Goal: Task Accomplishment & Management: Manage account settings

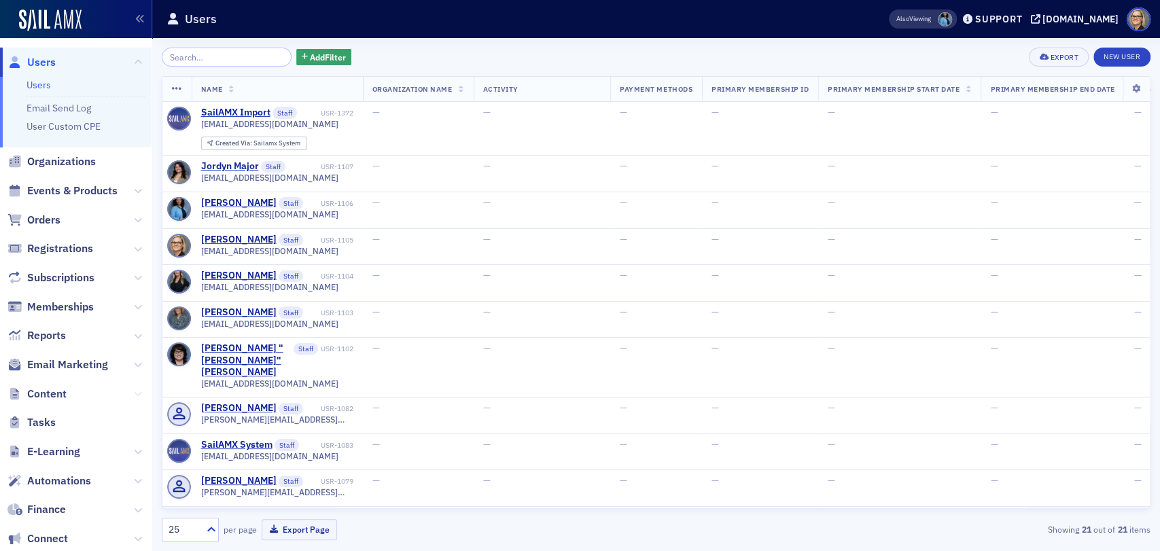
click at [134, 393] on icon at bounding box center [138, 394] width 8 height 8
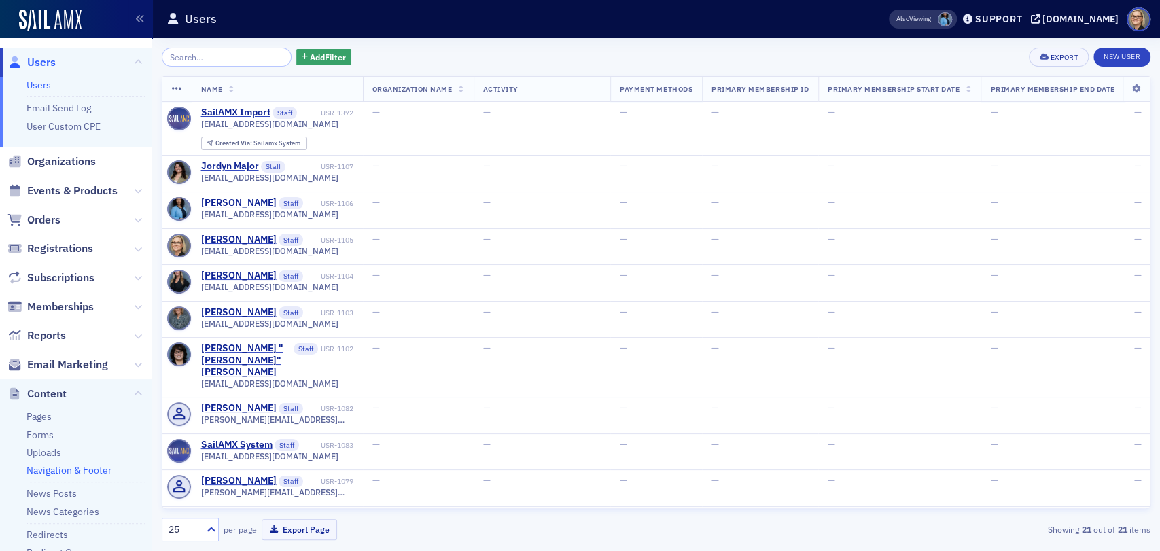
click at [82, 470] on link "Navigation & Footer" at bounding box center [69, 470] width 85 height 12
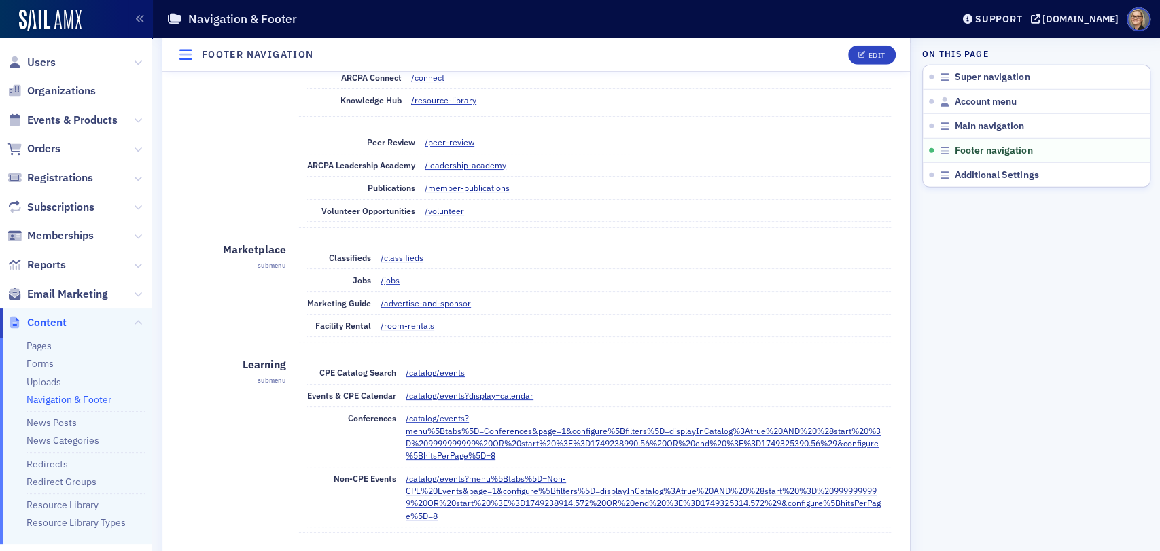
scroll to position [2642, 0]
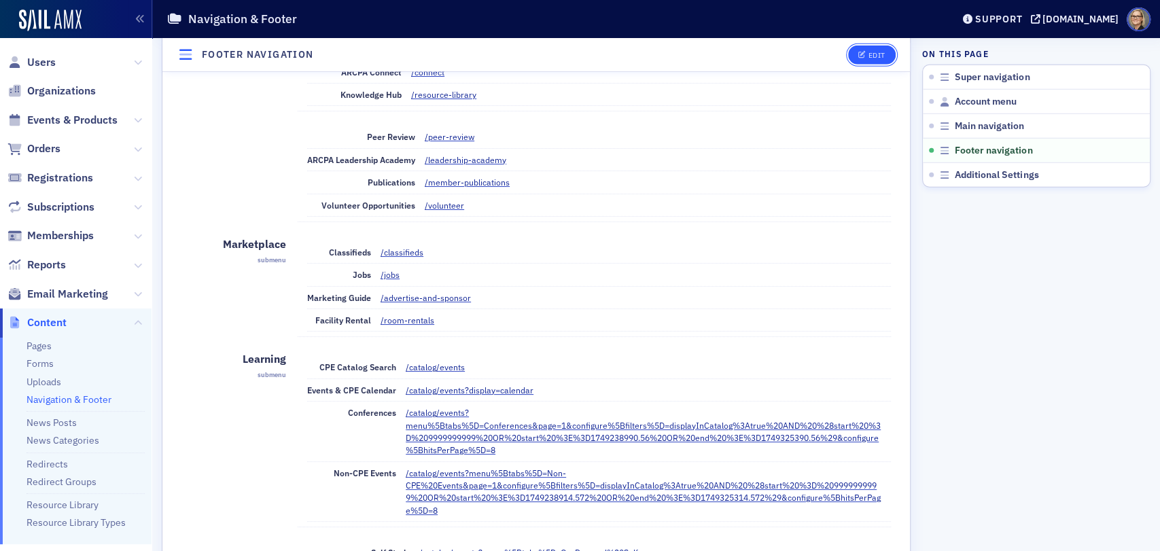
click at [868, 51] on div "Edit" at bounding box center [876, 54] width 17 height 7
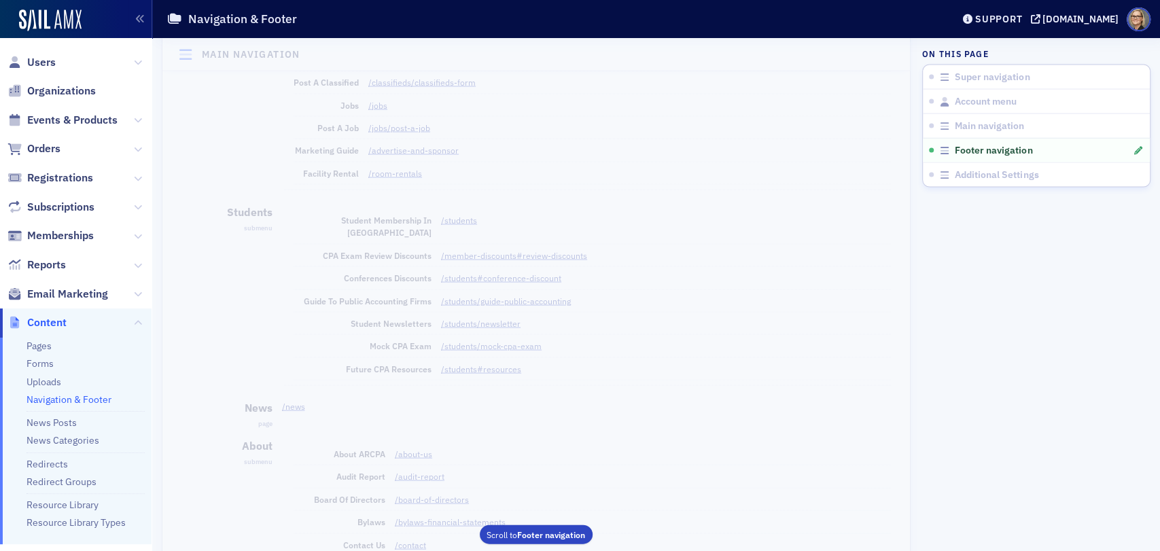
scroll to position [2237, 0]
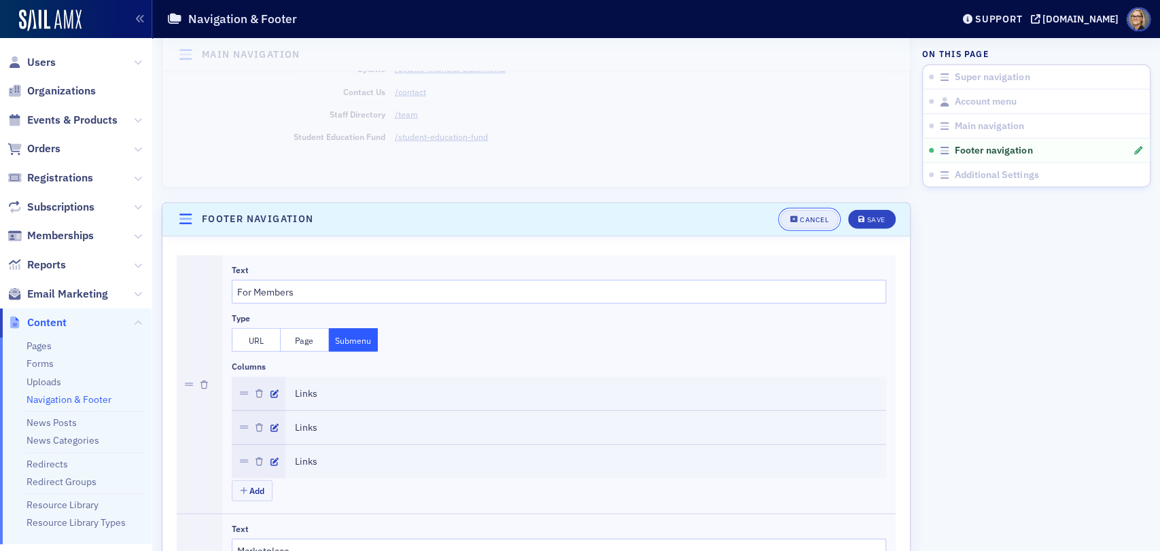
click at [816, 216] on div "Cancel" at bounding box center [814, 219] width 29 height 7
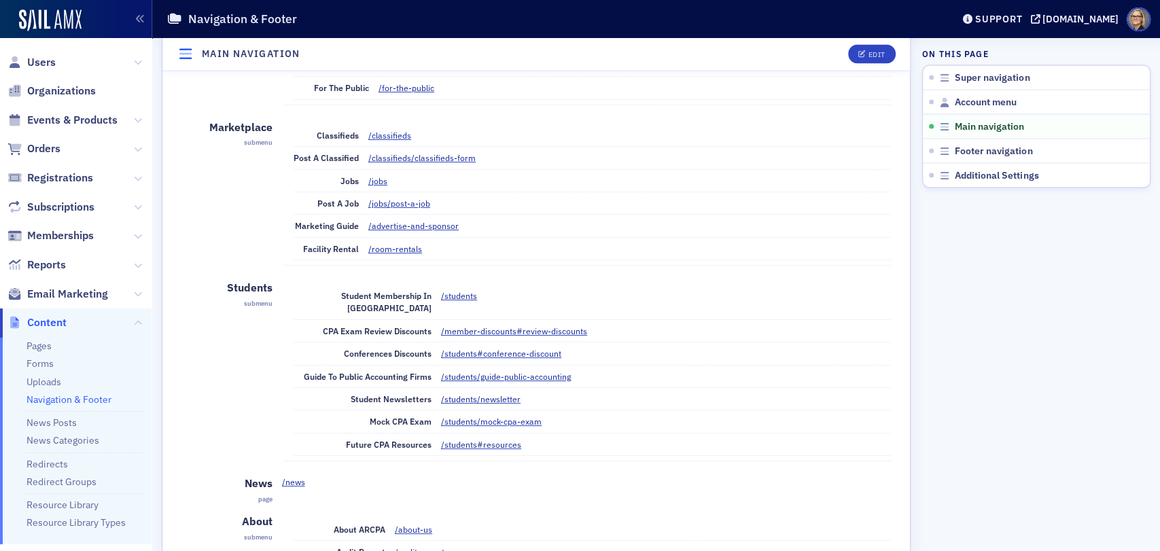
scroll to position [1633, 0]
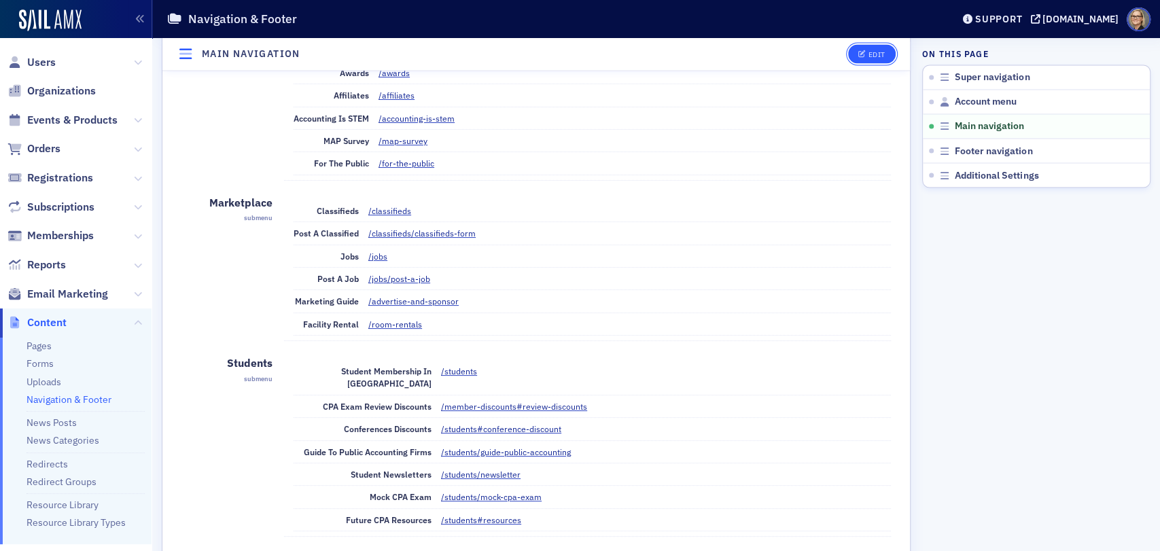
click at [873, 56] on div "Edit" at bounding box center [876, 54] width 17 height 7
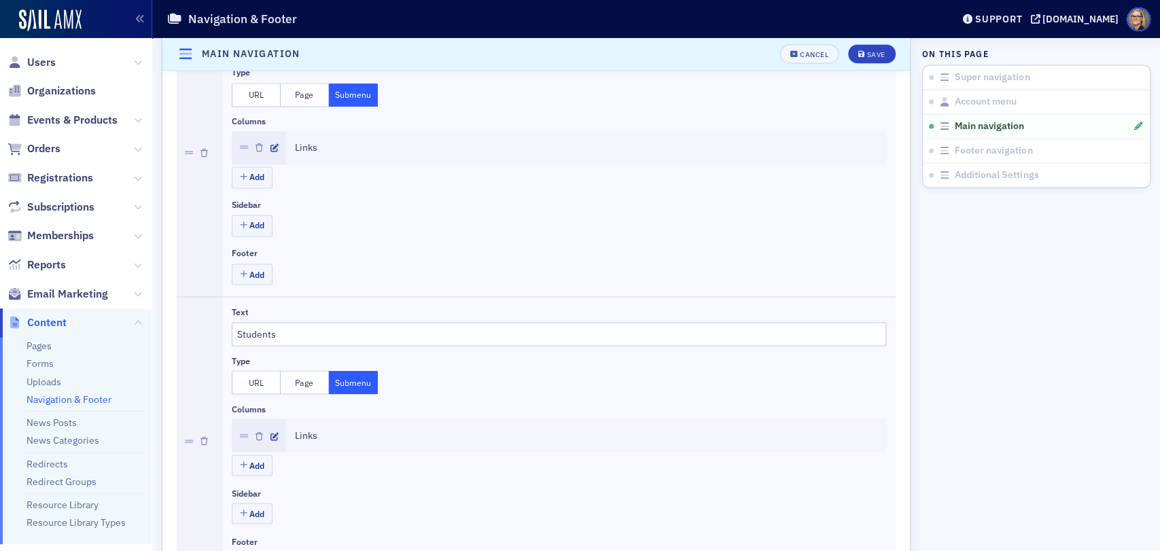
scroll to position [1283, 0]
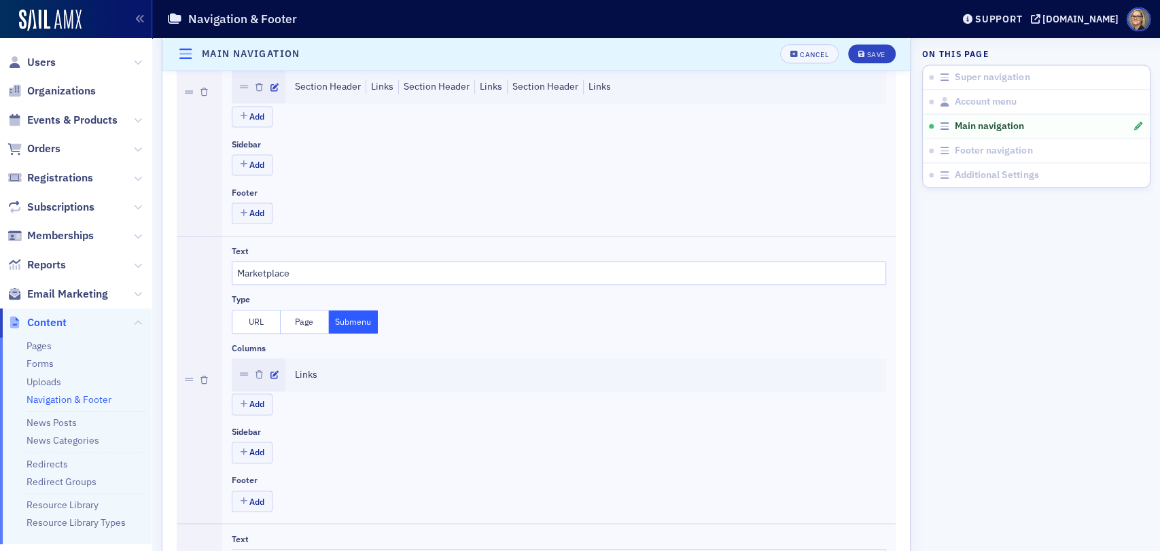
click at [303, 319] on button "Page" at bounding box center [305, 322] width 49 height 24
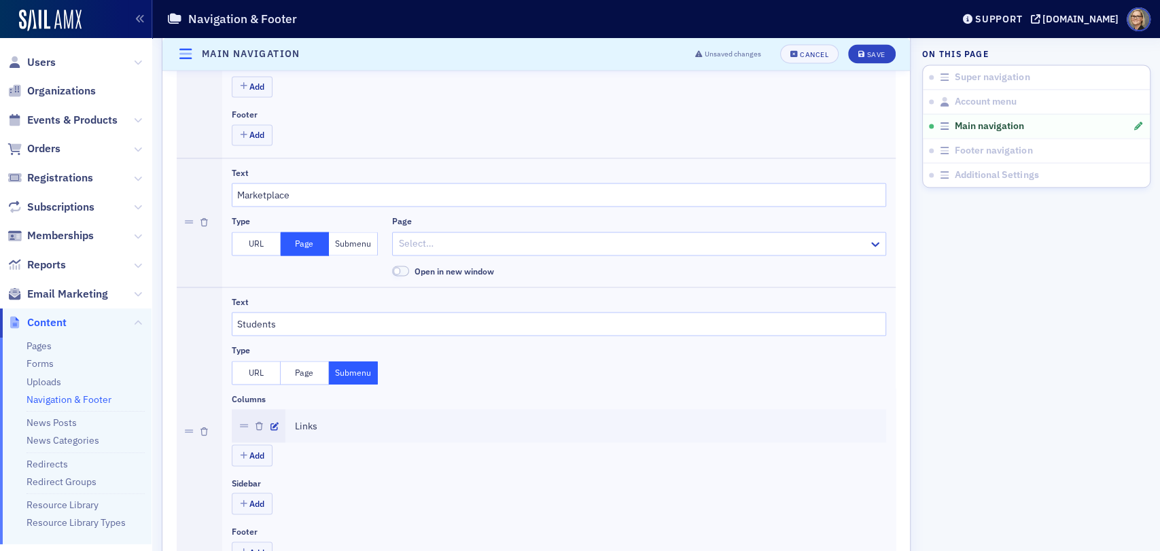
scroll to position [1057, 0]
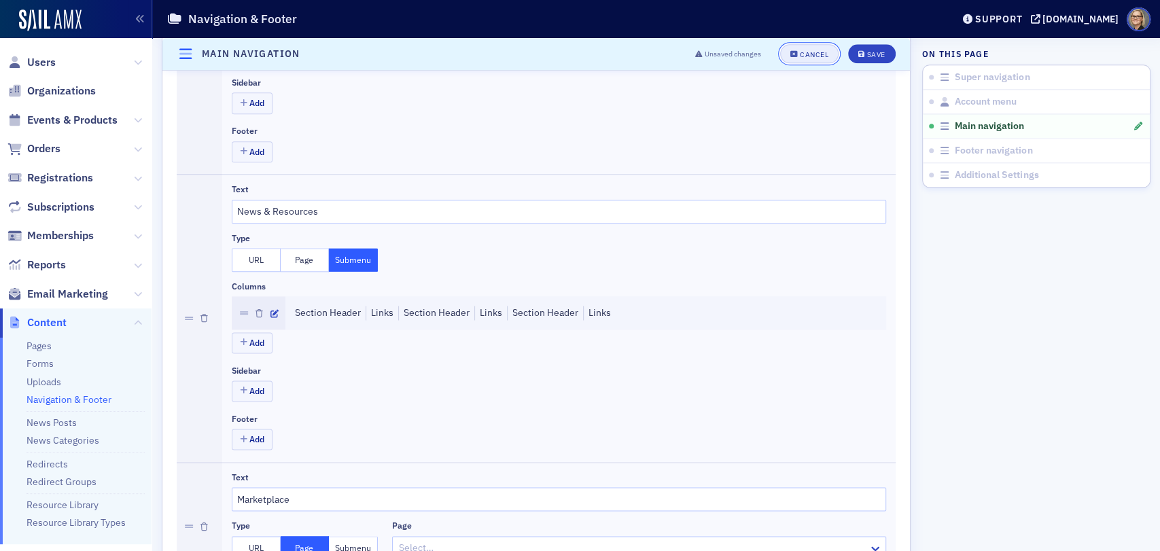
click at [806, 53] on div "Cancel" at bounding box center [814, 54] width 29 height 7
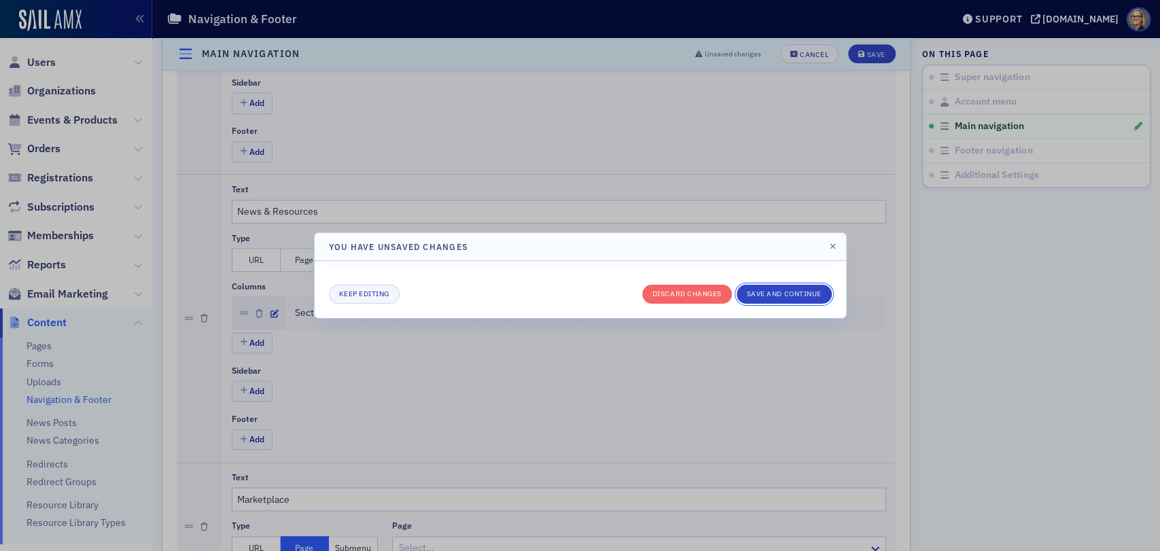
drag, startPoint x: 808, startPoint y: 295, endPoint x: 698, endPoint y: 305, distance: 110.6
click at [733, 317] on div "Keep editing Discard changes Save and continue" at bounding box center [580, 289] width 531 height 57
click at [703, 294] on button "Discard changes" at bounding box center [687, 294] width 90 height 19
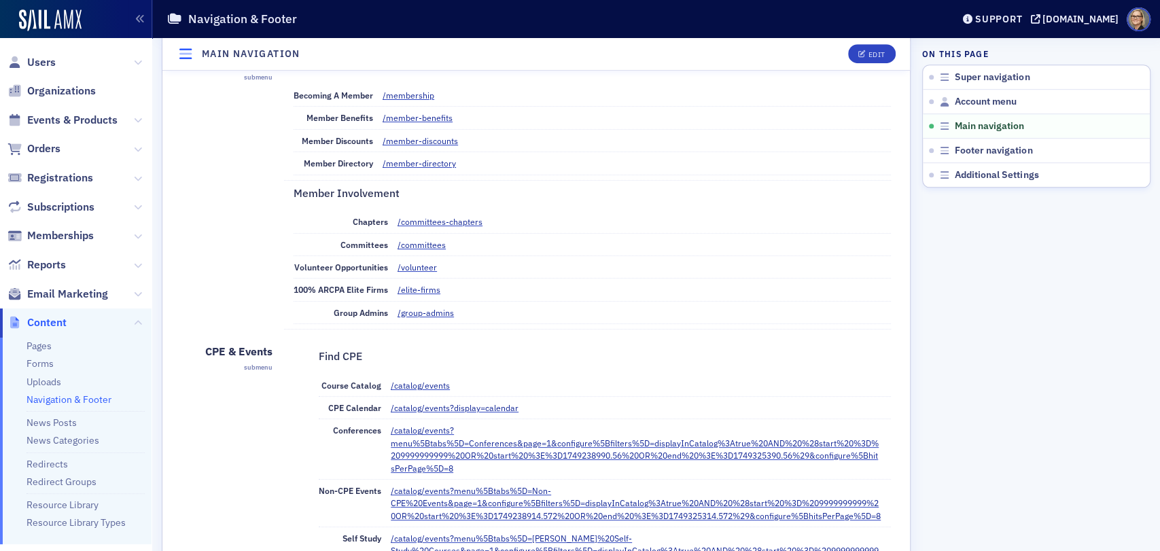
scroll to position [557, 0]
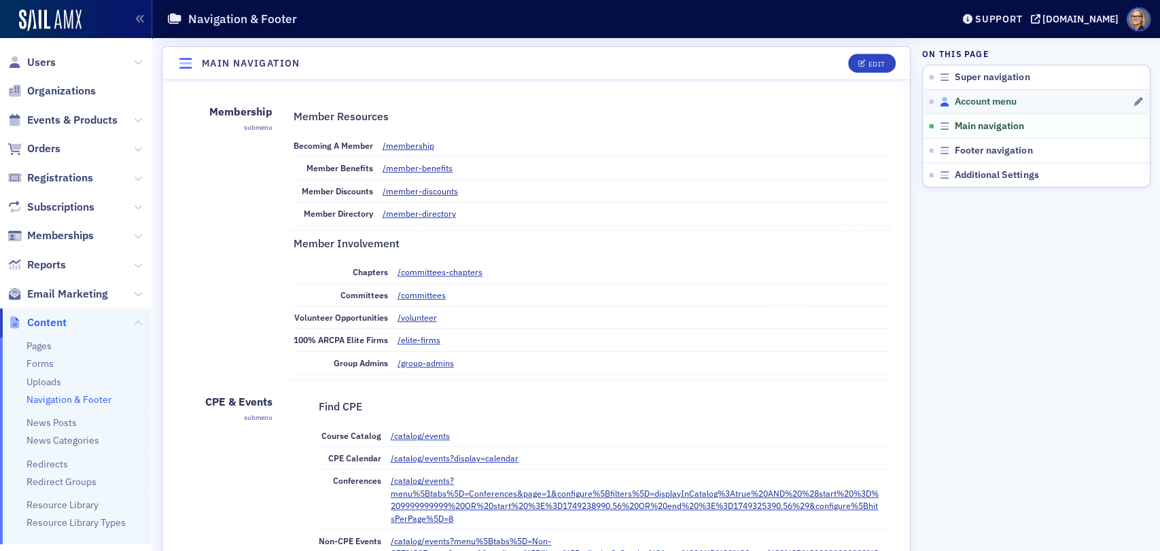
click at [970, 103] on span "Account menu" at bounding box center [986, 102] width 62 height 12
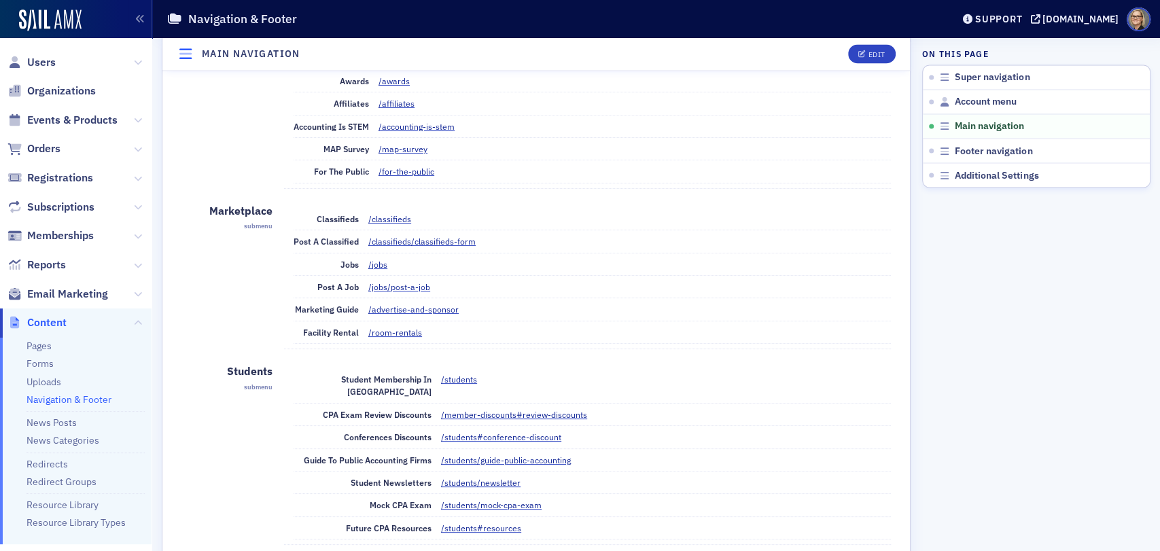
scroll to position [1647, 0]
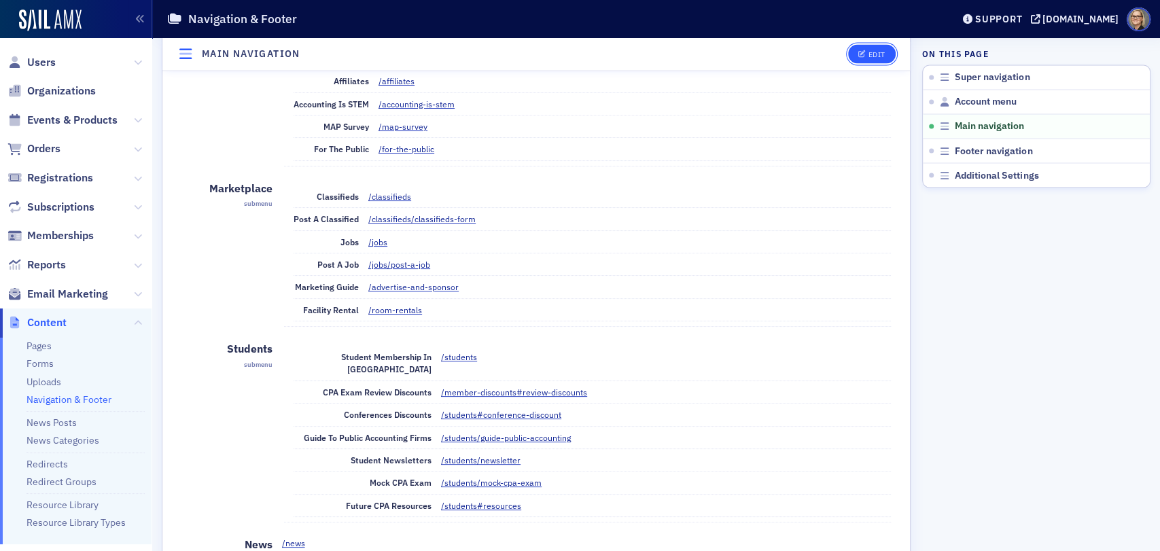
click at [868, 56] on div "Edit" at bounding box center [876, 54] width 17 height 7
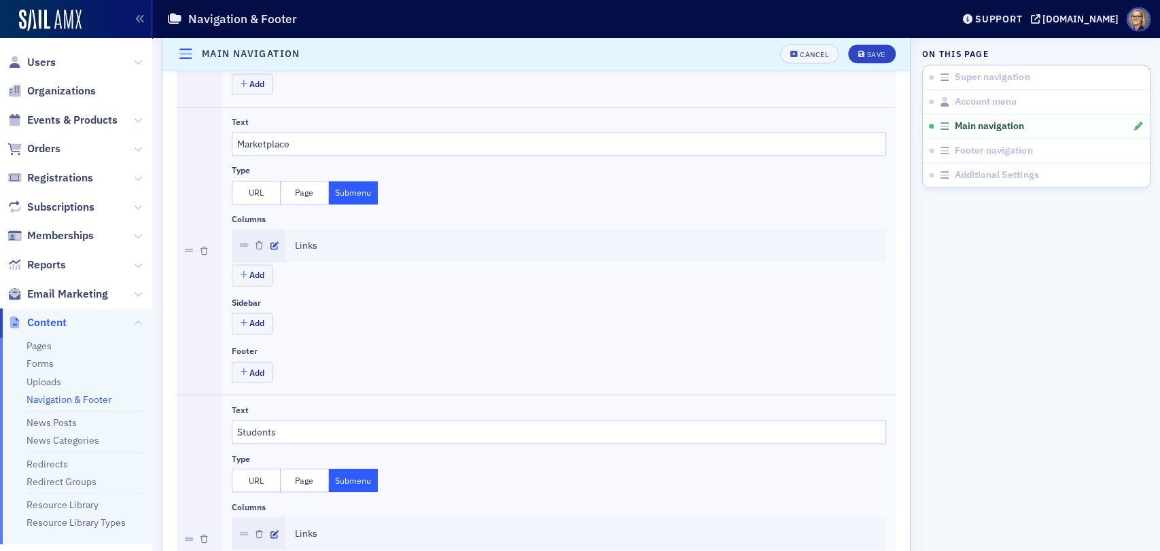
scroll to position [1387, 0]
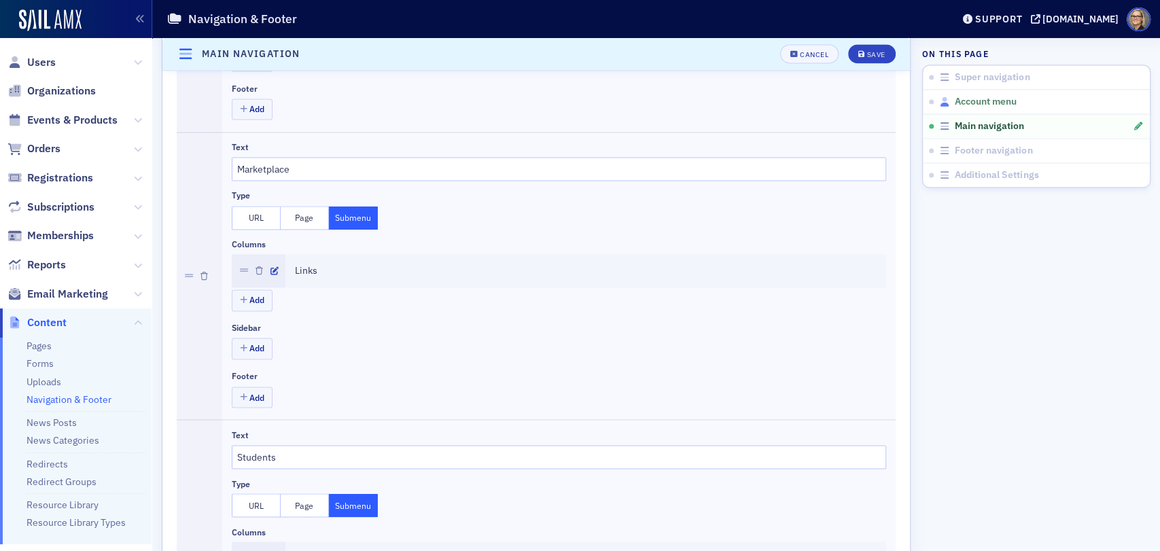
click at [995, 101] on span "Account menu" at bounding box center [986, 102] width 62 height 12
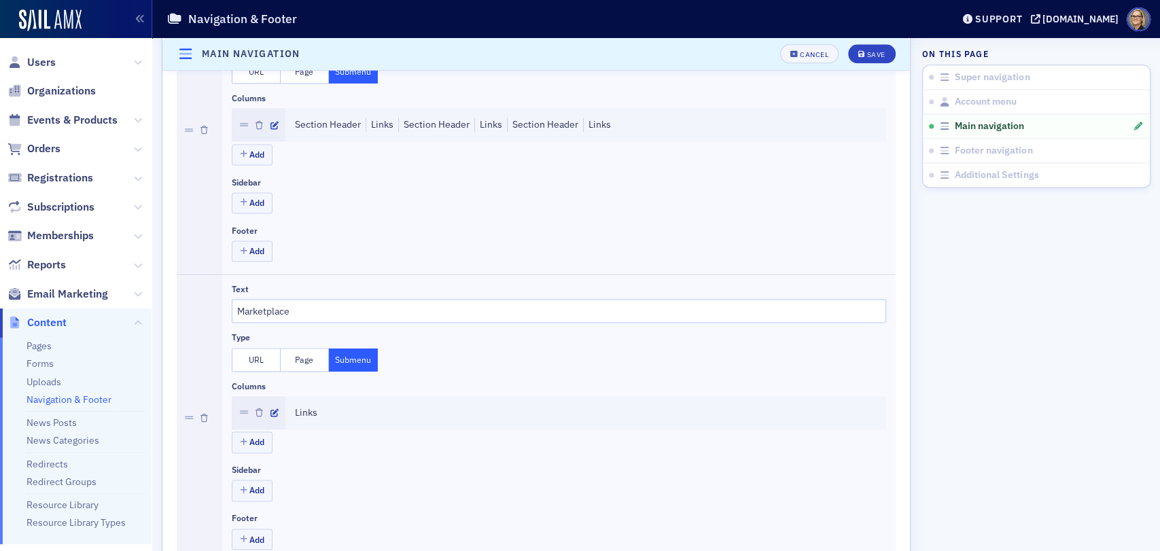
scroll to position [1085, 0]
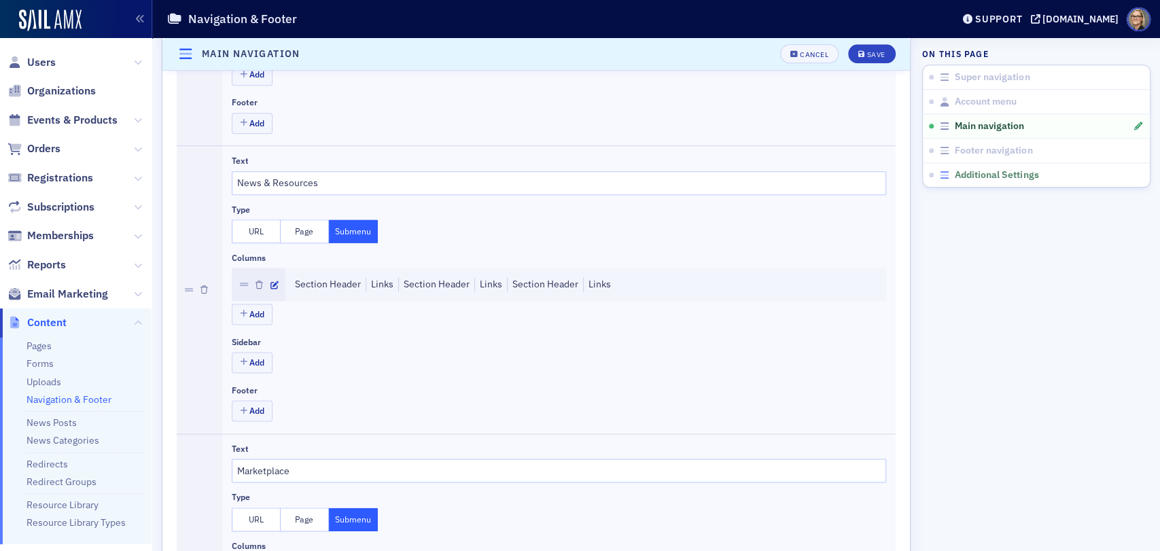
click at [973, 177] on span "Additional Settings" at bounding box center [997, 175] width 84 height 12
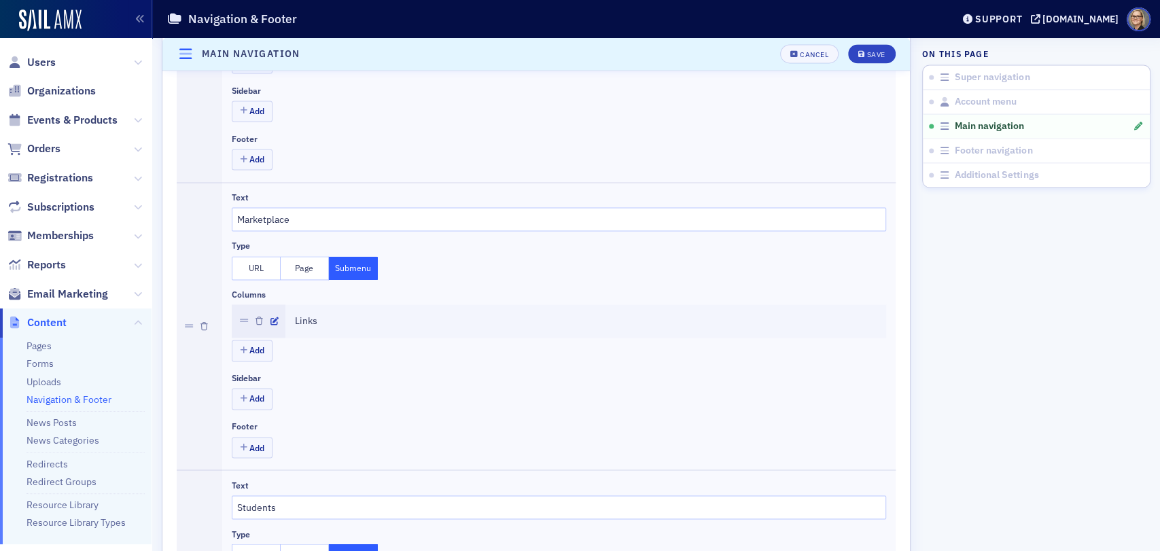
scroll to position [1236, 0]
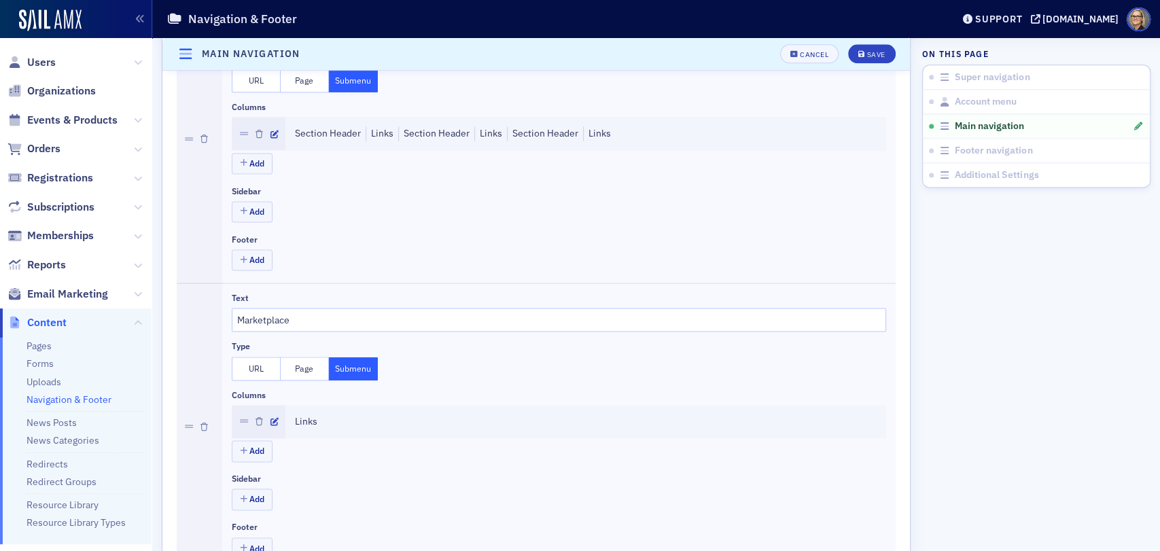
click at [256, 369] on button "URL" at bounding box center [256, 369] width 49 height 24
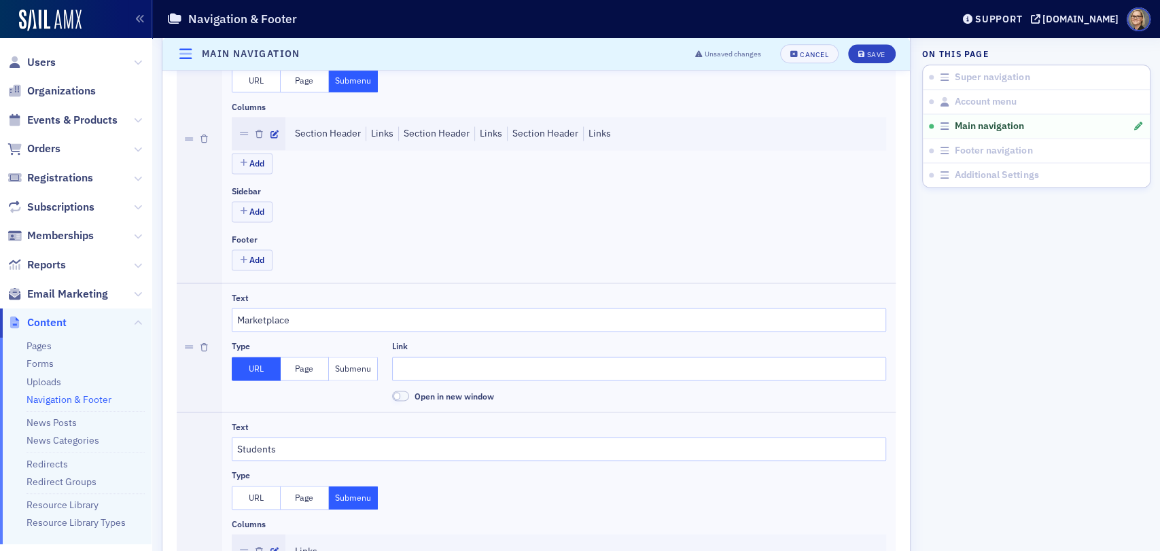
click at [317, 368] on button "Page" at bounding box center [305, 369] width 49 height 24
click at [357, 367] on button "Submenu" at bounding box center [353, 369] width 49 height 24
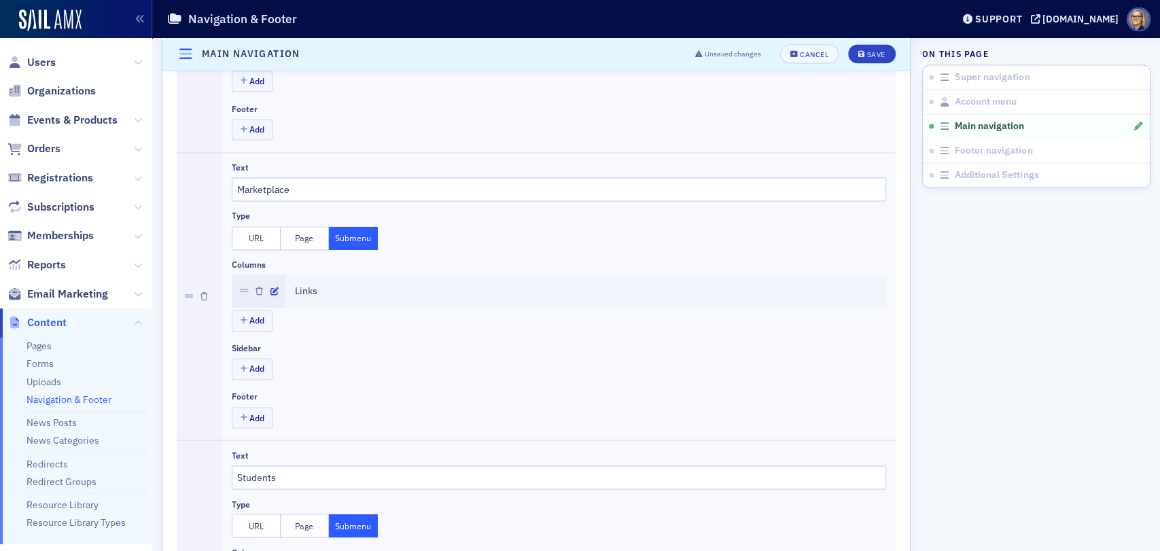
scroll to position [1387, 0]
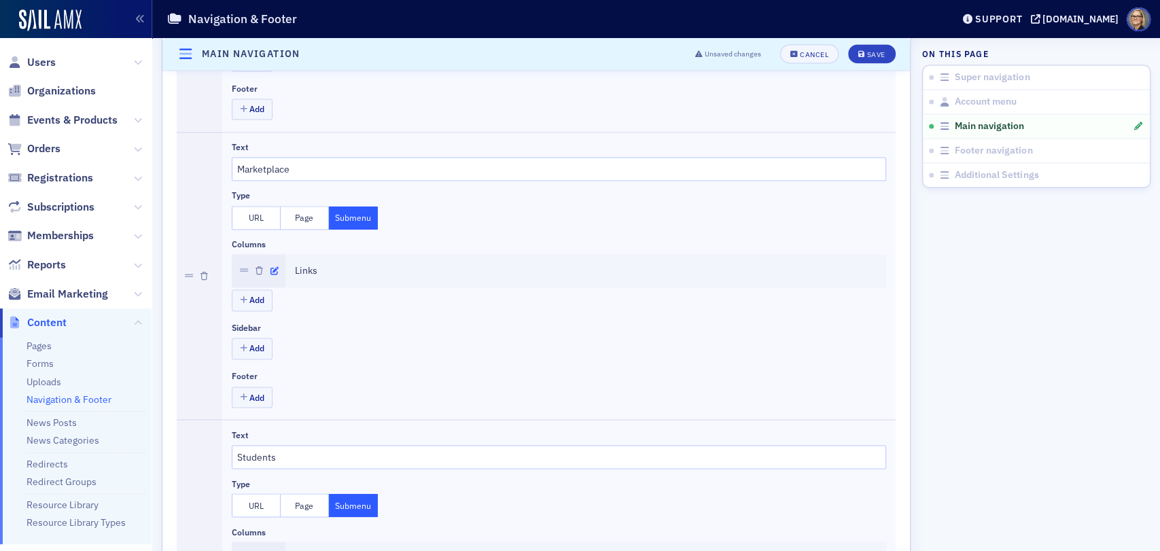
click at [277, 268] on icon "button" at bounding box center [274, 271] width 8 height 8
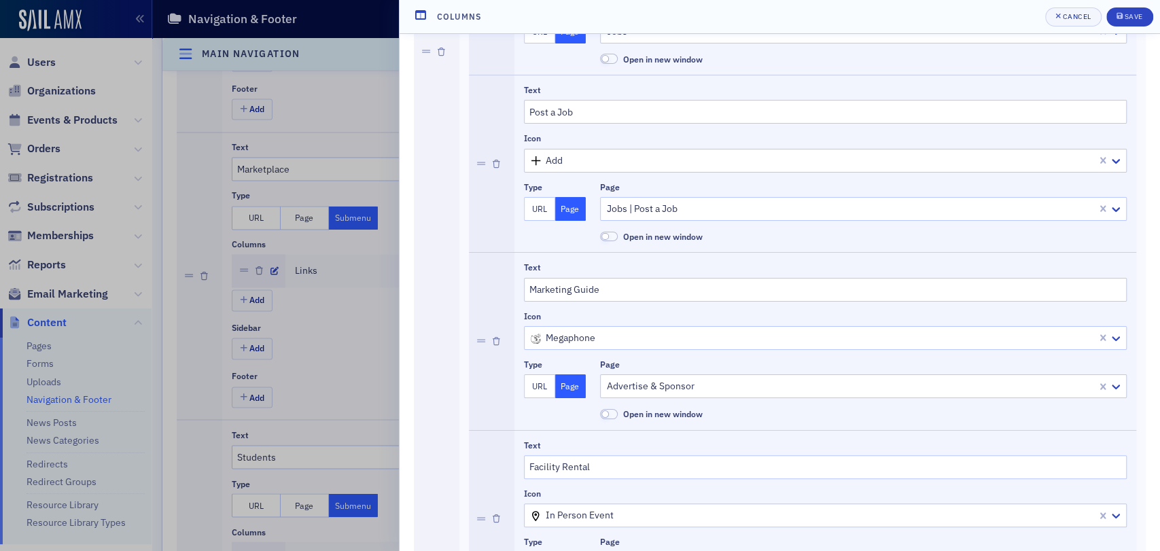
scroll to position [735, 0]
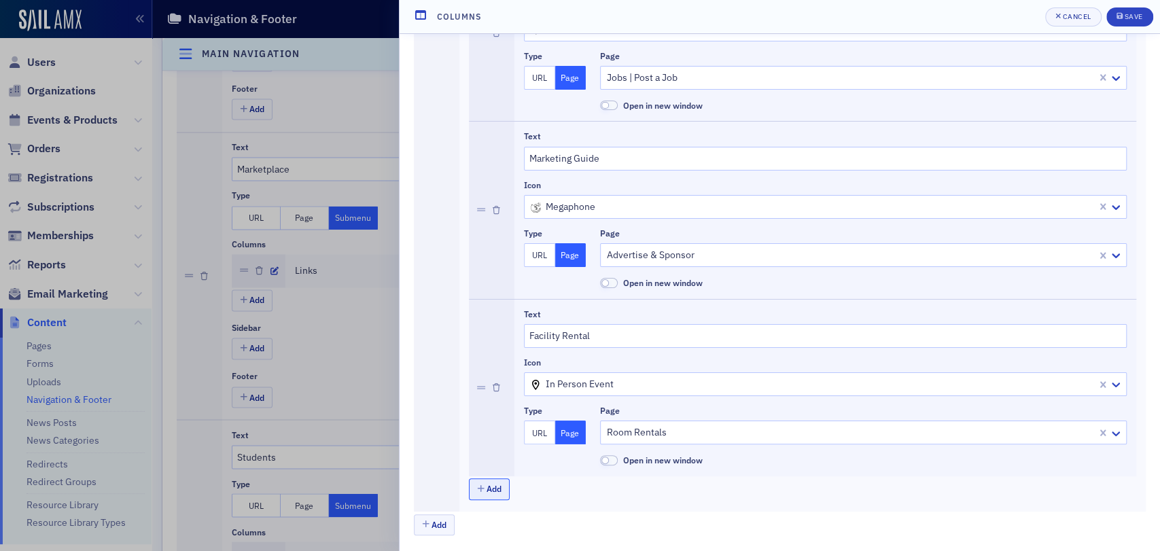
click at [490, 487] on button "Add" at bounding box center [489, 488] width 41 height 21
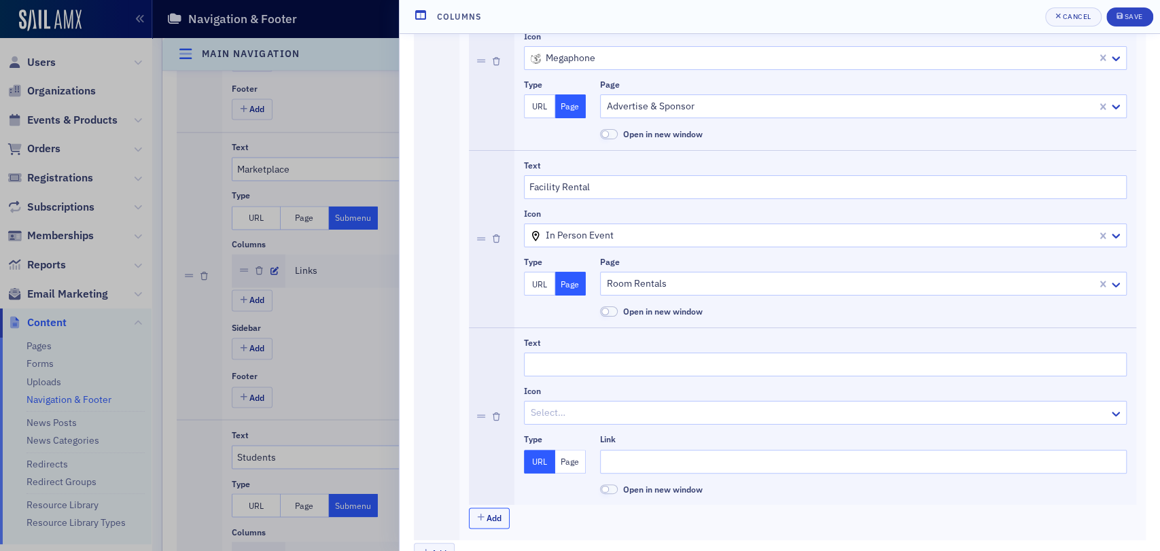
scroll to position [886, 0]
click at [618, 362] on input "Text" at bounding box center [825, 362] width 603 height 24
type input "Merch Store"
click at [1109, 411] on icon at bounding box center [1116, 411] width 14 height 14
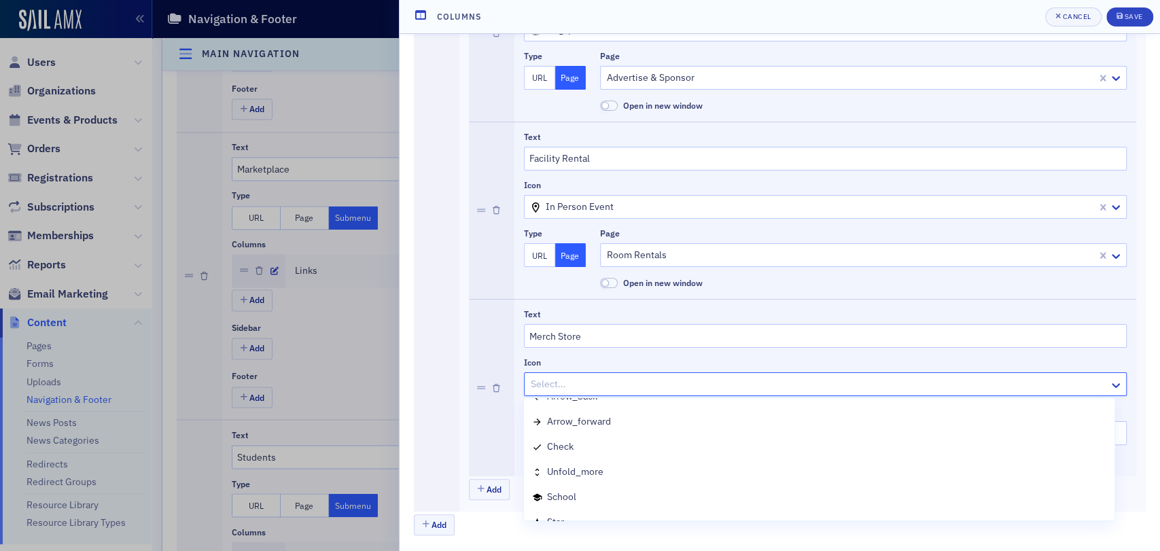
scroll to position [1919, 0]
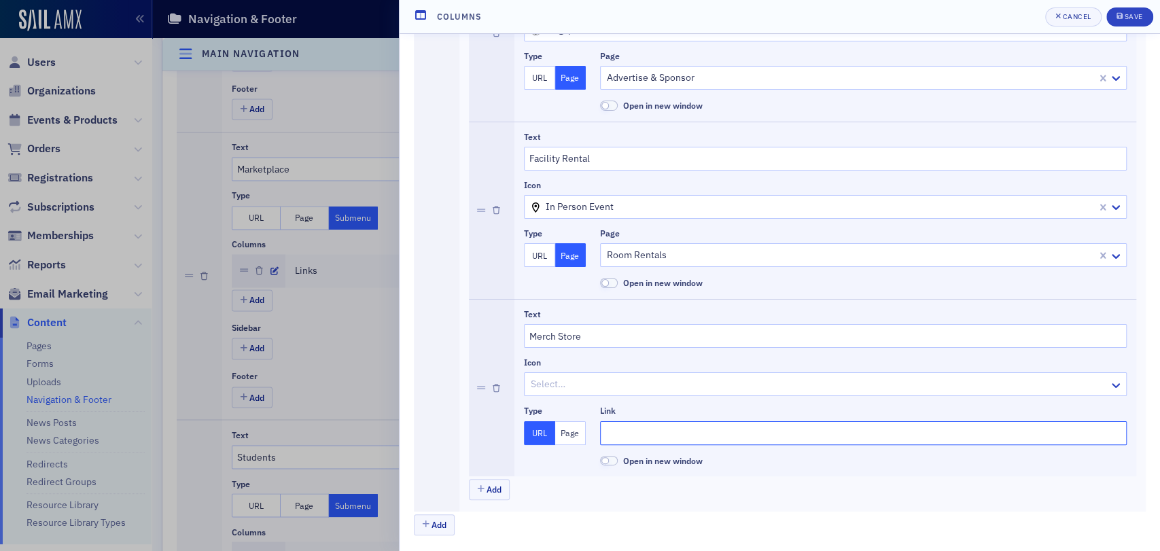
click at [636, 435] on input "Link" at bounding box center [863, 433] width 527 height 24
paste input "[URL][DOMAIN_NAME]"
type input "[URL][DOMAIN_NAME]"
click at [603, 463] on span at bounding box center [609, 461] width 18 height 10
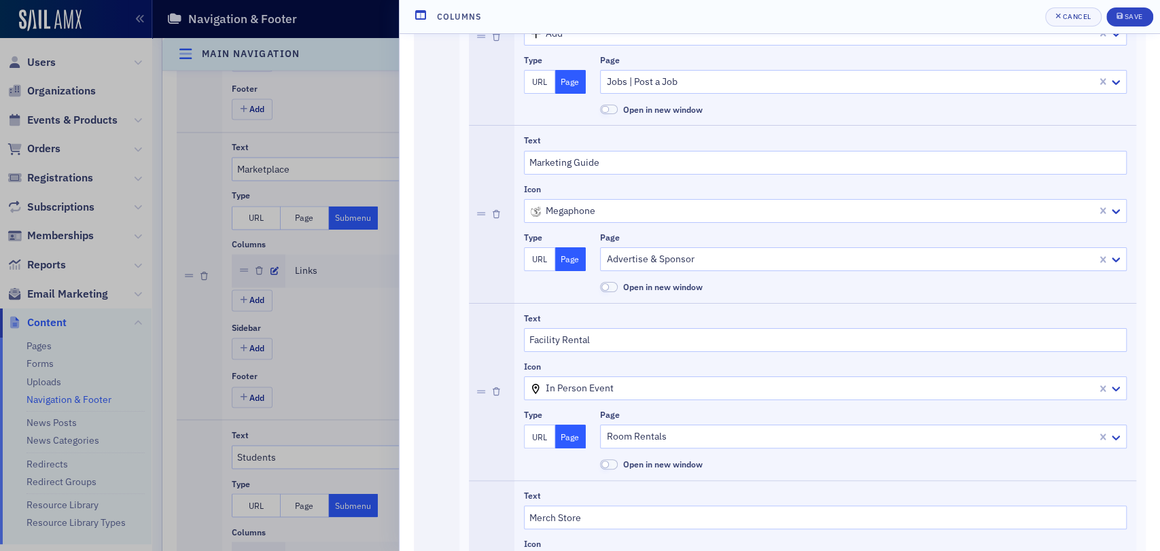
scroll to position [755, 0]
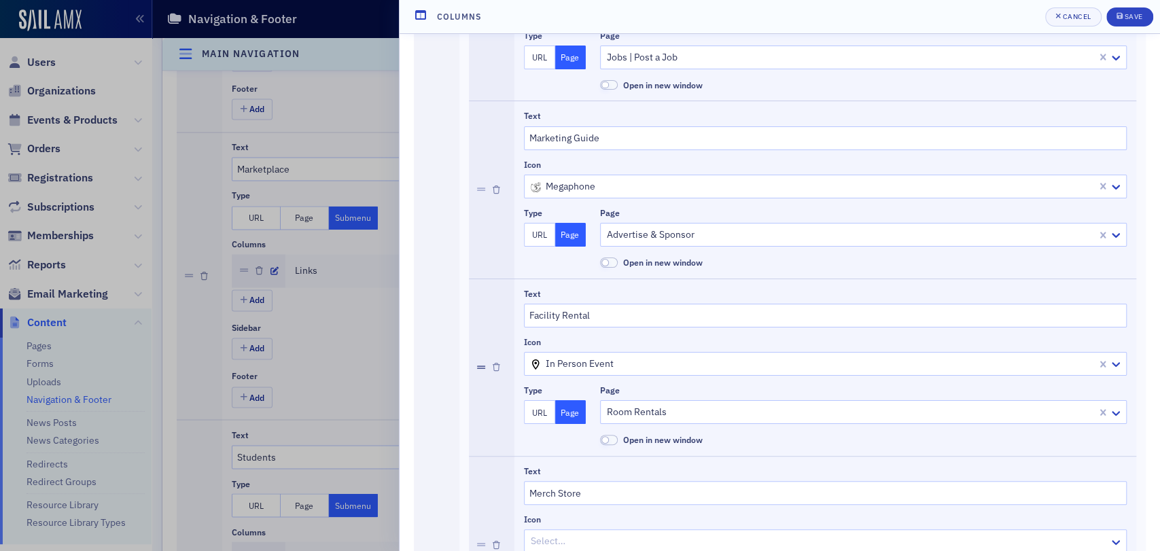
click at [478, 366] on icon at bounding box center [481, 368] width 8 height 10
drag, startPoint x: 479, startPoint y: 364, endPoint x: 487, endPoint y: 187, distance: 177.6
click at [487, 187] on div "Text Classifieds Icon auto_stories Type URL Page Page Classifieds Open in new w…" at bounding box center [802, 12] width 667 height 1242
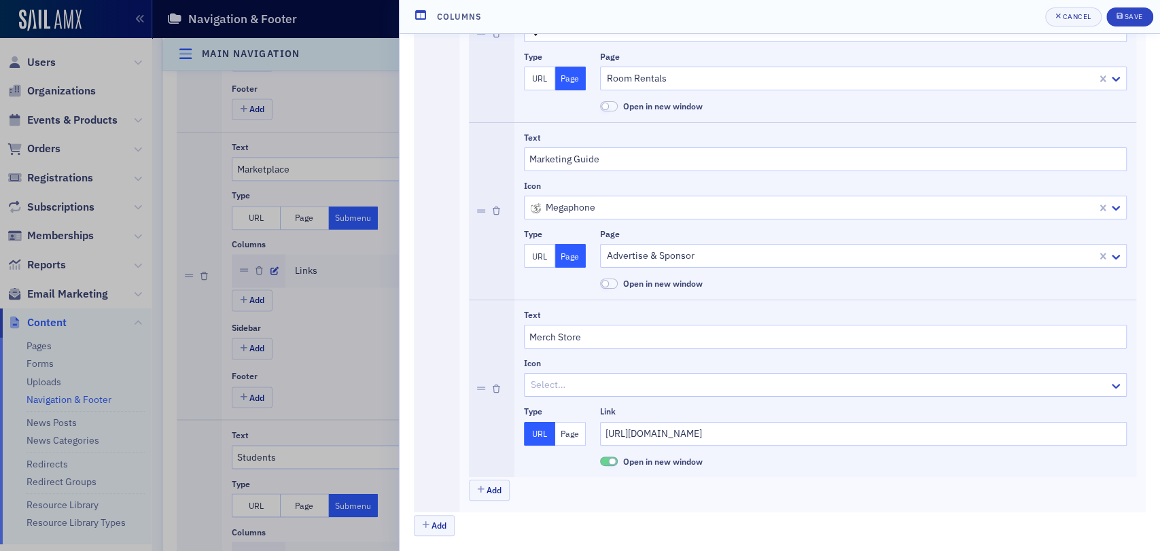
scroll to position [912, 0]
click at [1142, 16] on div "Save" at bounding box center [1133, 16] width 18 height 7
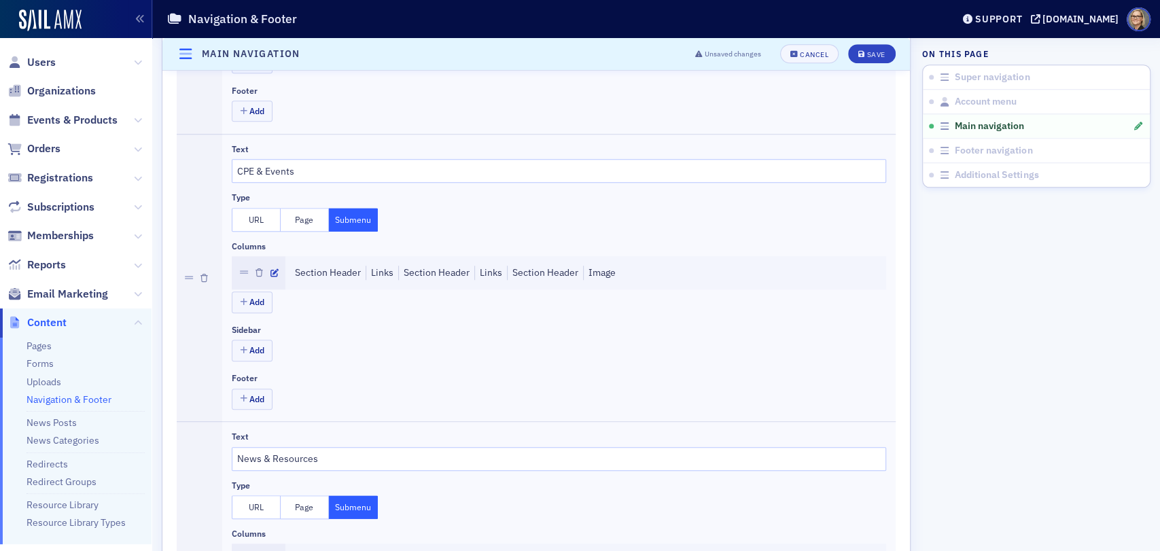
scroll to position [557, 0]
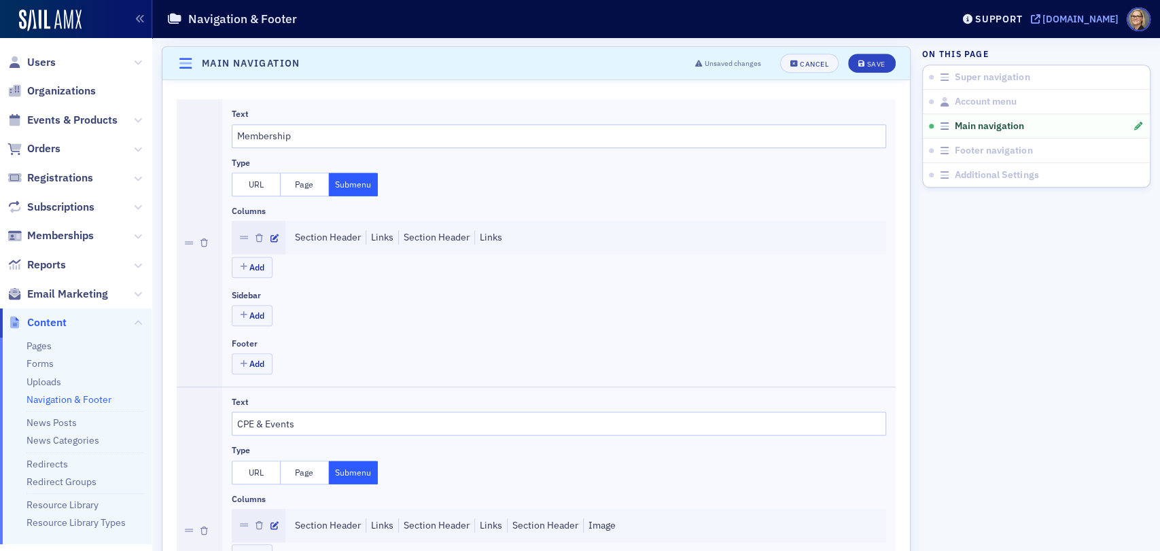
click at [1043, 19] on div "[DOMAIN_NAME]" at bounding box center [1081, 19] width 76 height 12
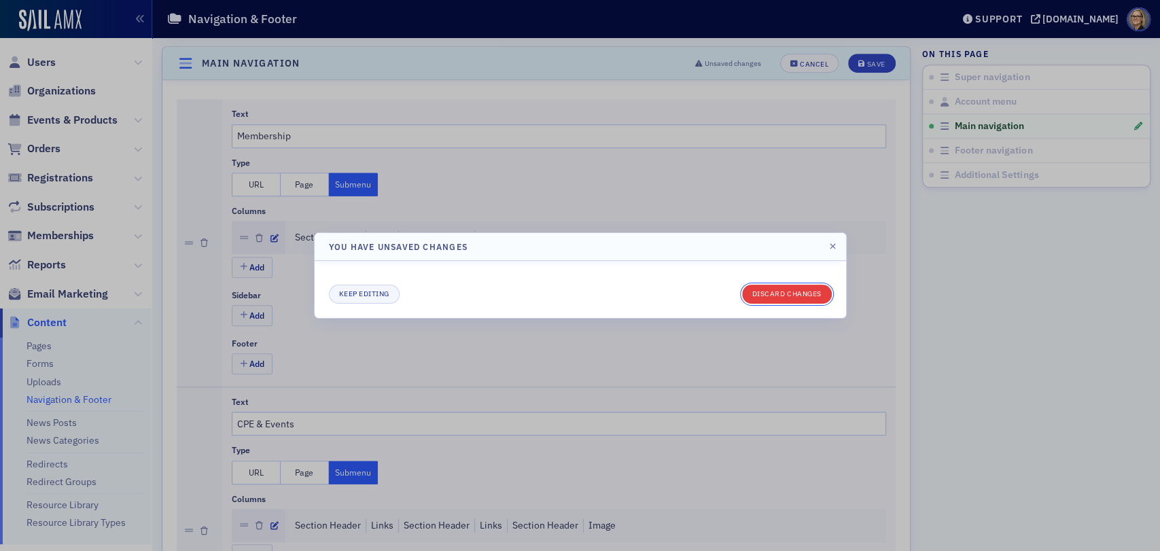
click at [786, 296] on button "Discard changes" at bounding box center [787, 294] width 90 height 19
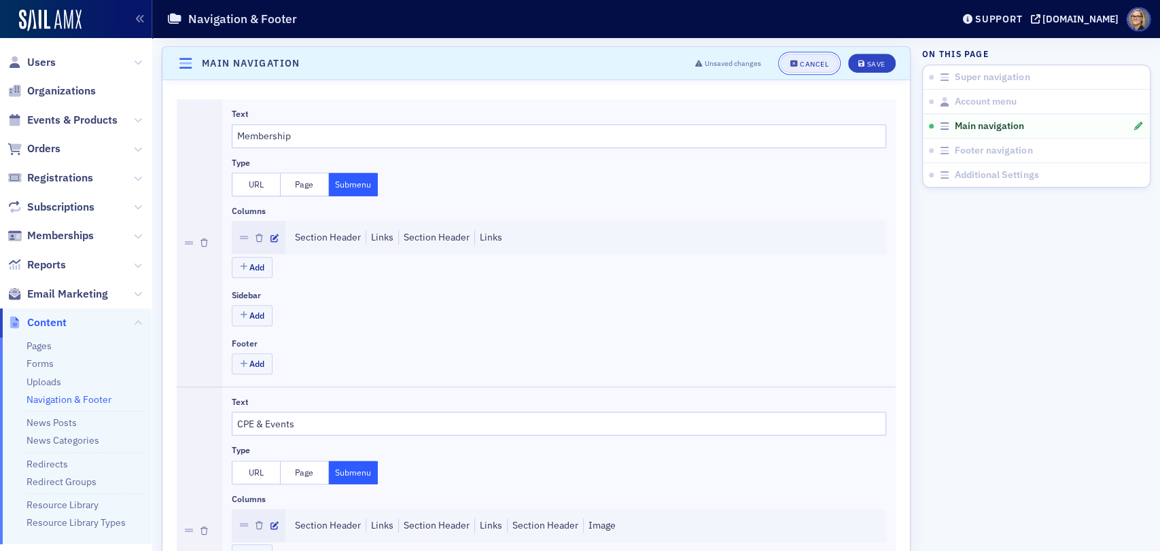
click at [815, 60] on div "Cancel" at bounding box center [814, 63] width 29 height 7
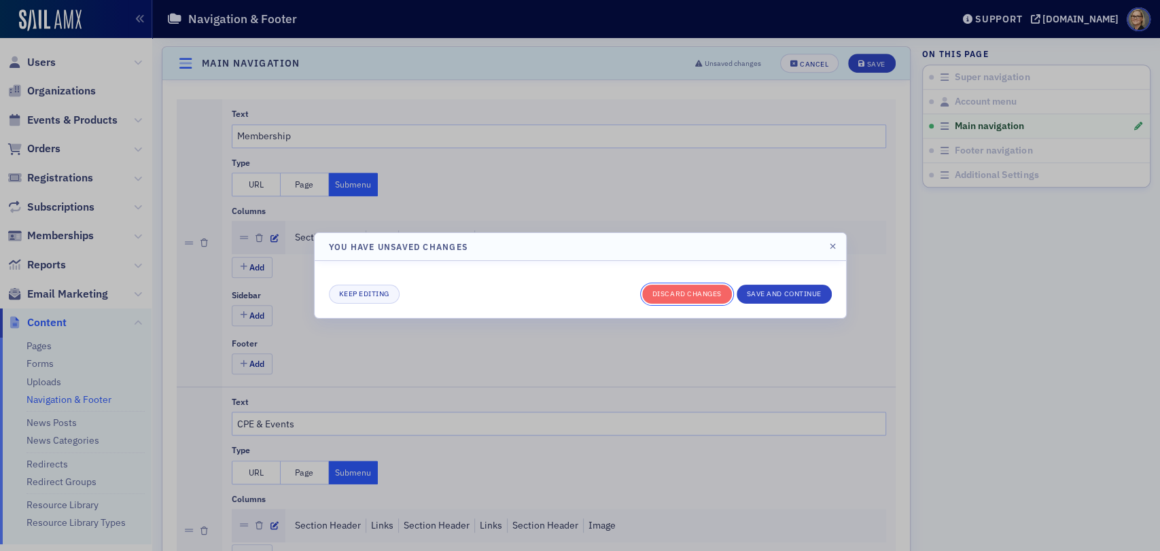
drag, startPoint x: 708, startPoint y: 295, endPoint x: 723, endPoint y: 366, distance: 72.2
click at [702, 366] on div "You have unsaved changes Keep editing Discard changes Save and continue" at bounding box center [580, 275] width 1160 height 551
click at [695, 294] on button "Discard changes" at bounding box center [687, 294] width 90 height 19
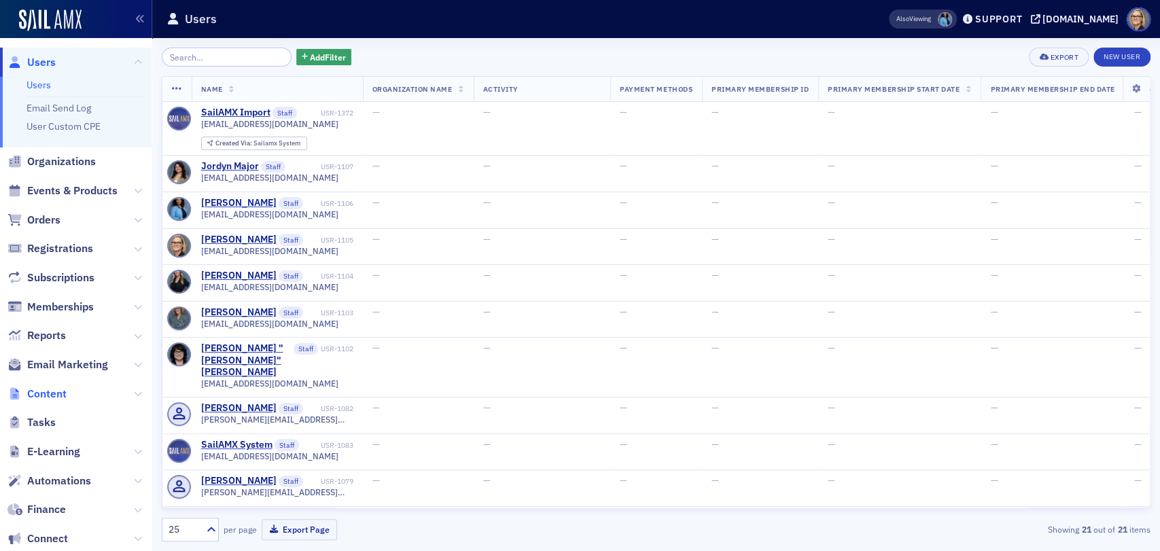
click at [52, 398] on span "Content" at bounding box center [46, 394] width 39 height 15
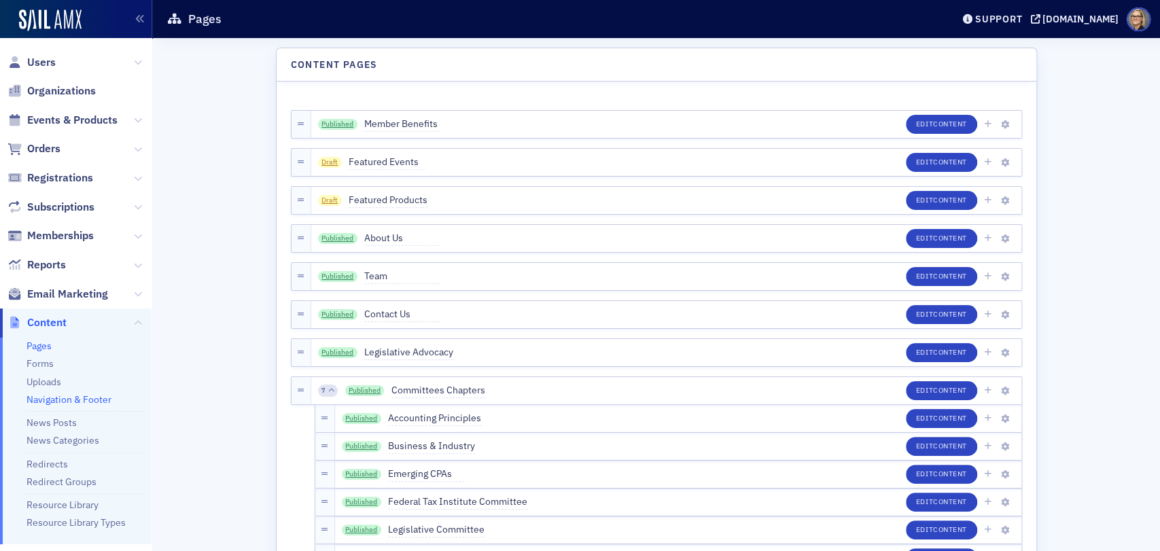
click at [98, 398] on link "Navigation & Footer" at bounding box center [69, 399] width 85 height 12
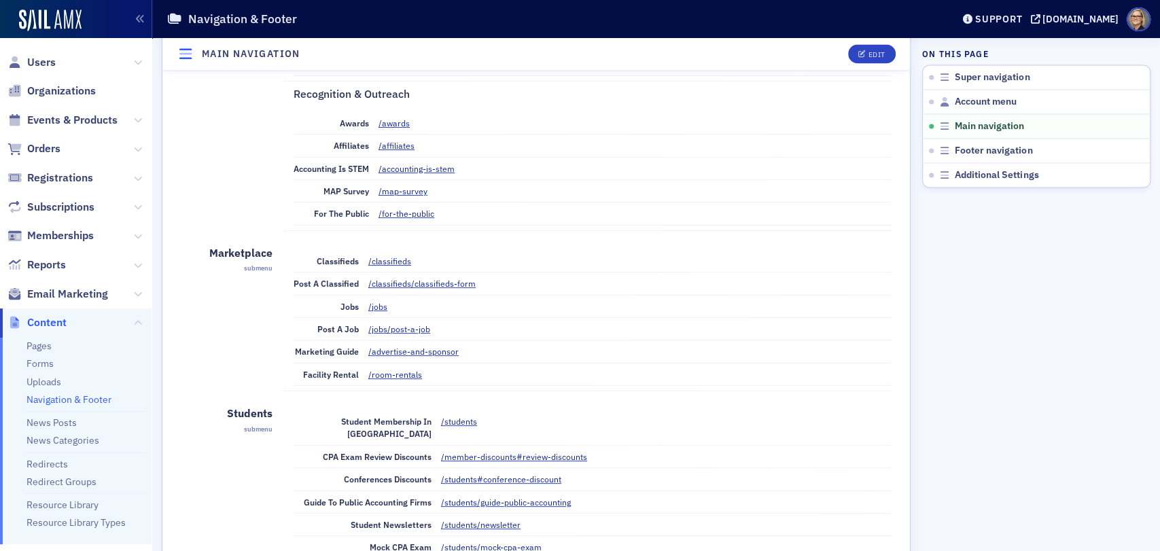
scroll to position [1586, 0]
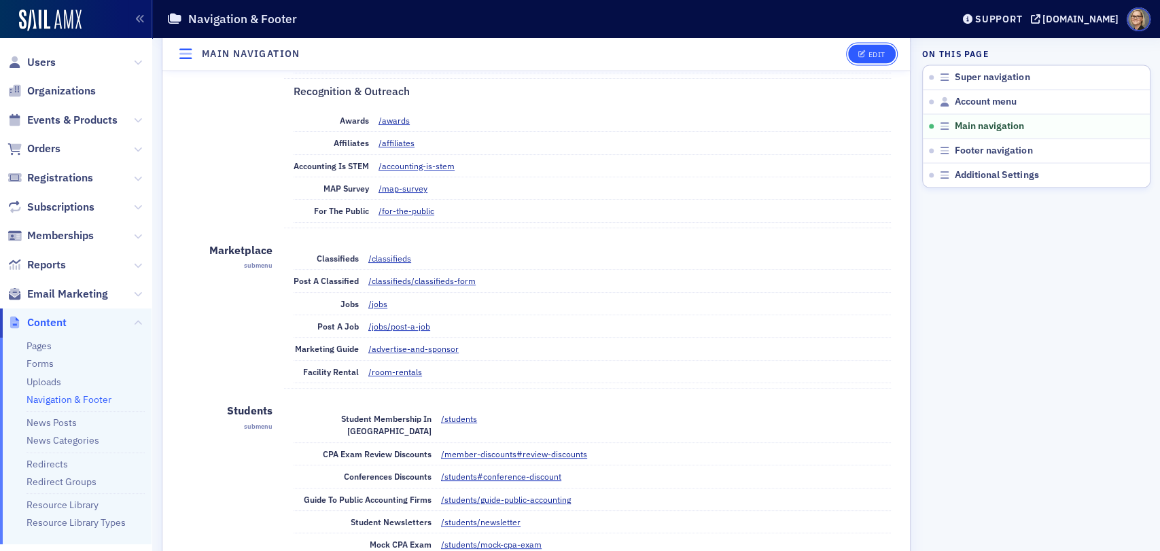
click at [855, 47] on button "Edit" at bounding box center [871, 54] width 47 height 19
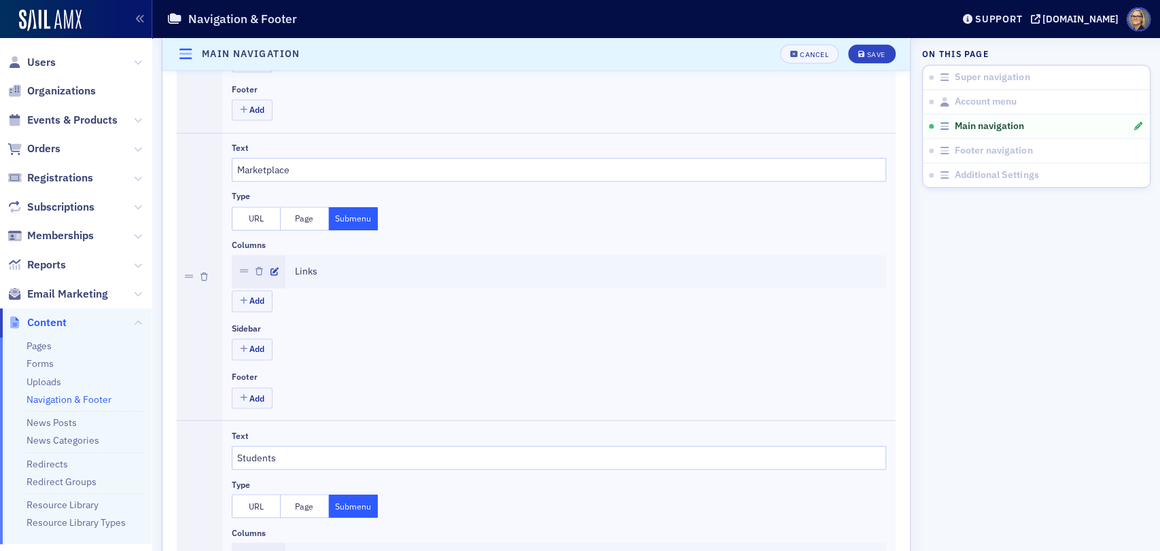
scroll to position [1387, 0]
click at [357, 215] on button "Submenu" at bounding box center [353, 218] width 49 height 24
click at [272, 267] on icon "button" at bounding box center [274, 271] width 8 height 8
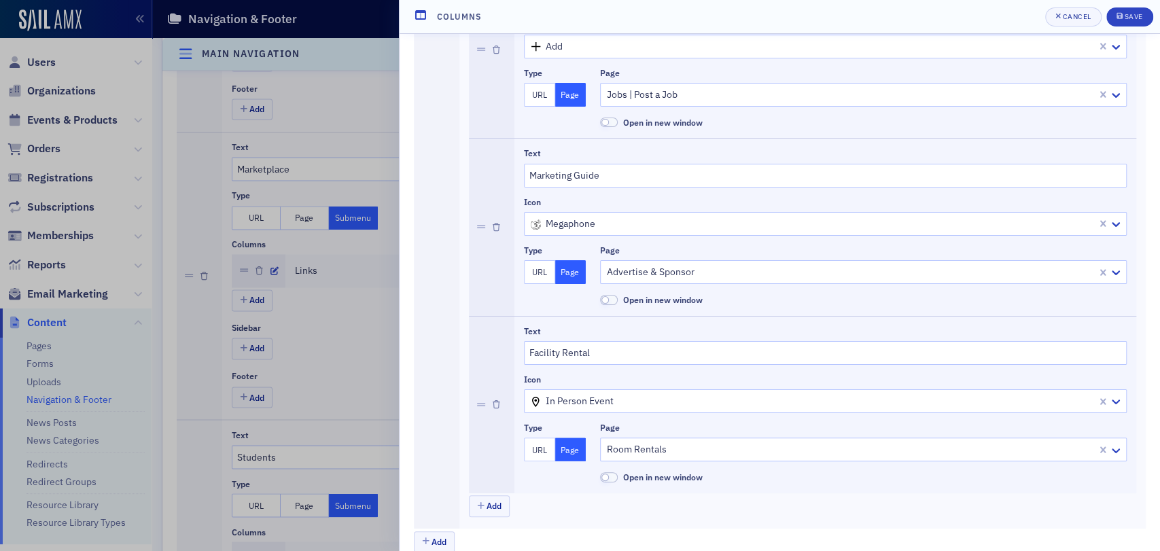
scroll to position [735, 0]
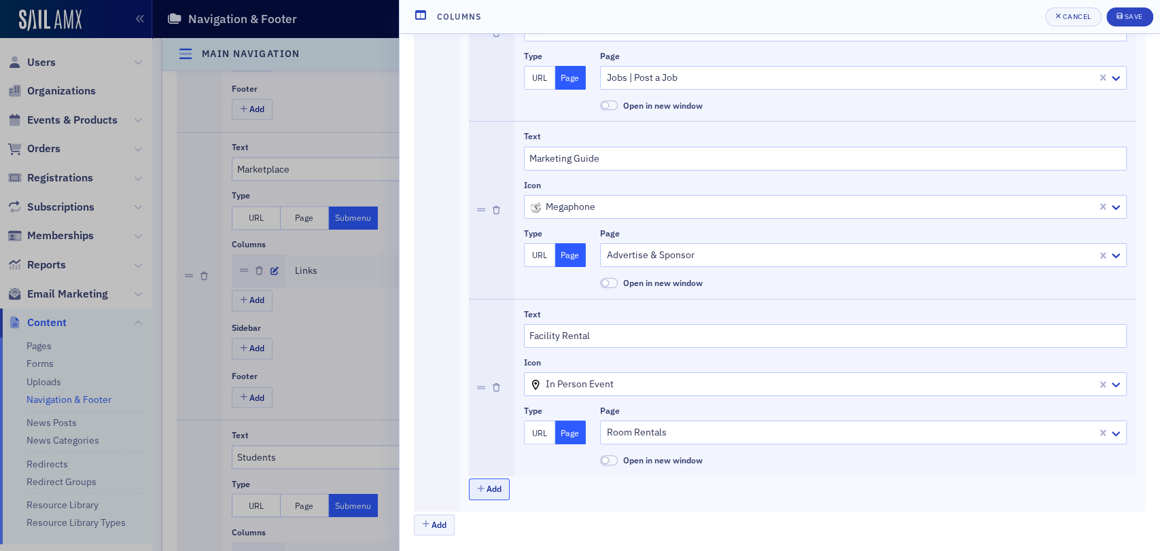
click at [484, 493] on button "Add" at bounding box center [489, 488] width 41 height 21
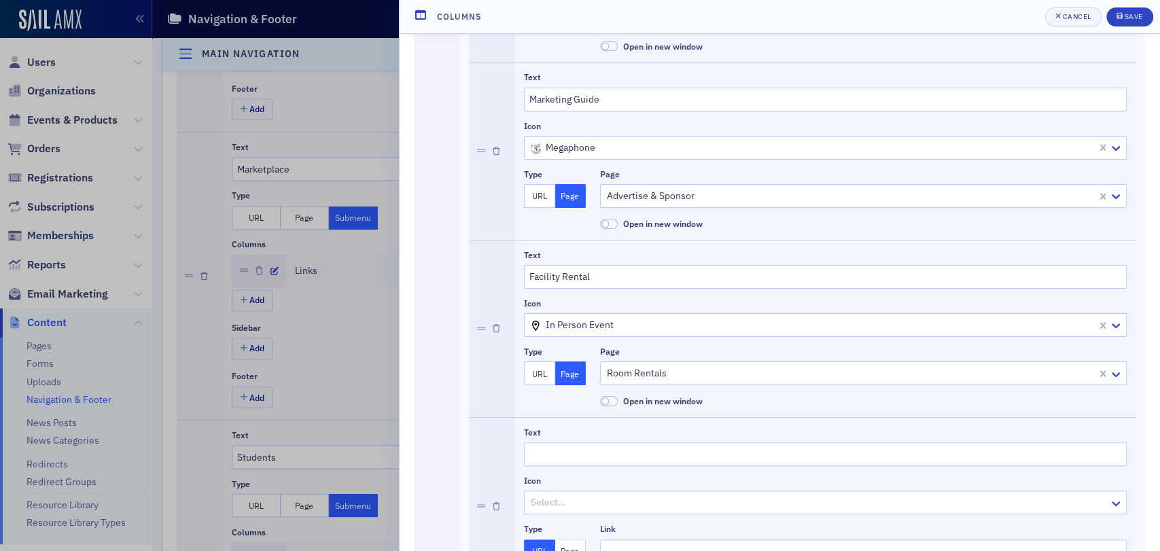
scroll to position [886, 0]
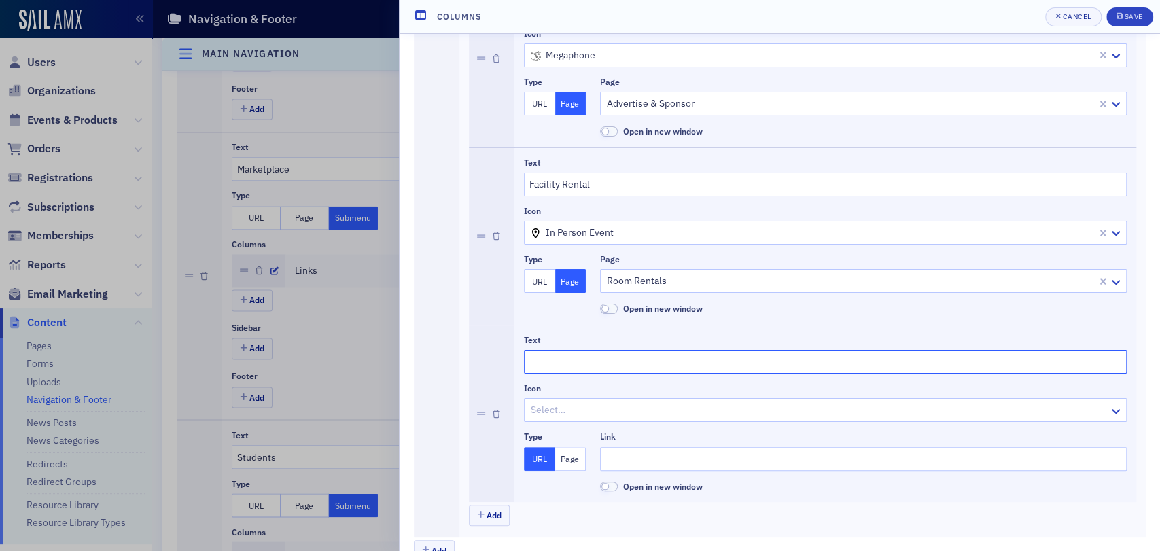
click at [756, 363] on input "Text" at bounding box center [825, 362] width 603 height 24
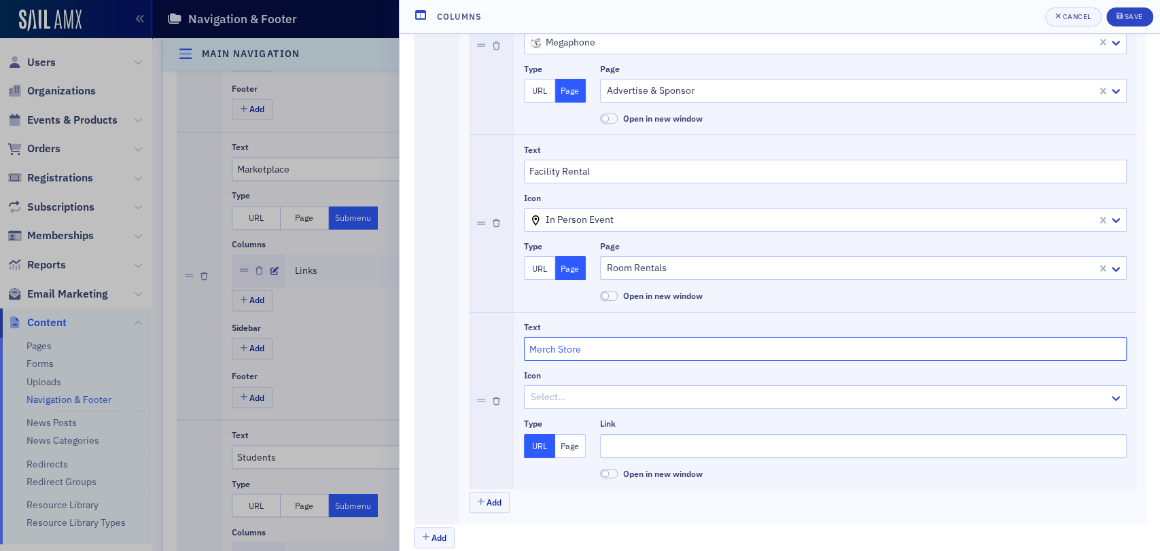
scroll to position [912, 0]
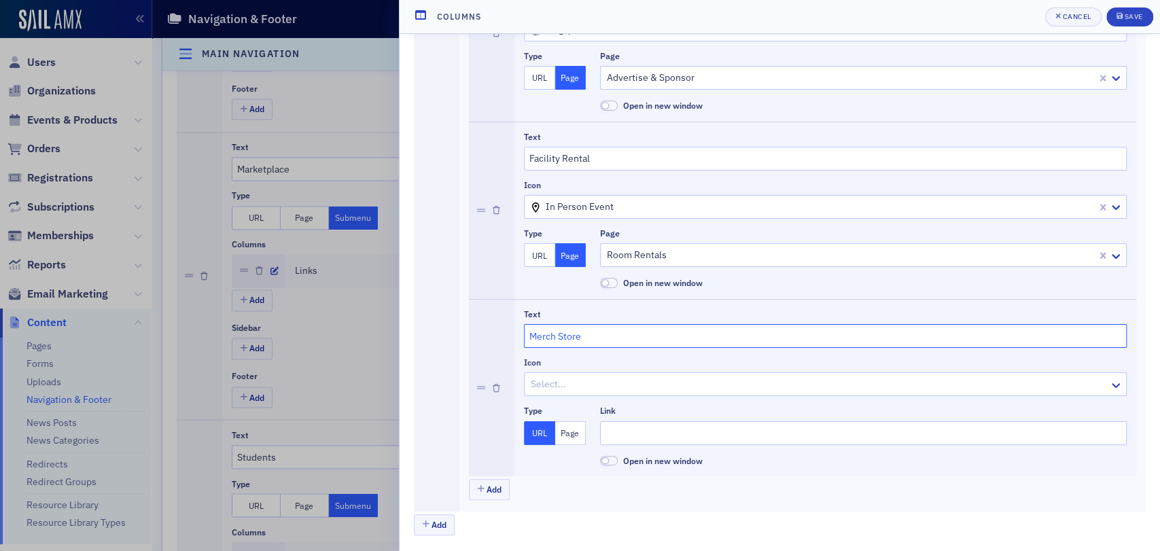
type input "Merch Store"
click at [633, 433] on input "Link" at bounding box center [863, 433] width 527 height 24
click at [635, 432] on input "Link" at bounding box center [863, 433] width 527 height 24
paste input "[URL][DOMAIN_NAME]"
type input "[URL][DOMAIN_NAME]"
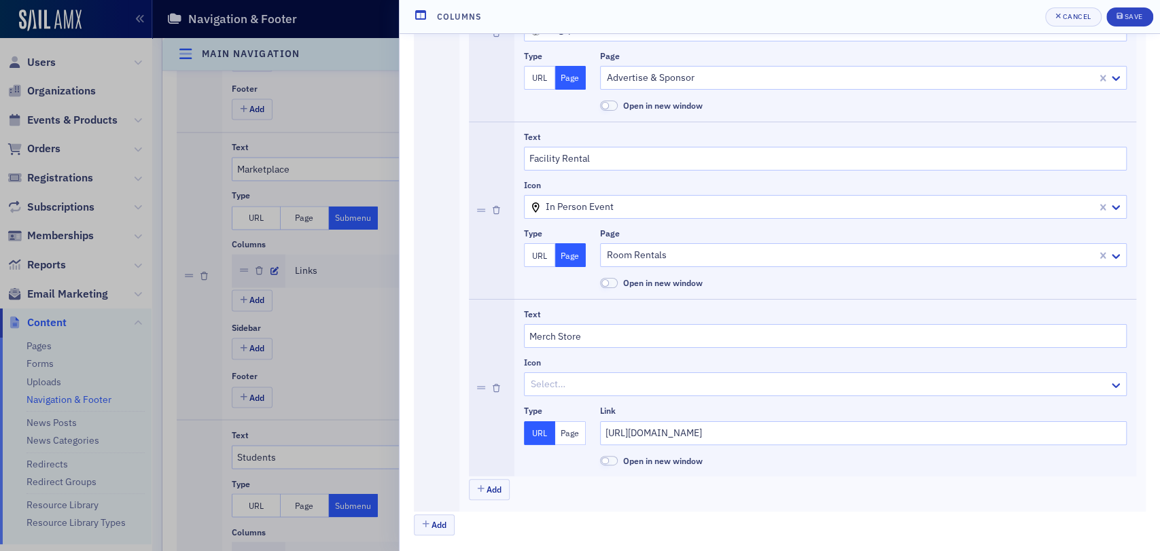
click at [607, 460] on span at bounding box center [604, 460] width 7 height 7
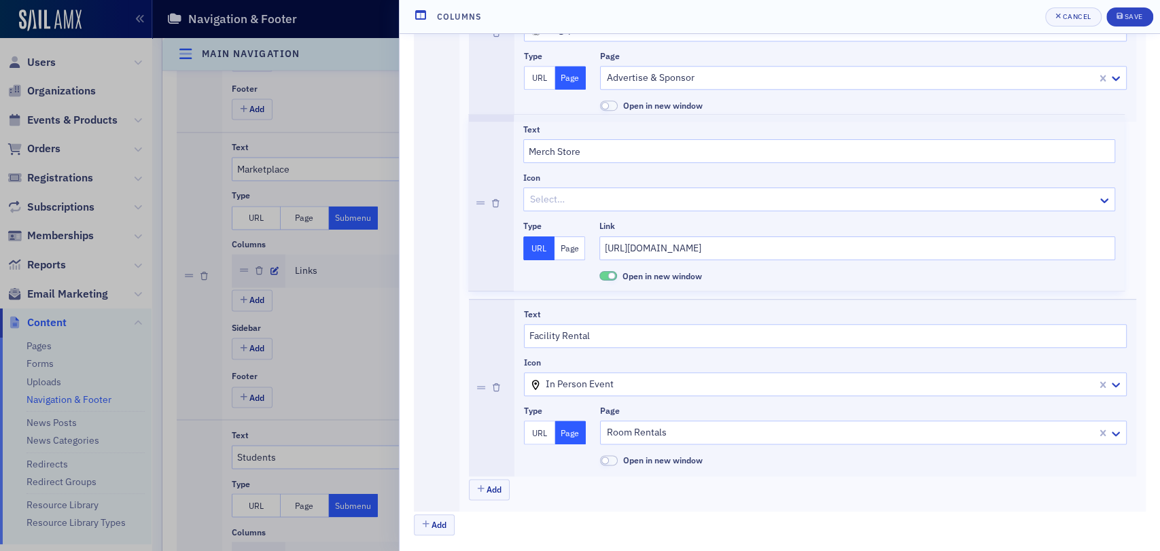
drag, startPoint x: 476, startPoint y: 390, endPoint x: 484, endPoint y: 203, distance: 187.7
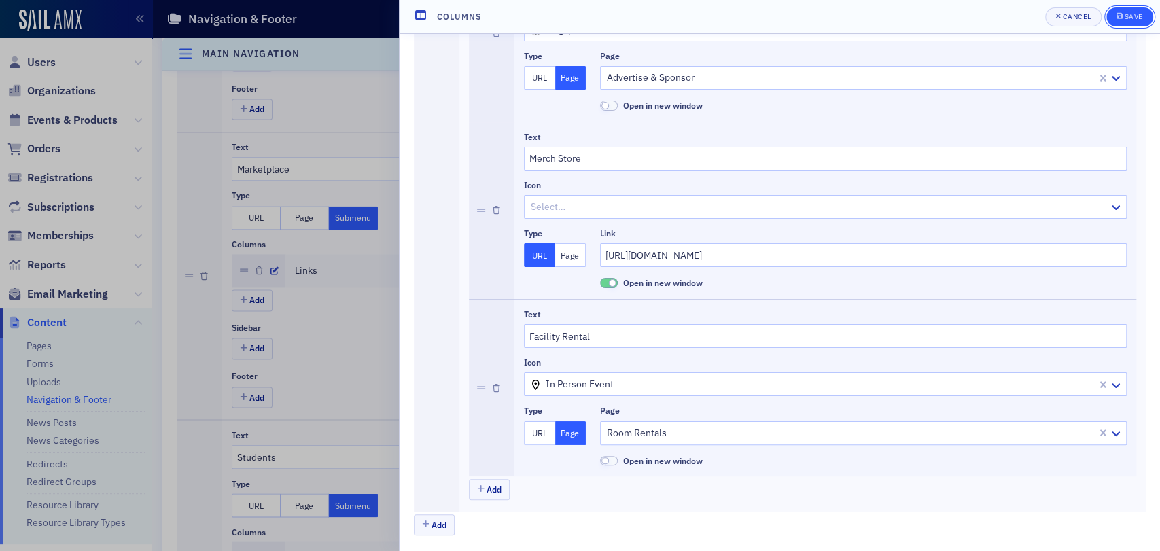
click at [1141, 18] on div "Save" at bounding box center [1133, 16] width 18 height 7
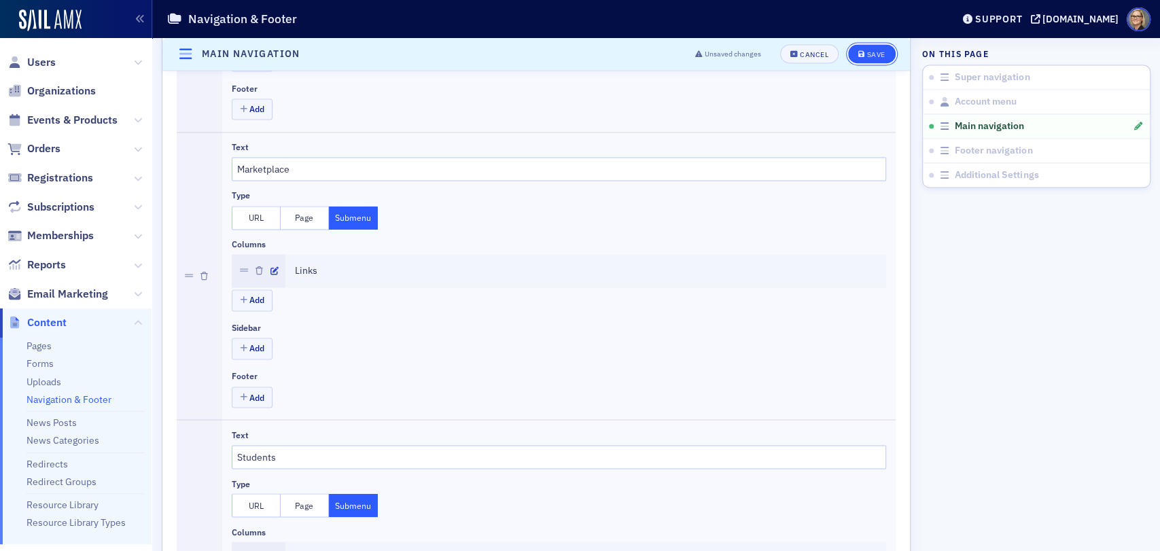
click at [876, 52] on button "Save" at bounding box center [871, 54] width 47 height 19
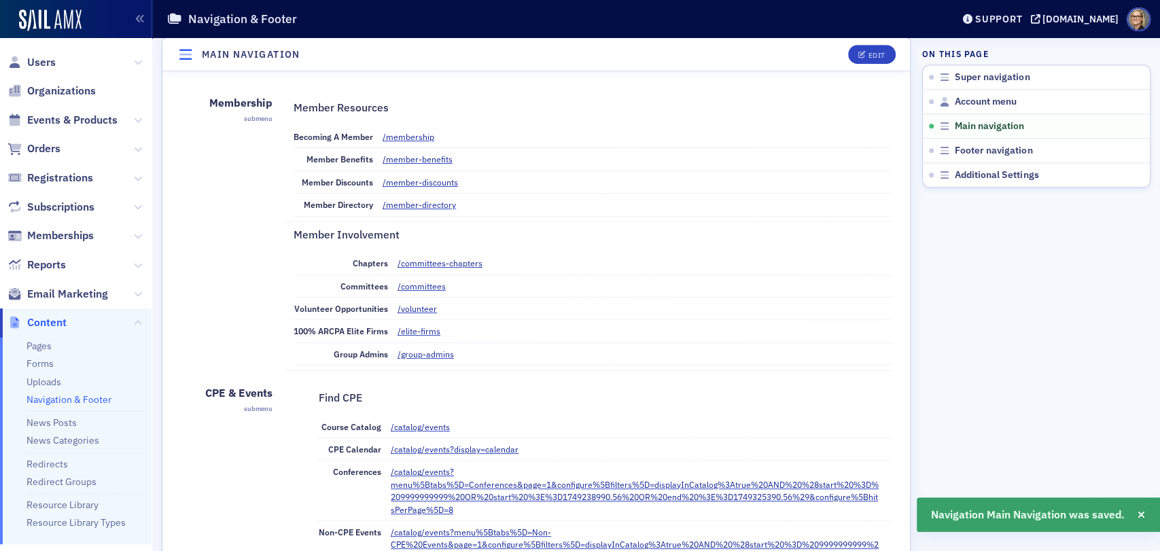
scroll to position [557, 0]
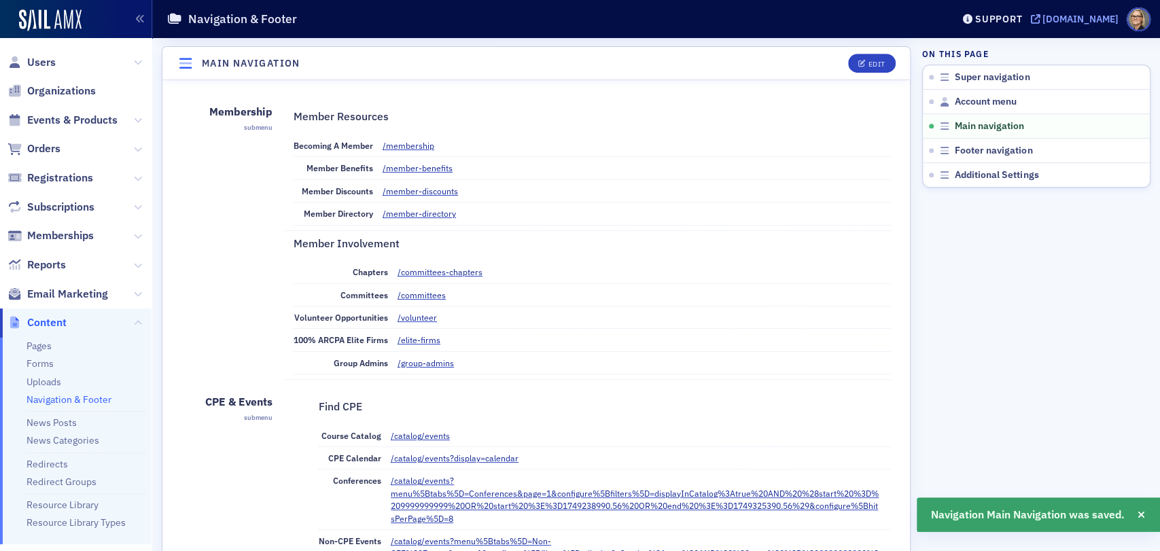
click at [1043, 18] on div "[DOMAIN_NAME]" at bounding box center [1081, 19] width 76 height 12
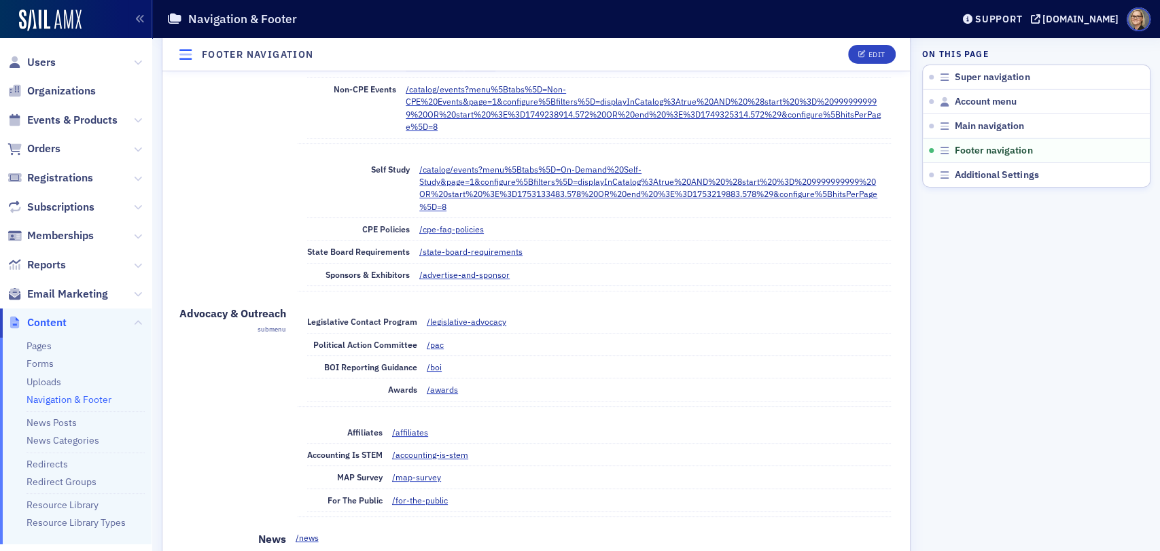
scroll to position [3374, 0]
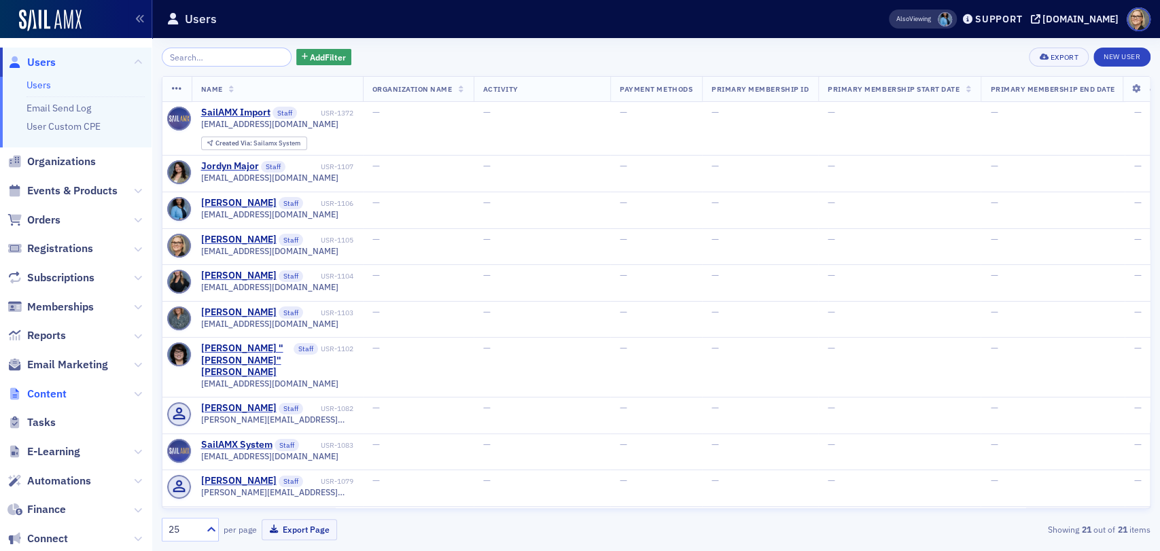
click at [54, 396] on span "Content" at bounding box center [46, 394] width 39 height 15
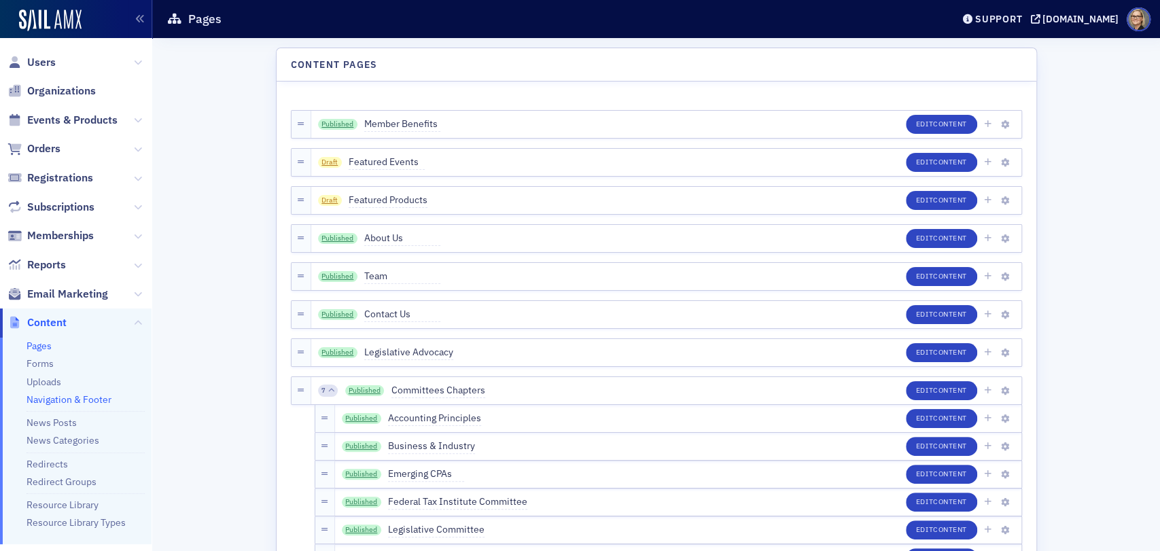
click at [85, 398] on link "Navigation & Footer" at bounding box center [69, 399] width 85 height 12
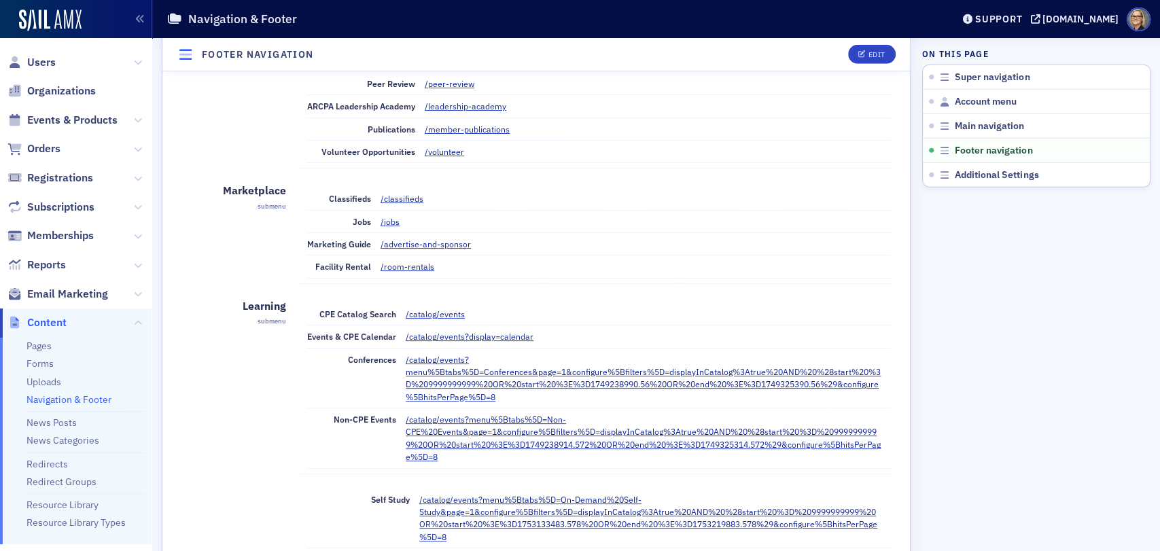
scroll to position [2642, 0]
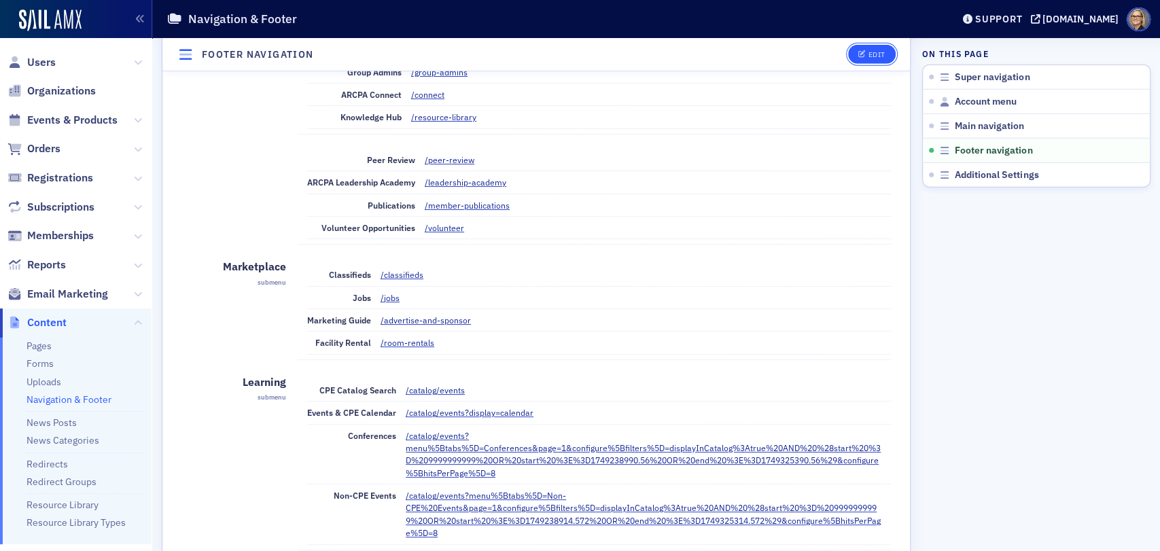
click at [868, 51] on div "Edit" at bounding box center [876, 54] width 17 height 7
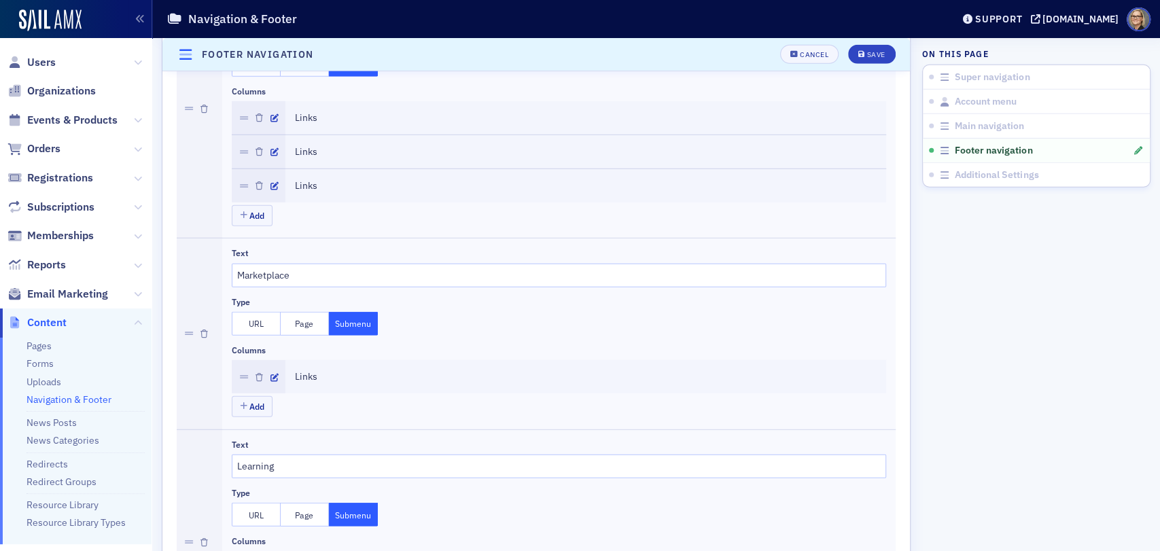
scroll to position [2562, 0]
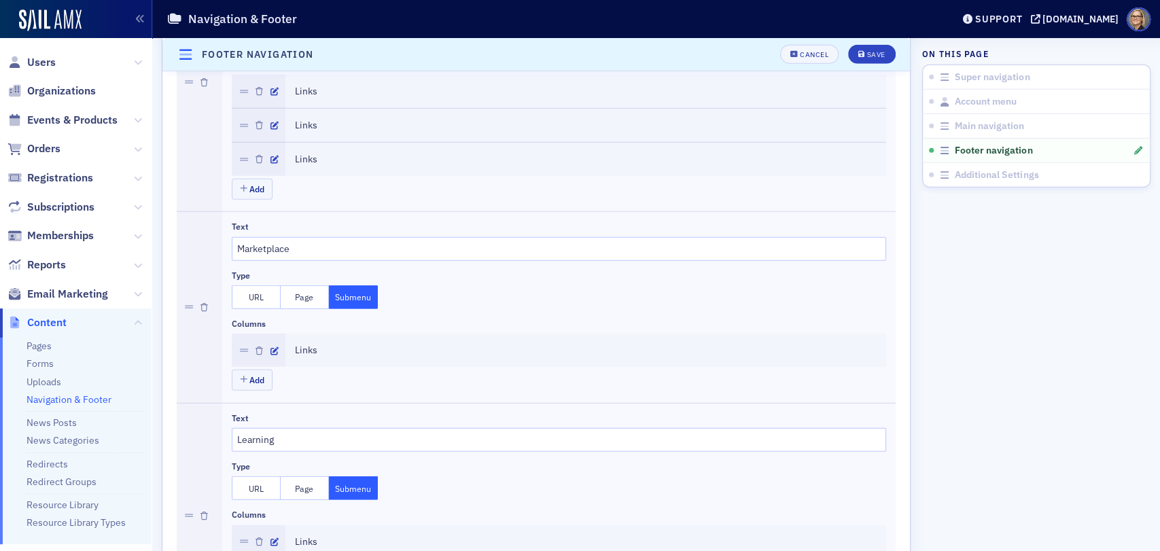
click at [296, 345] on div "Links" at bounding box center [306, 350] width 22 height 14
click at [274, 347] on icon "button" at bounding box center [274, 351] width 8 height 8
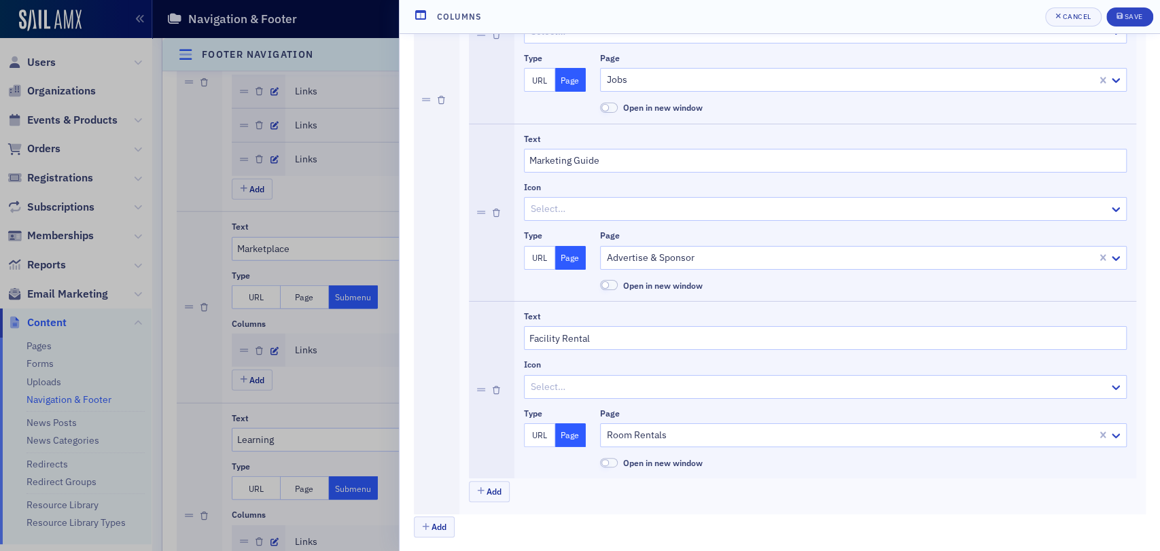
scroll to position [380, 0]
click at [1077, 20] on div "Cancel" at bounding box center [1076, 16] width 29 height 7
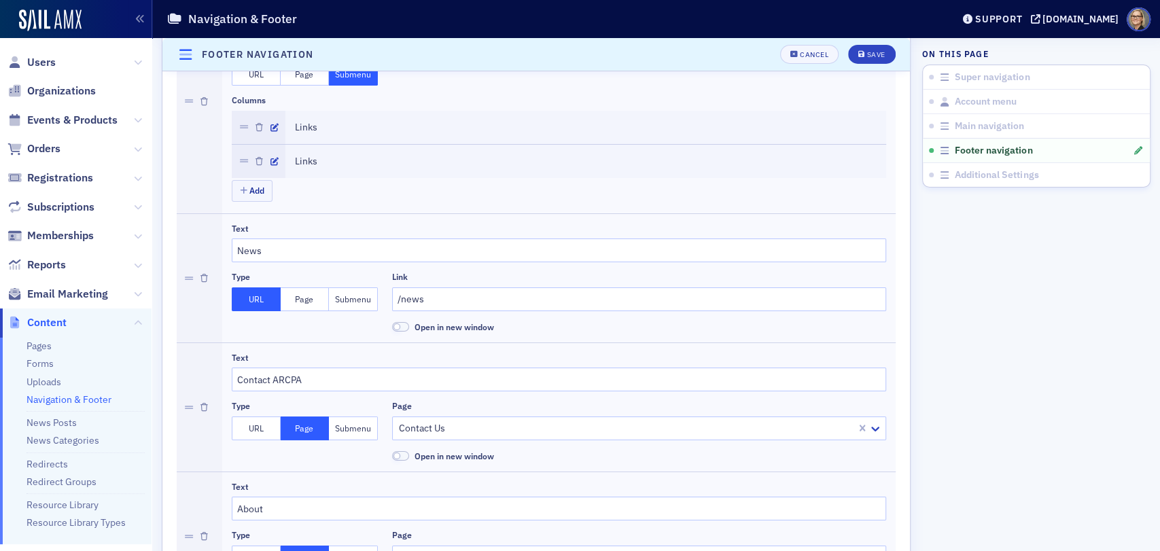
scroll to position [3091, 0]
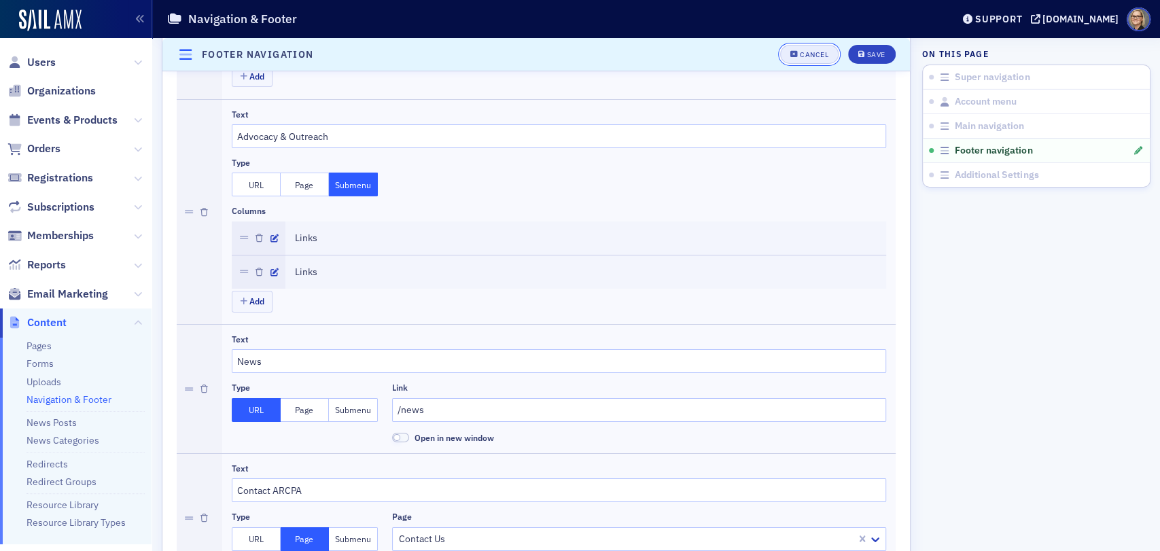
click at [797, 58] on button "Cancel" at bounding box center [809, 54] width 58 height 19
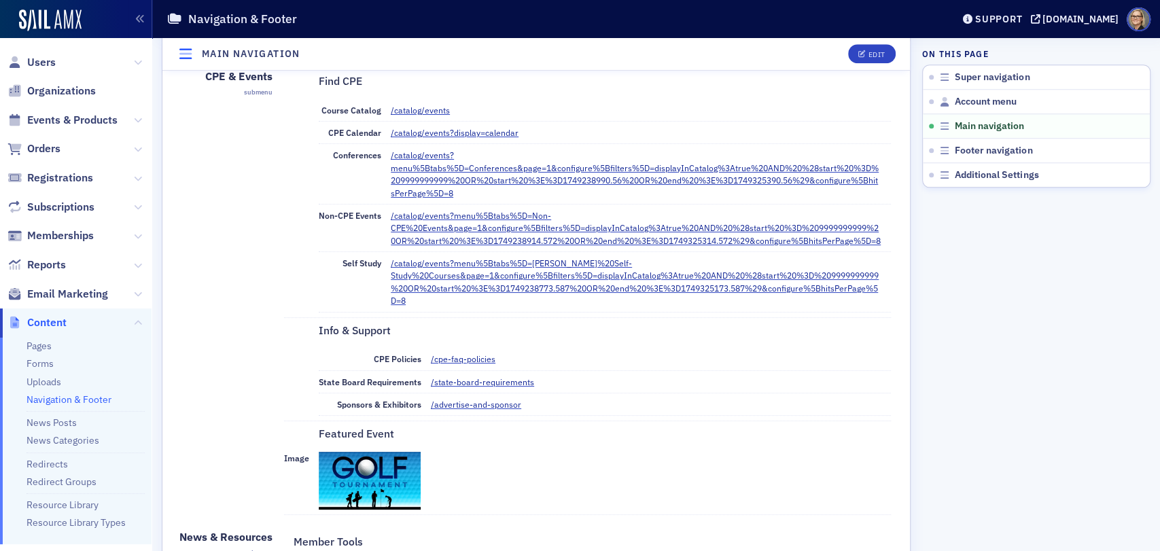
scroll to position [278, 0]
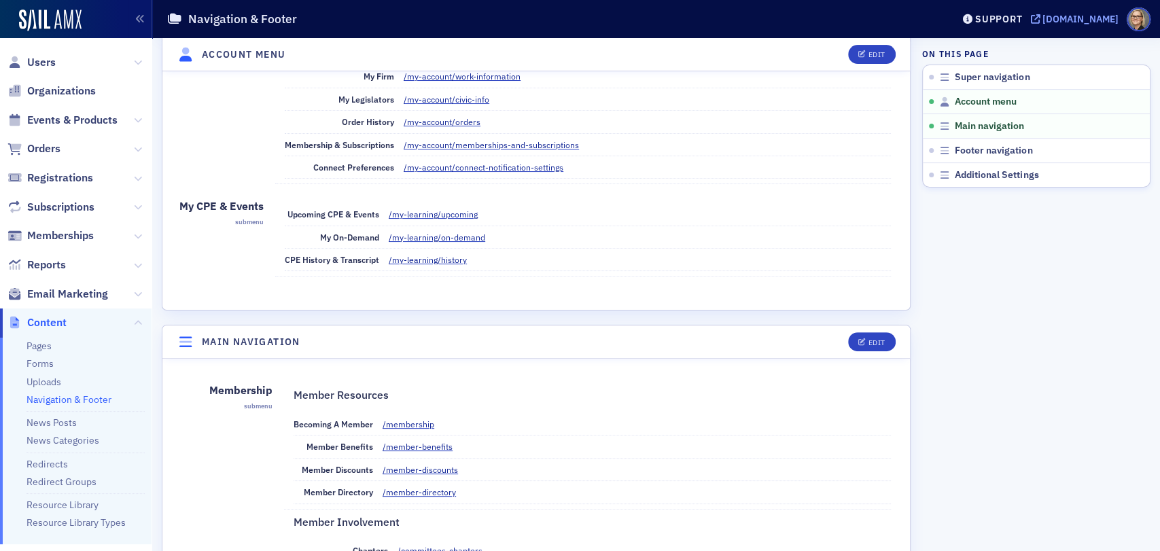
click at [1043, 13] on div "[DOMAIN_NAME]" at bounding box center [1081, 19] width 76 height 12
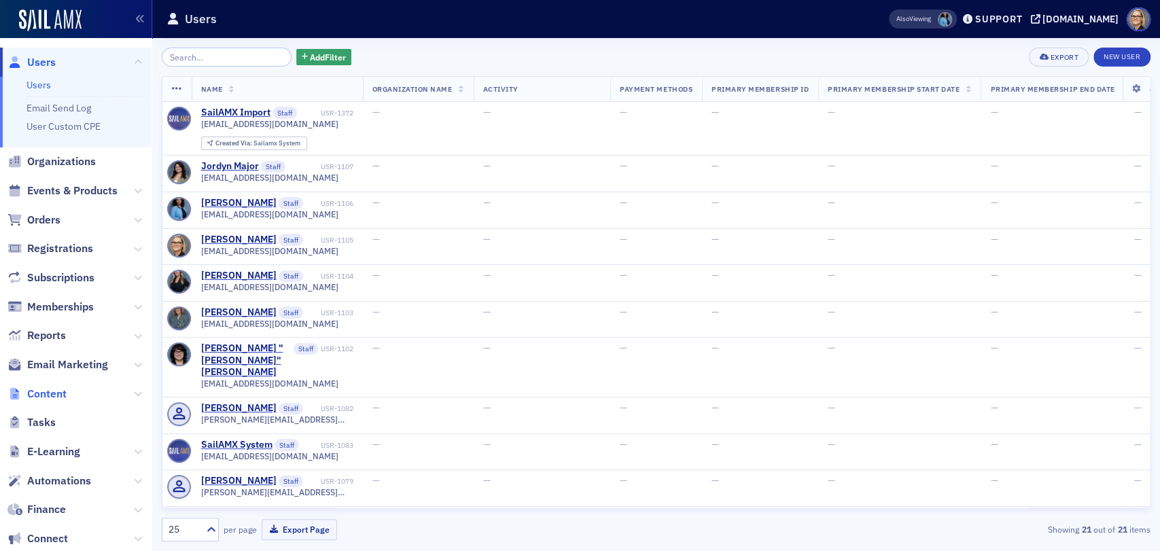
click at [52, 392] on span "Content" at bounding box center [46, 394] width 39 height 15
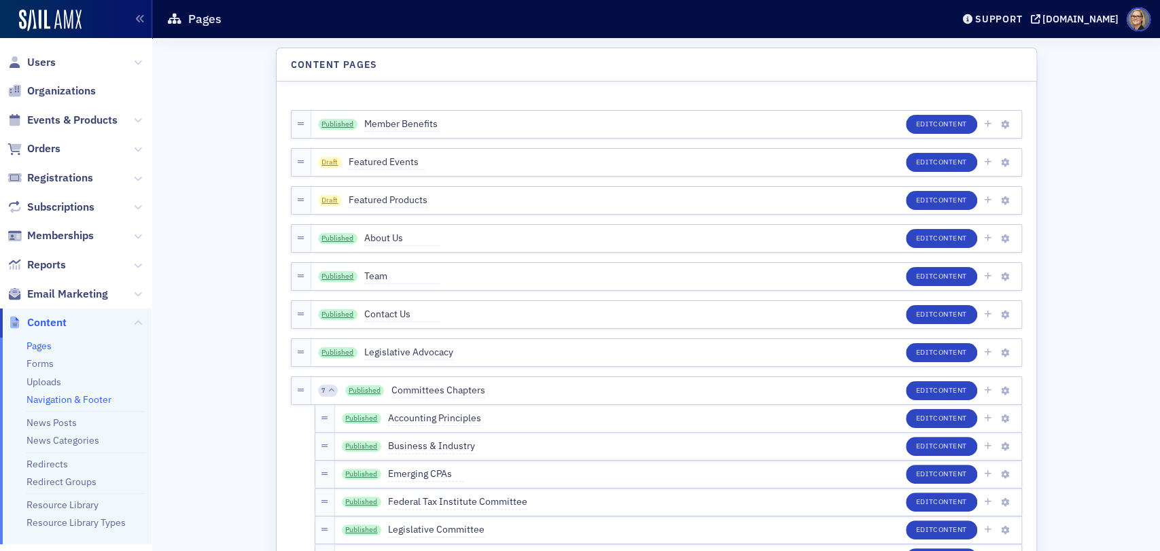
click at [92, 396] on link "Navigation & Footer" at bounding box center [69, 399] width 85 height 12
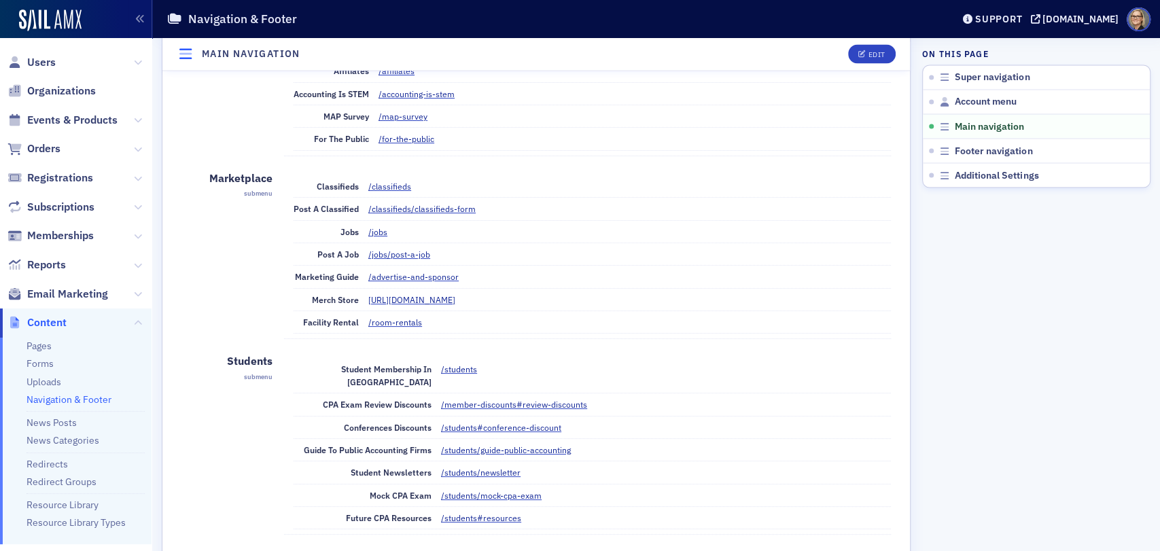
scroll to position [1661, 0]
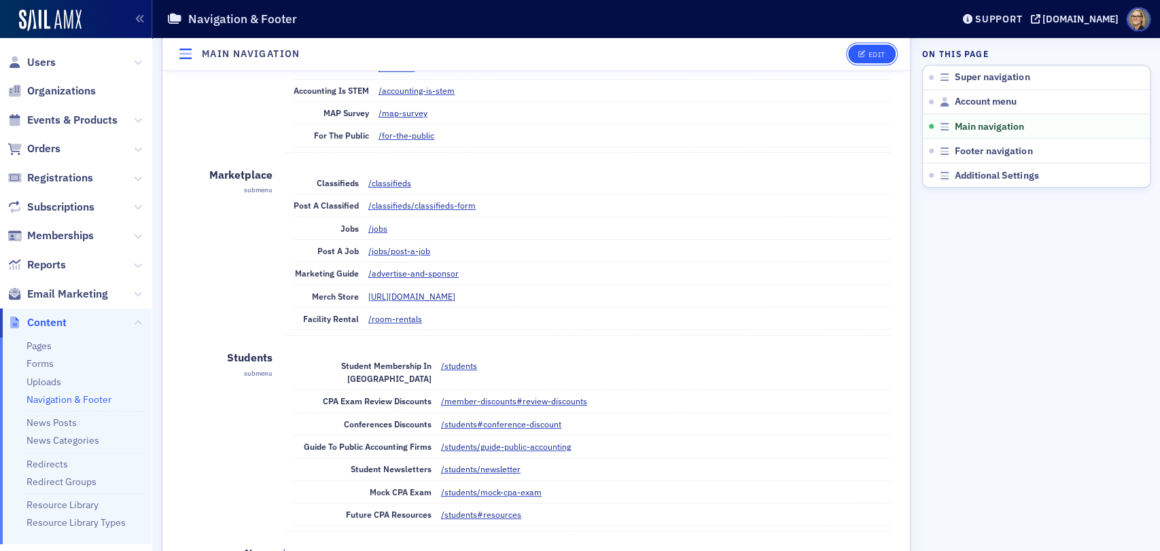
click at [869, 51] on div "Edit" at bounding box center [876, 54] width 17 height 7
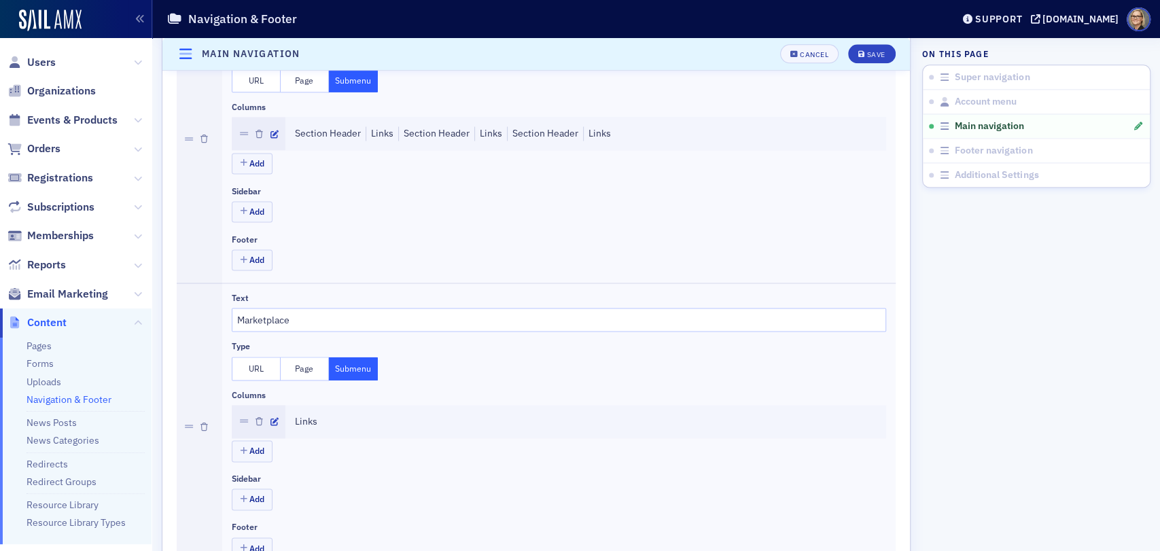
scroll to position [1387, 0]
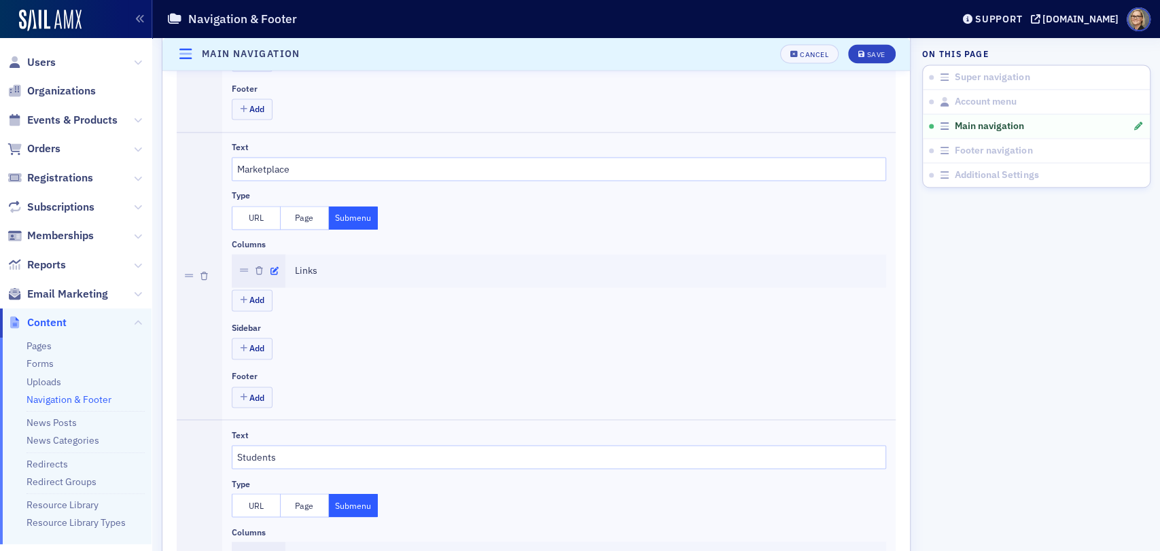
click at [271, 267] on icon "button" at bounding box center [274, 271] width 8 height 8
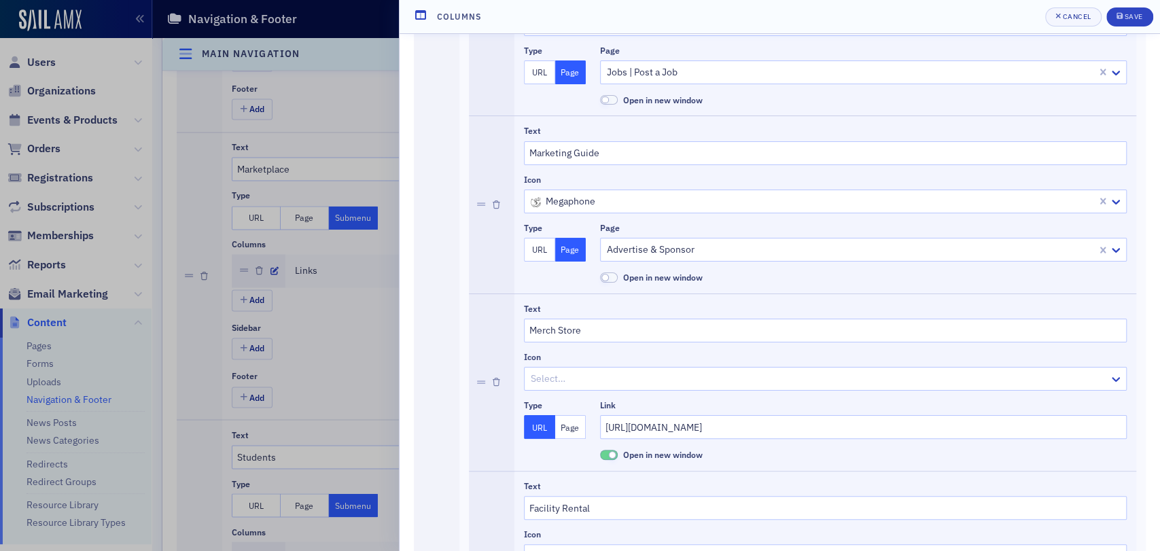
scroll to position [755, 0]
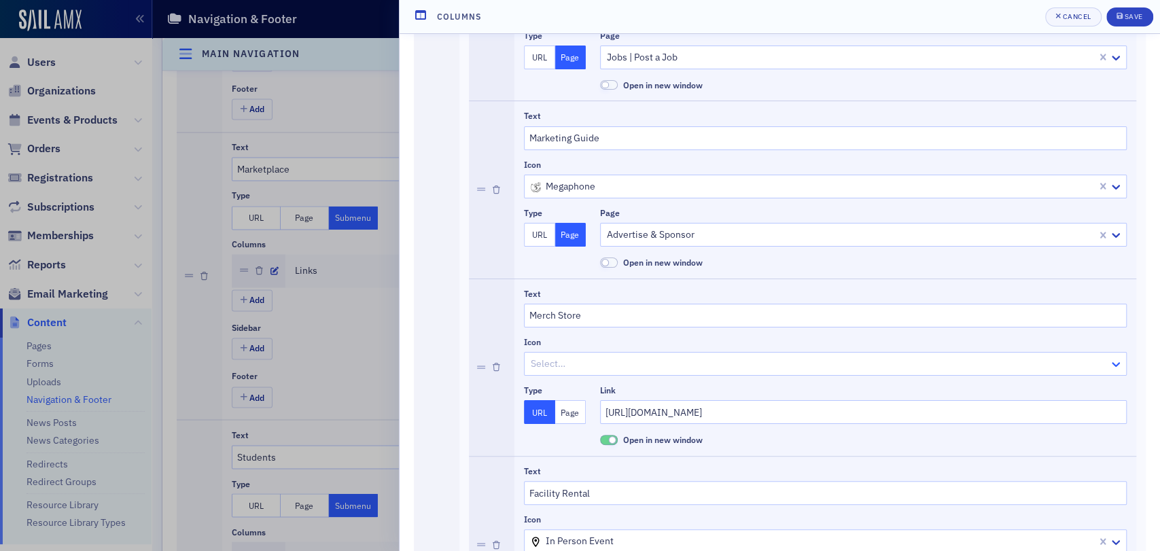
click at [1109, 363] on icon at bounding box center [1116, 364] width 14 height 14
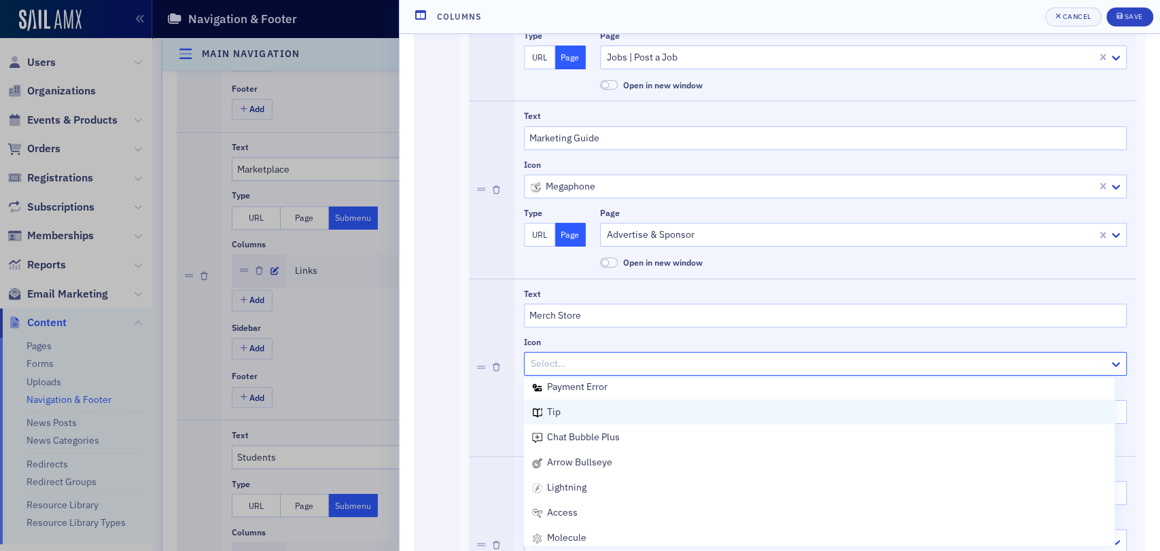
scroll to position [680, 0]
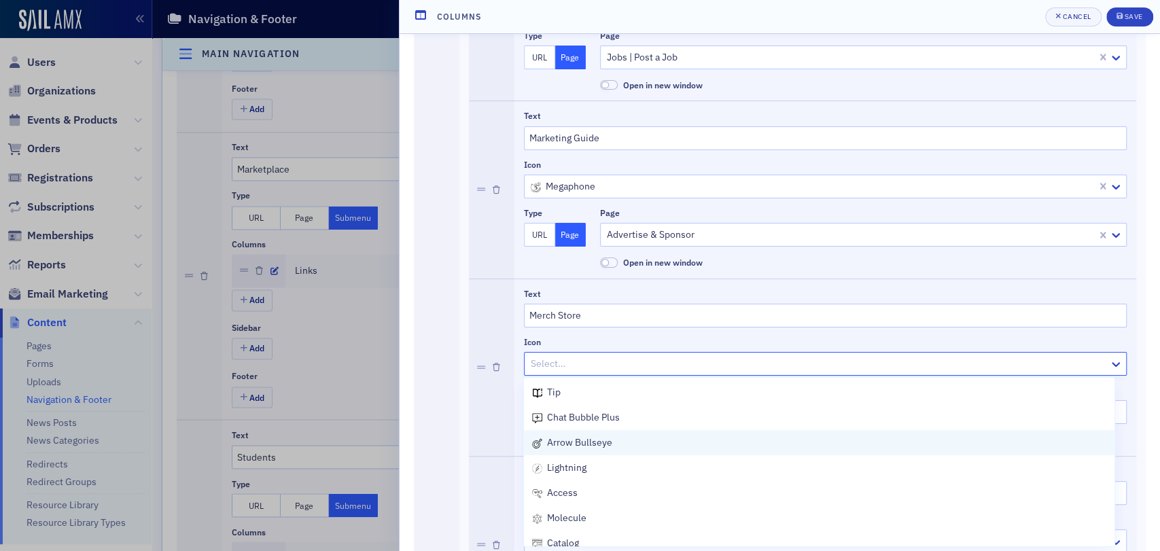
click at [542, 445] on div "arrow bullseye" at bounding box center [572, 443] width 80 height 14
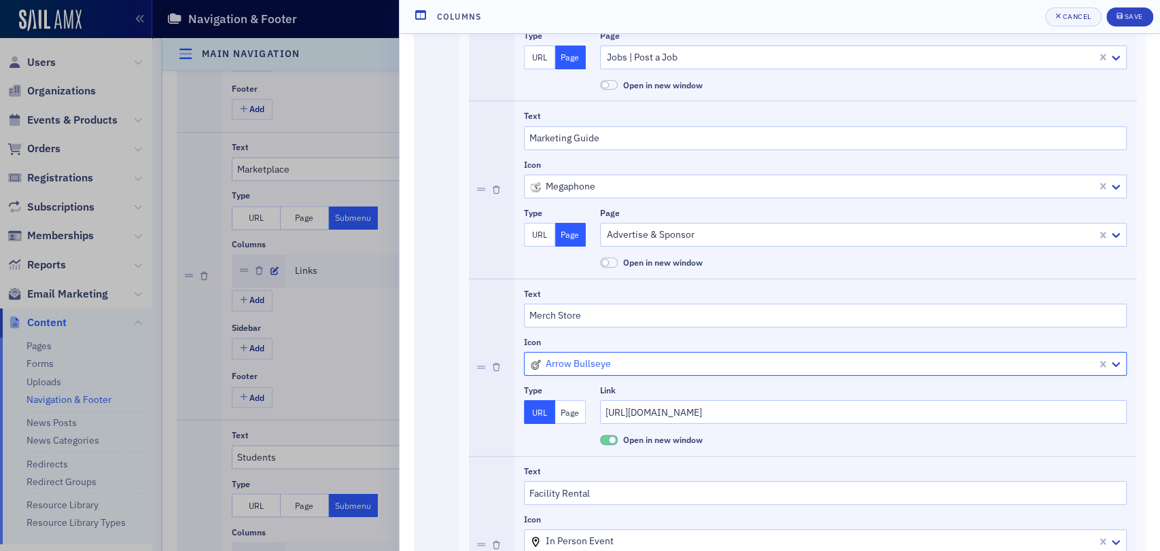
scroll to position [830, 0]
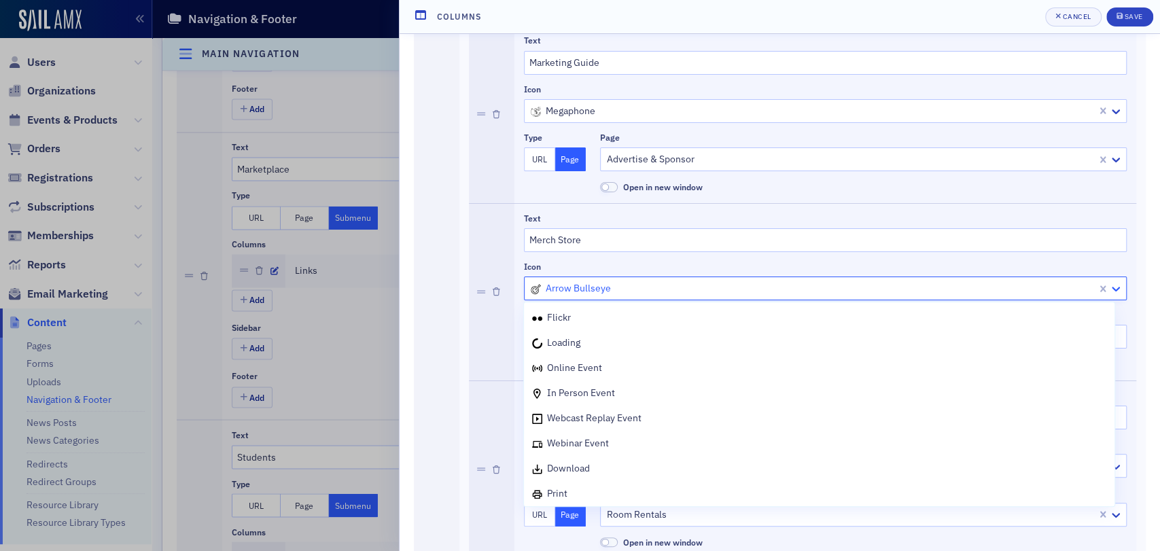
click at [1112, 287] on icon at bounding box center [1116, 289] width 8 height 5
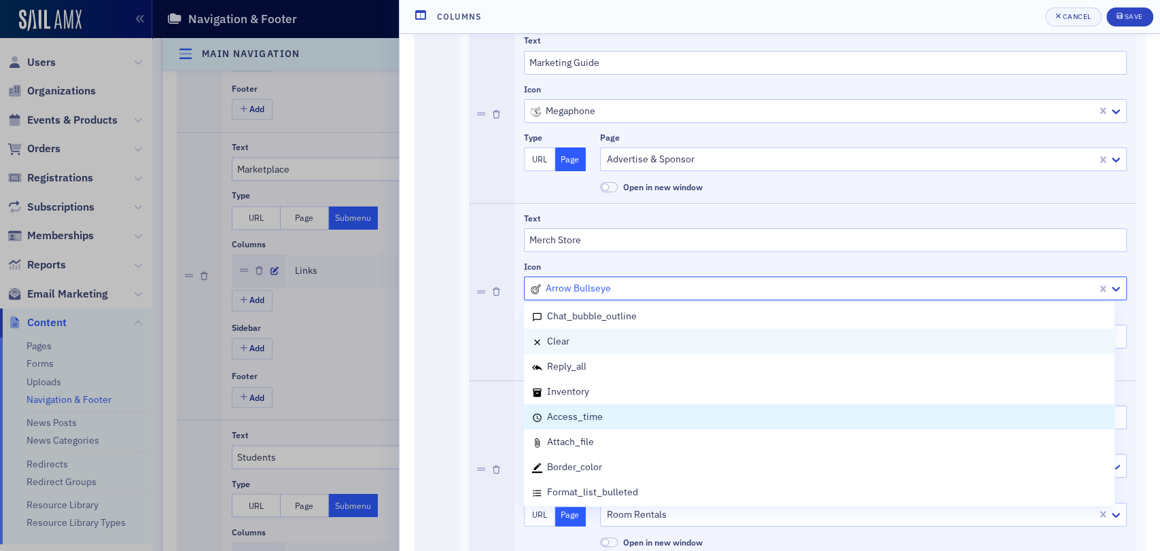
scroll to position [1510, 0]
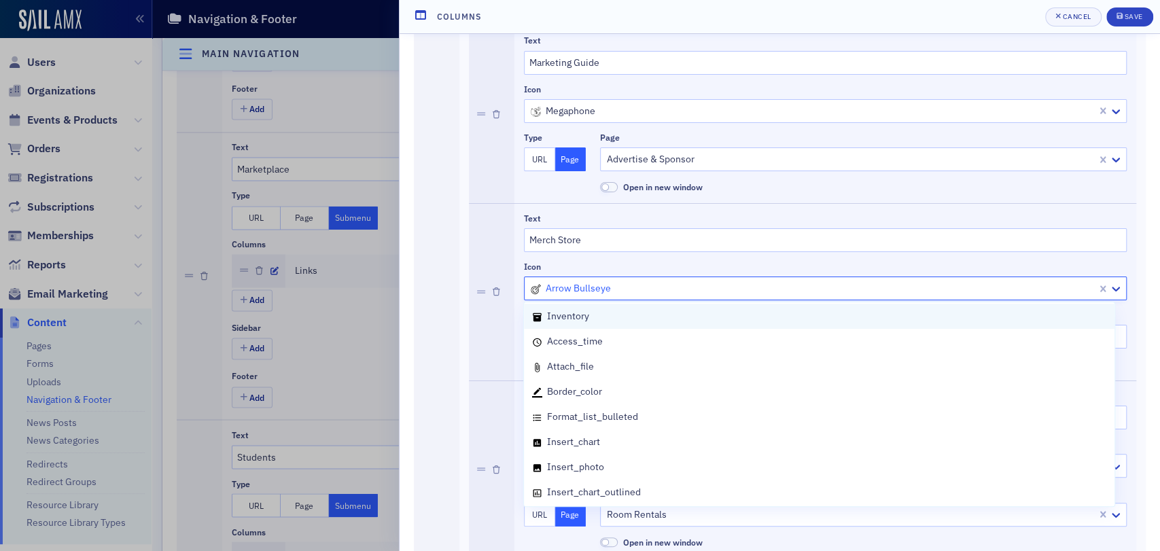
click at [538, 317] on icon at bounding box center [537, 317] width 8 height 8
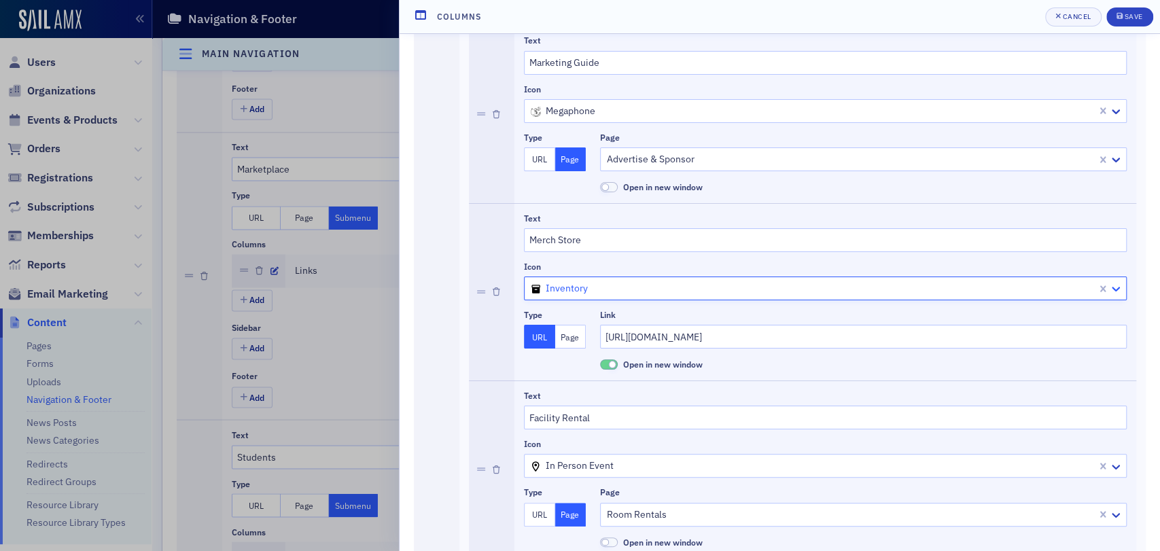
click at [1109, 290] on icon at bounding box center [1116, 289] width 14 height 14
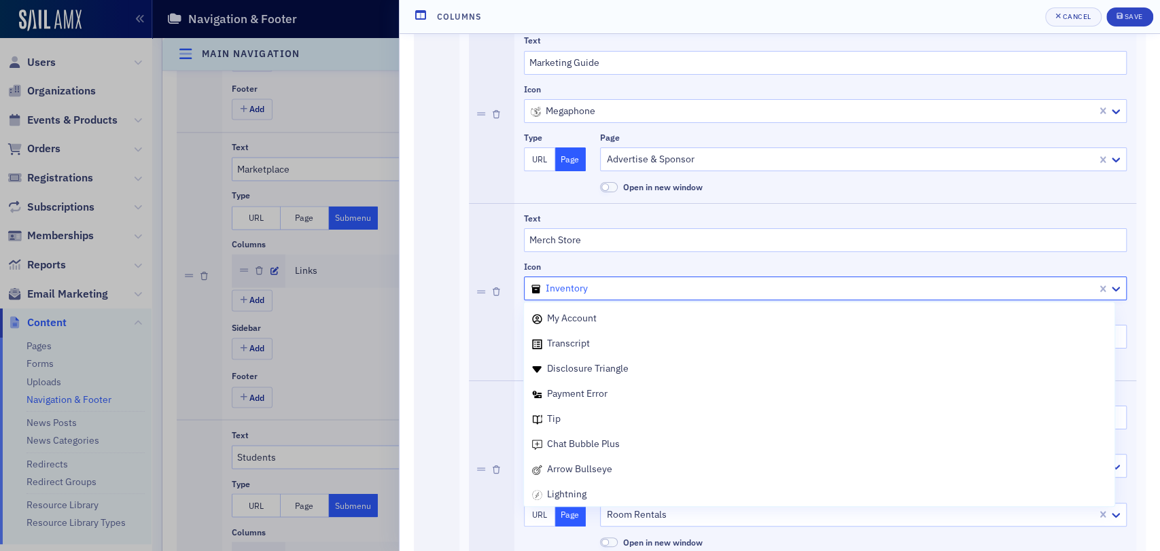
scroll to position [603, 0]
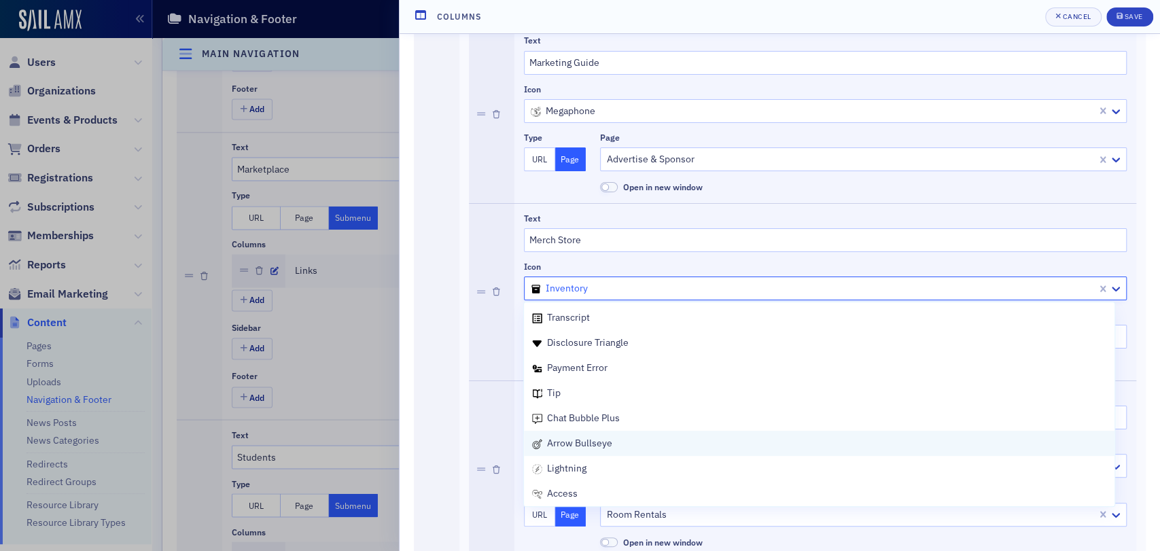
click at [582, 441] on span "arrow bullseye" at bounding box center [579, 443] width 65 height 12
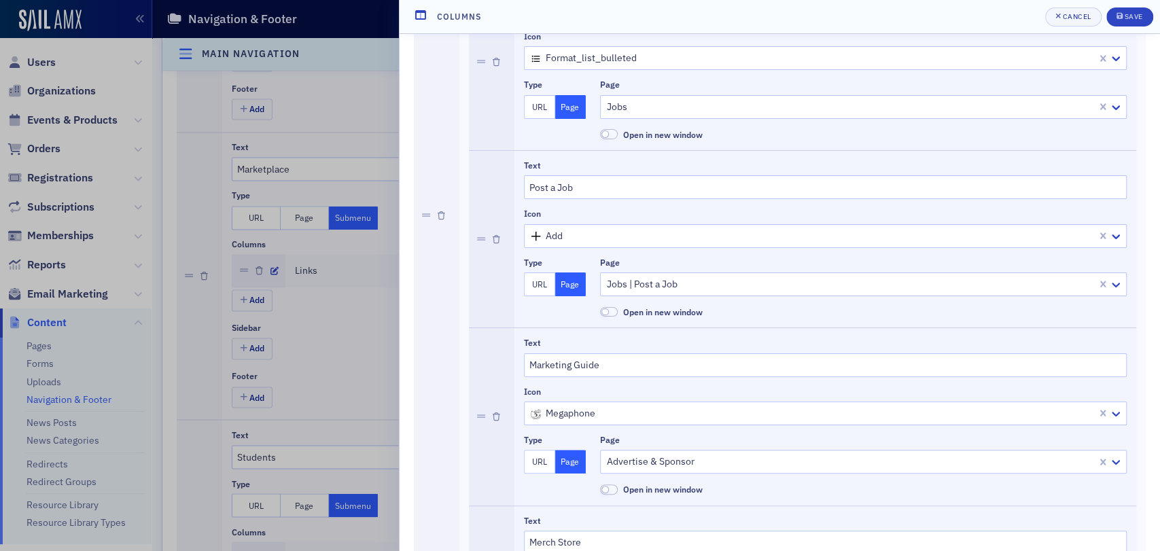
scroll to position [912, 0]
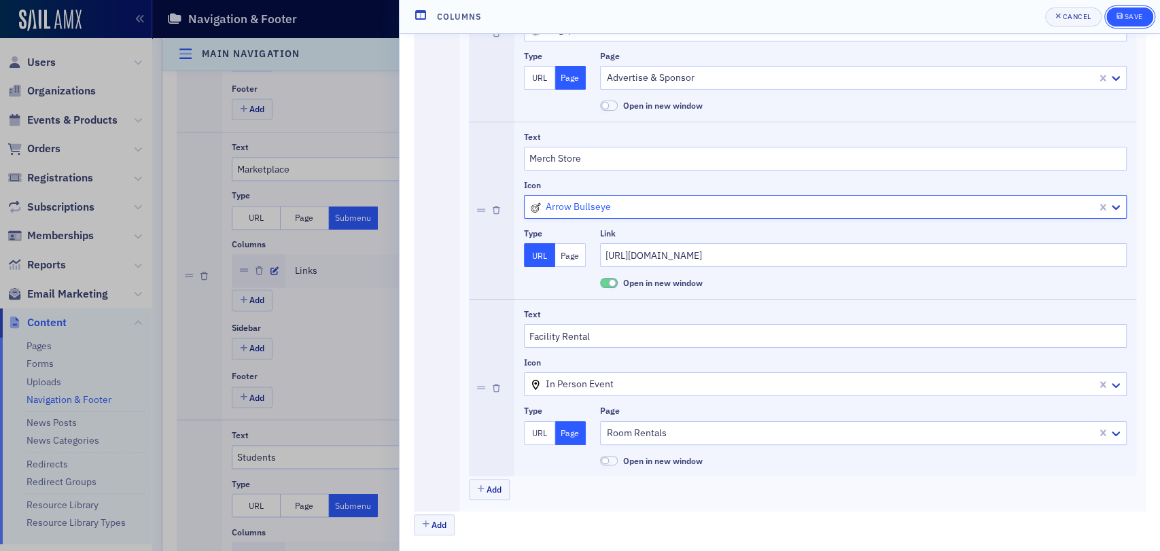
click at [1136, 13] on div "Save" at bounding box center [1133, 16] width 18 height 7
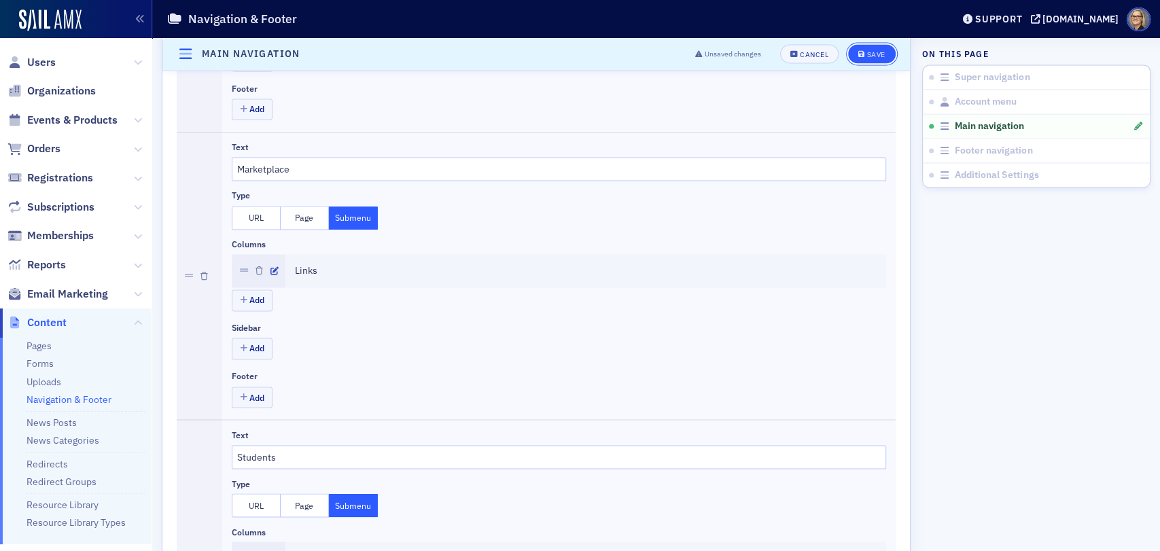
click at [867, 54] on div "Save" at bounding box center [876, 54] width 18 height 7
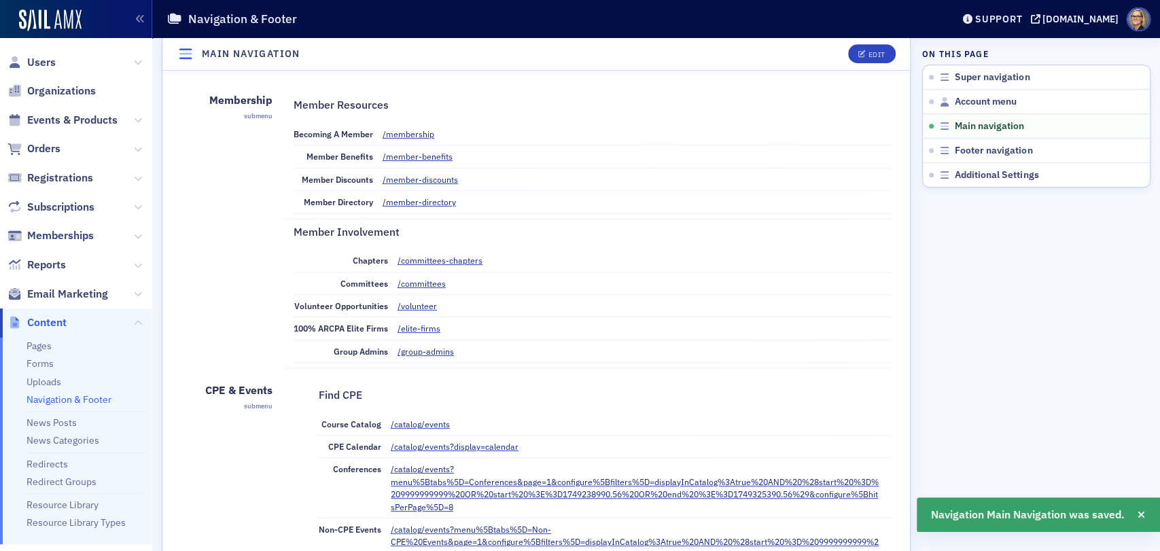
scroll to position [557, 0]
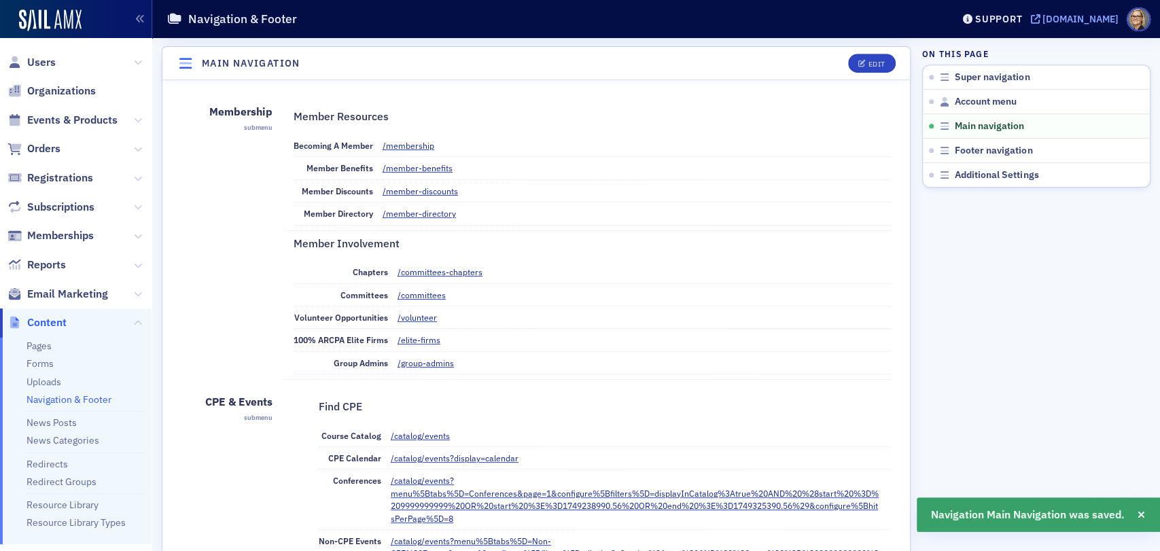
click at [1068, 16] on div "[DOMAIN_NAME]" at bounding box center [1081, 19] width 76 height 12
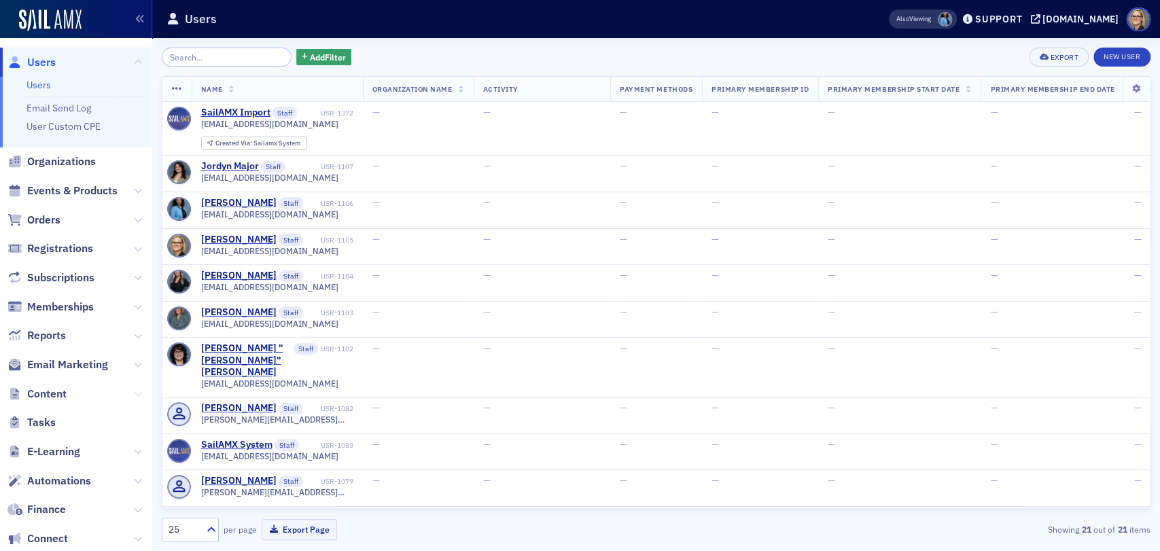
click at [134, 395] on icon at bounding box center [138, 394] width 8 height 8
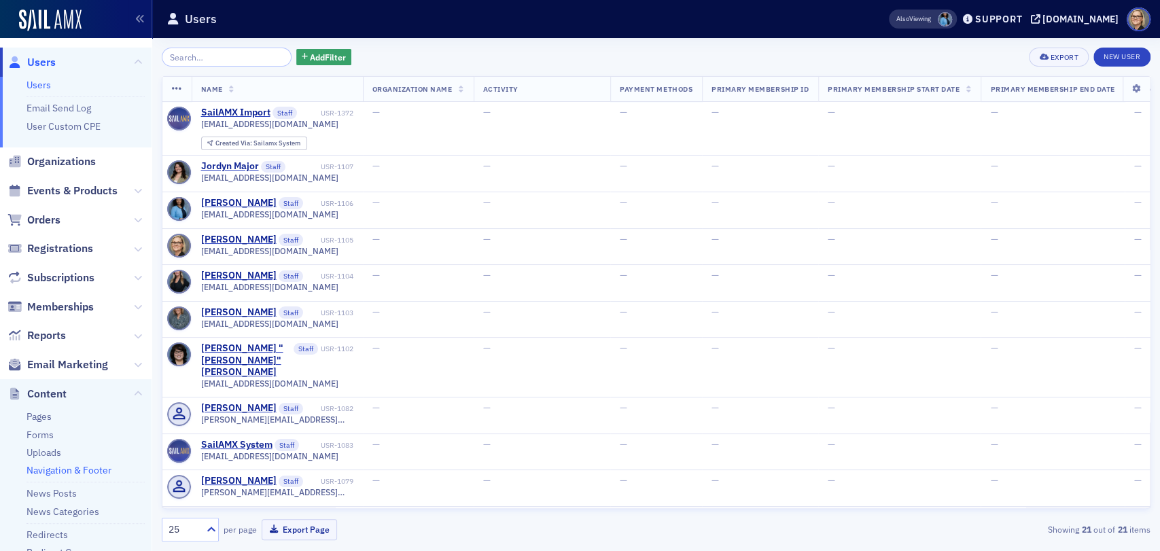
click at [73, 468] on link "Navigation & Footer" at bounding box center [69, 470] width 85 height 12
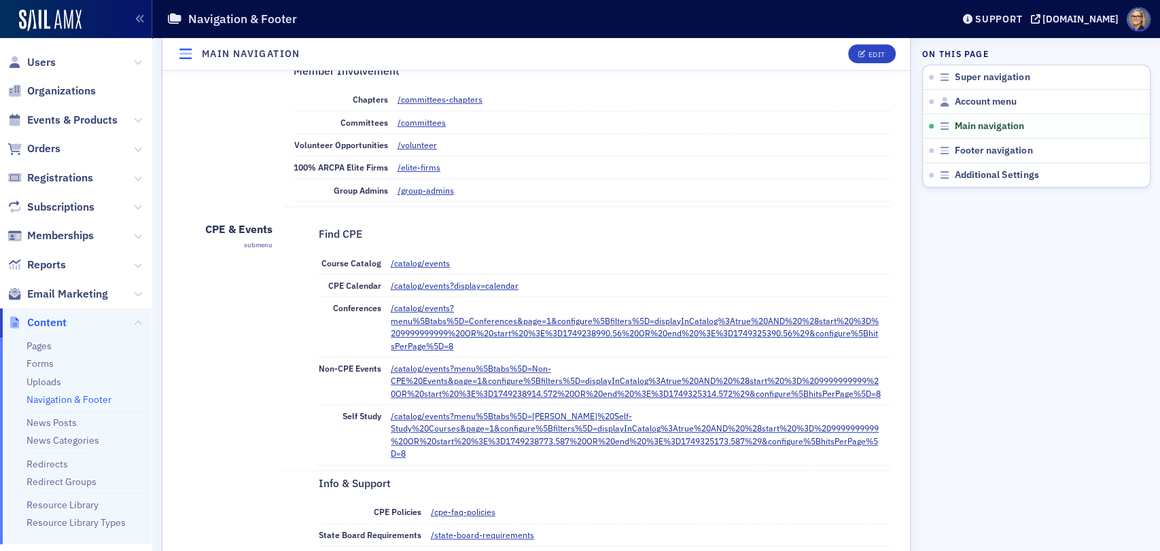
scroll to position [603, 0]
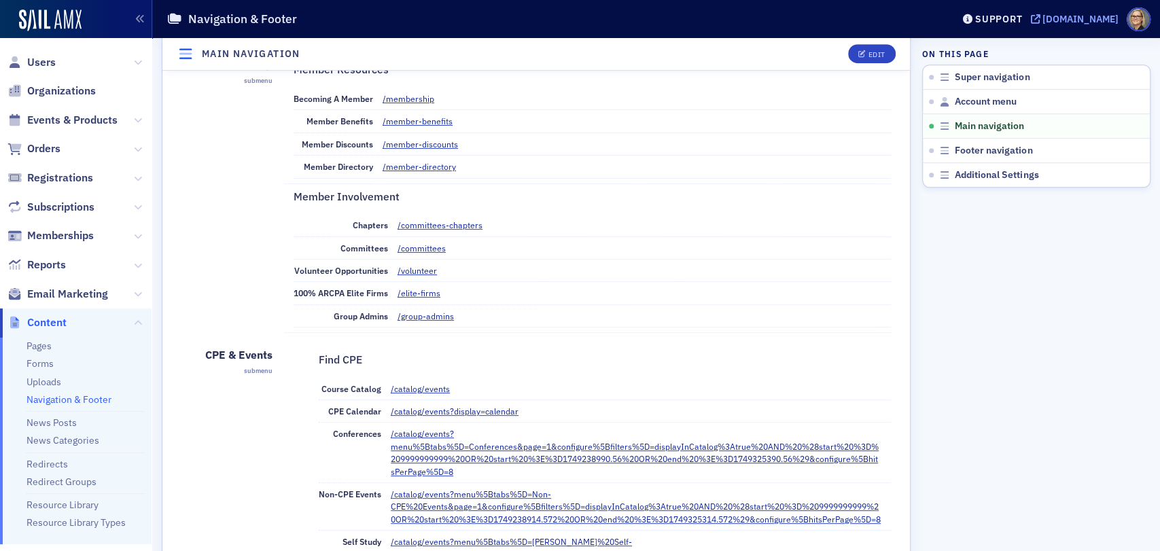
click at [1043, 20] on div "[DOMAIN_NAME]" at bounding box center [1081, 19] width 76 height 12
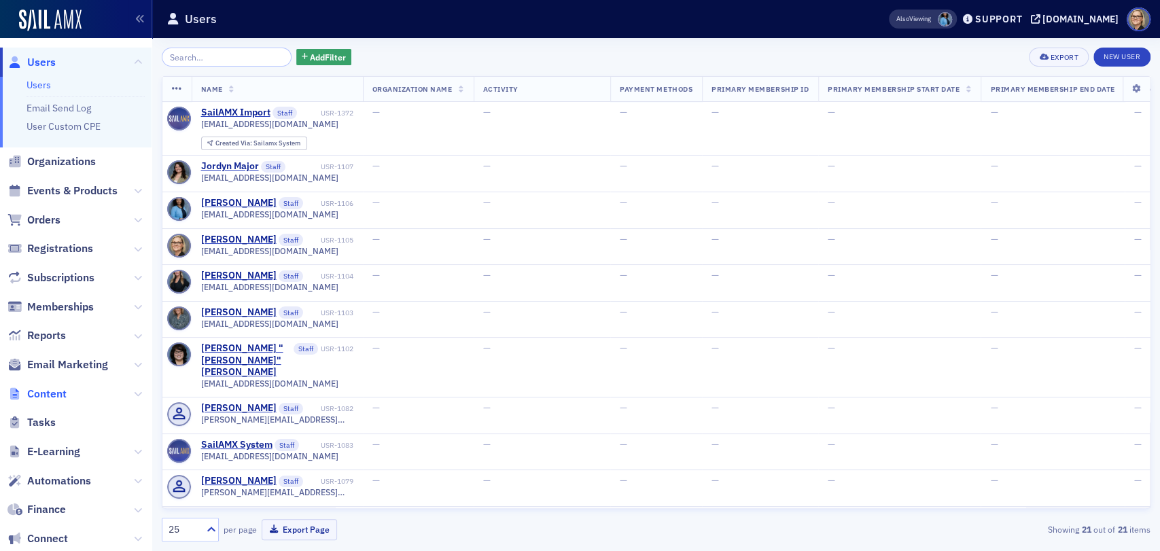
click at [49, 397] on span "Content" at bounding box center [46, 394] width 39 height 15
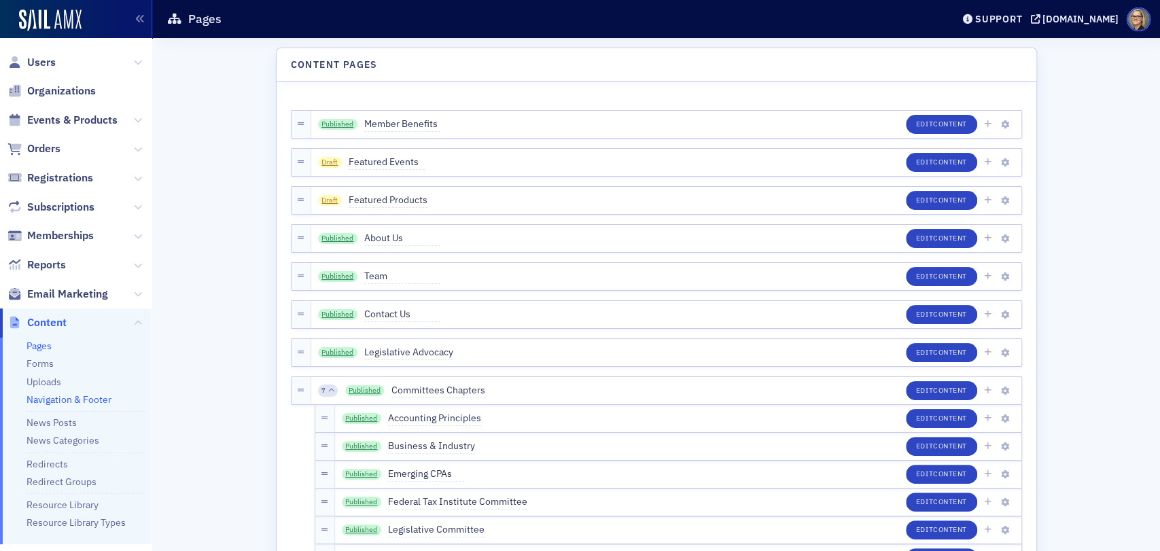
click at [87, 398] on link "Navigation & Footer" at bounding box center [69, 399] width 85 height 12
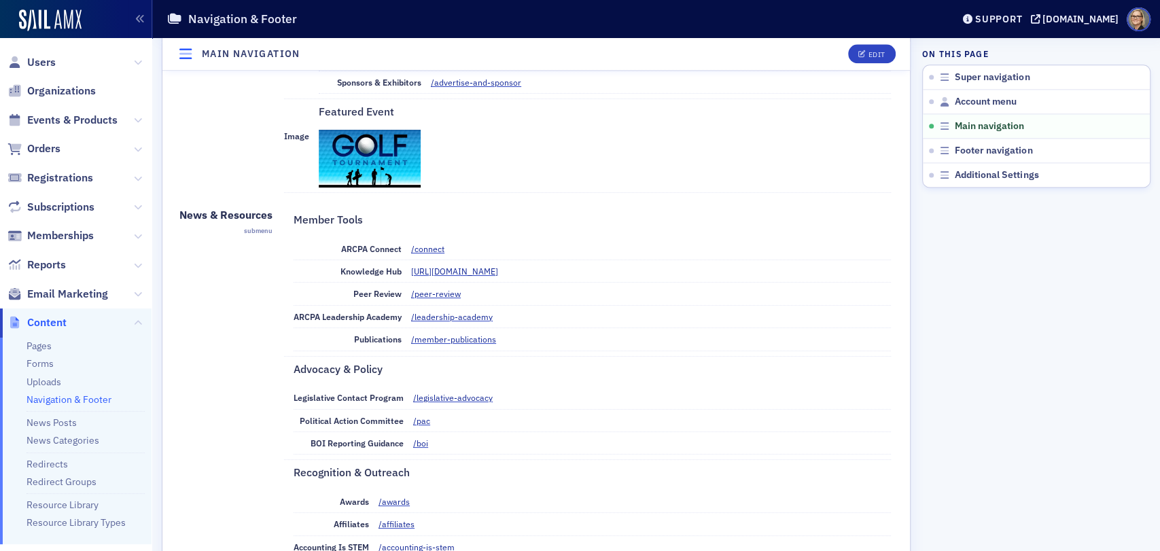
scroll to position [1208, 0]
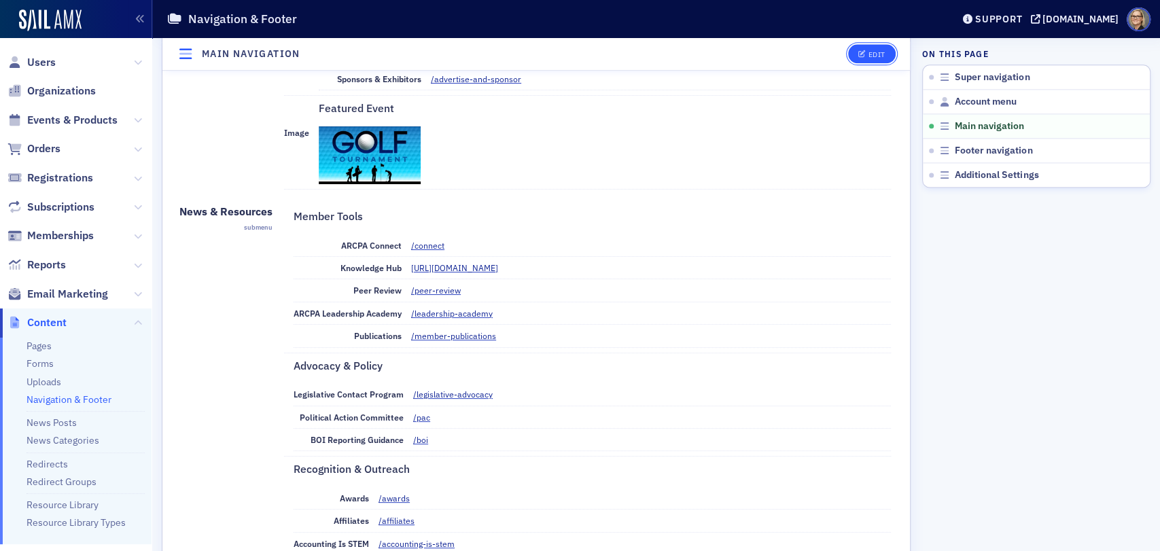
click at [868, 54] on div "Edit" at bounding box center [876, 54] width 17 height 7
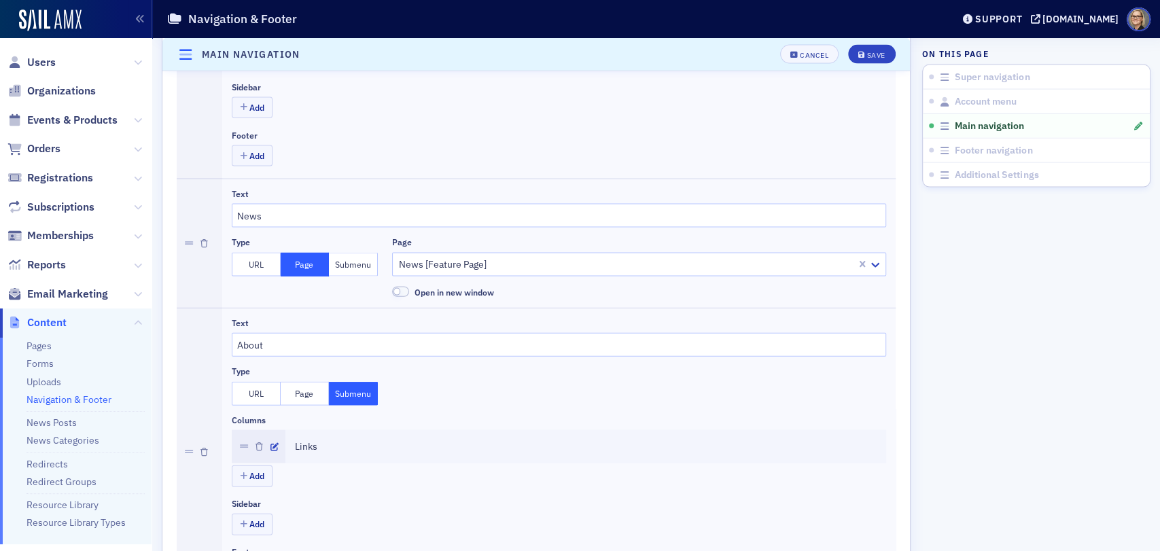
scroll to position [1840, 0]
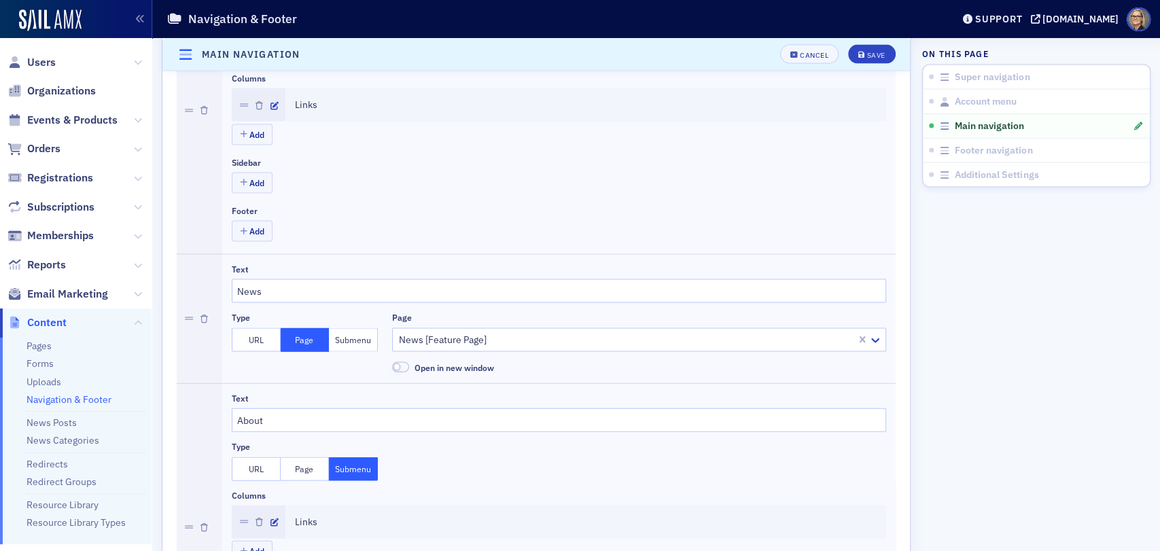
click at [359, 338] on button "Submenu" at bounding box center [353, 340] width 49 height 24
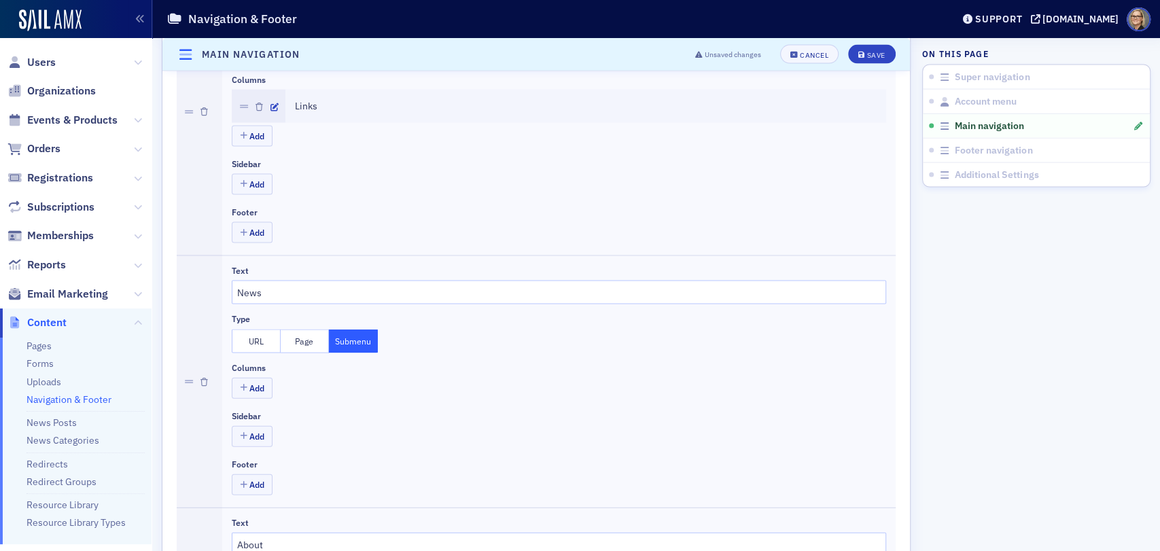
scroll to position [1765, 0]
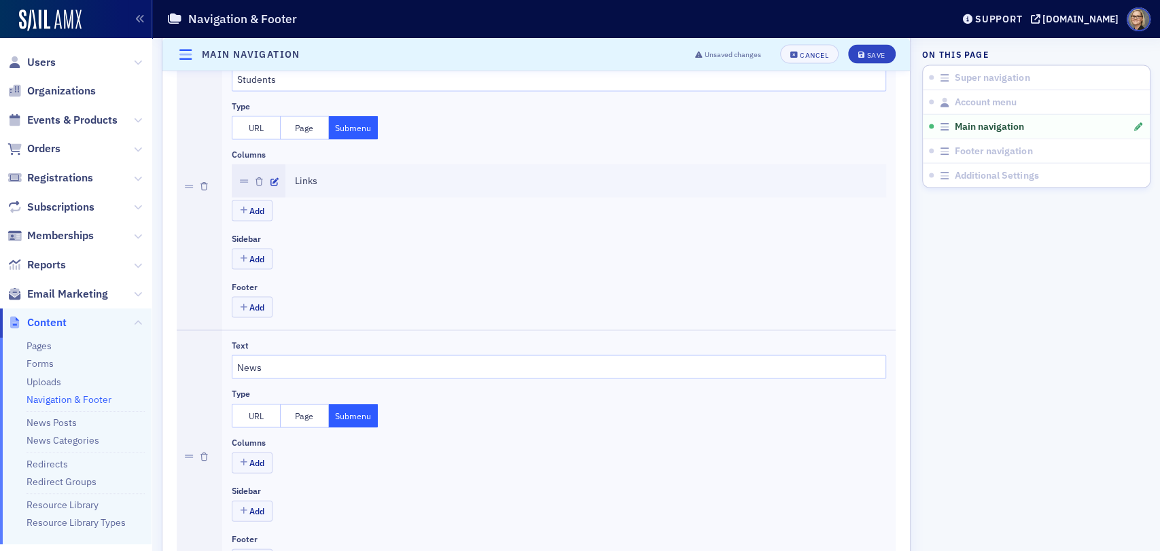
click at [257, 413] on button "URL" at bounding box center [256, 416] width 49 height 24
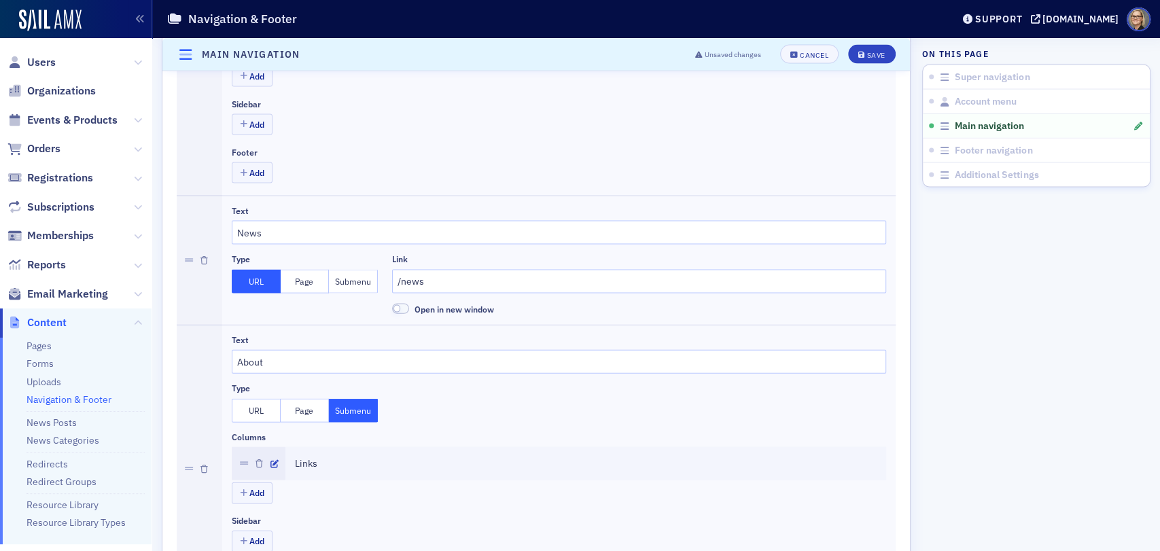
scroll to position [1991, 0]
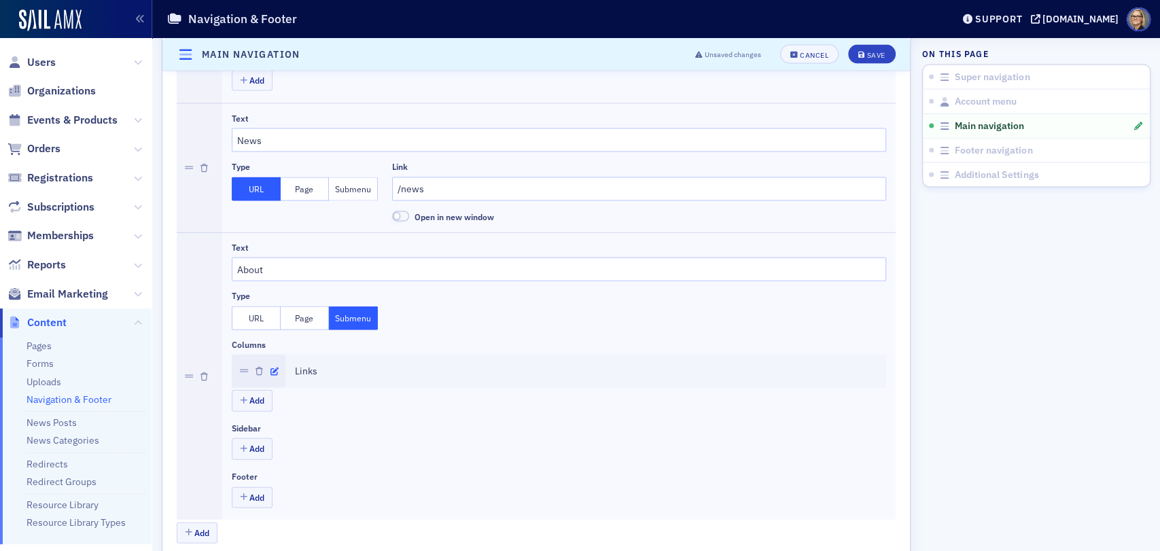
click at [274, 371] on button "button" at bounding box center [274, 371] width 8 height 12
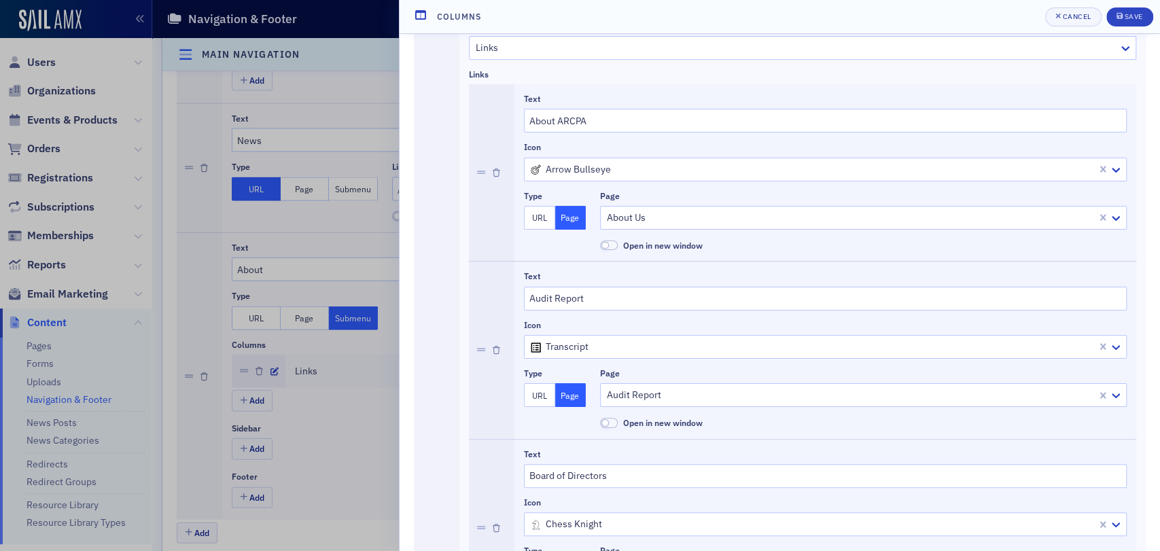
scroll to position [0, 0]
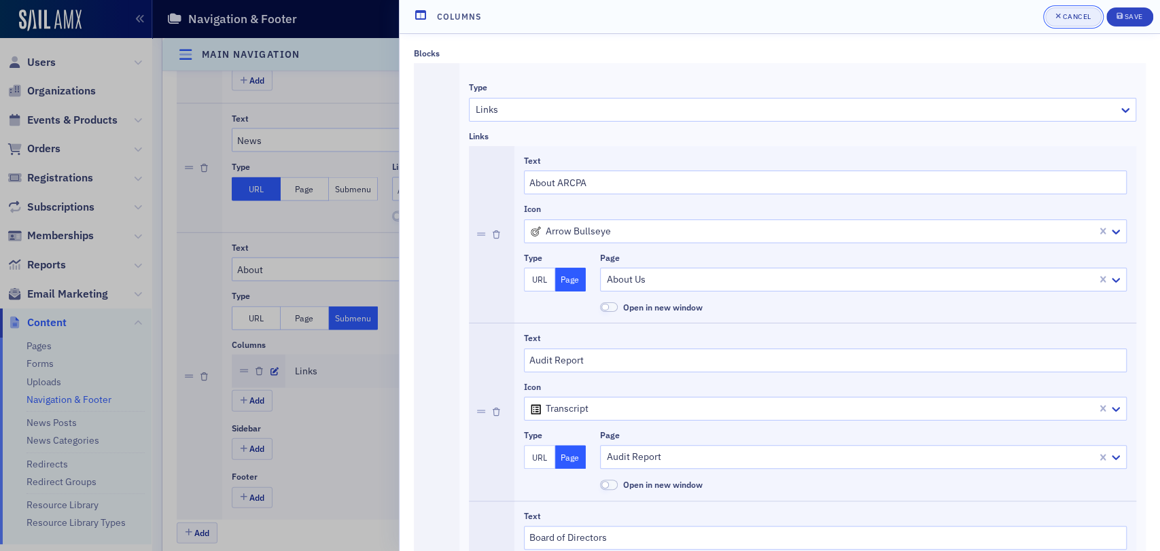
click at [1075, 24] on button "Cancel" at bounding box center [1073, 16] width 56 height 19
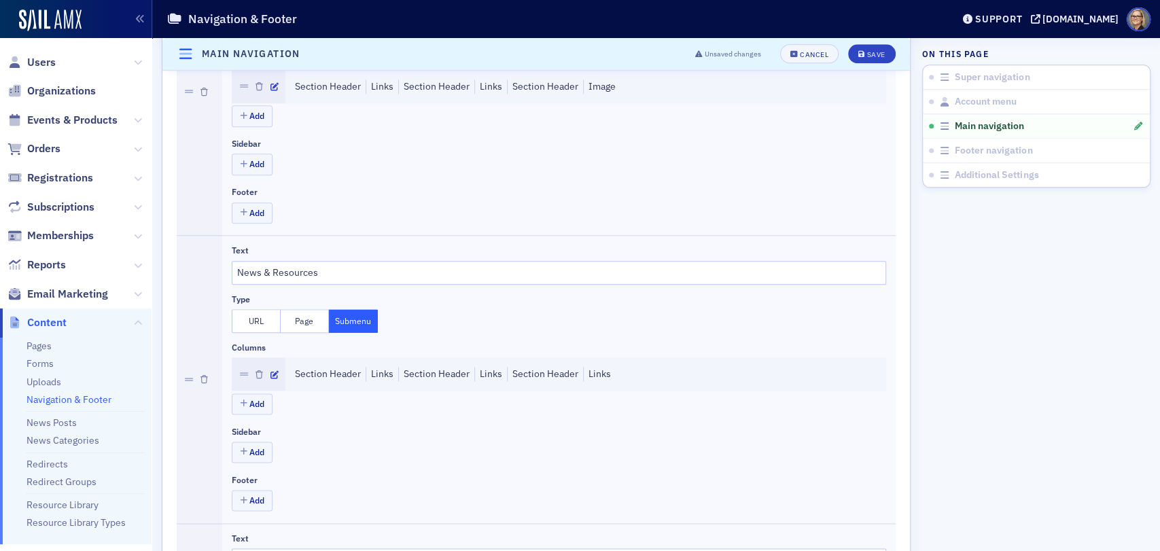
scroll to position [1010, 0]
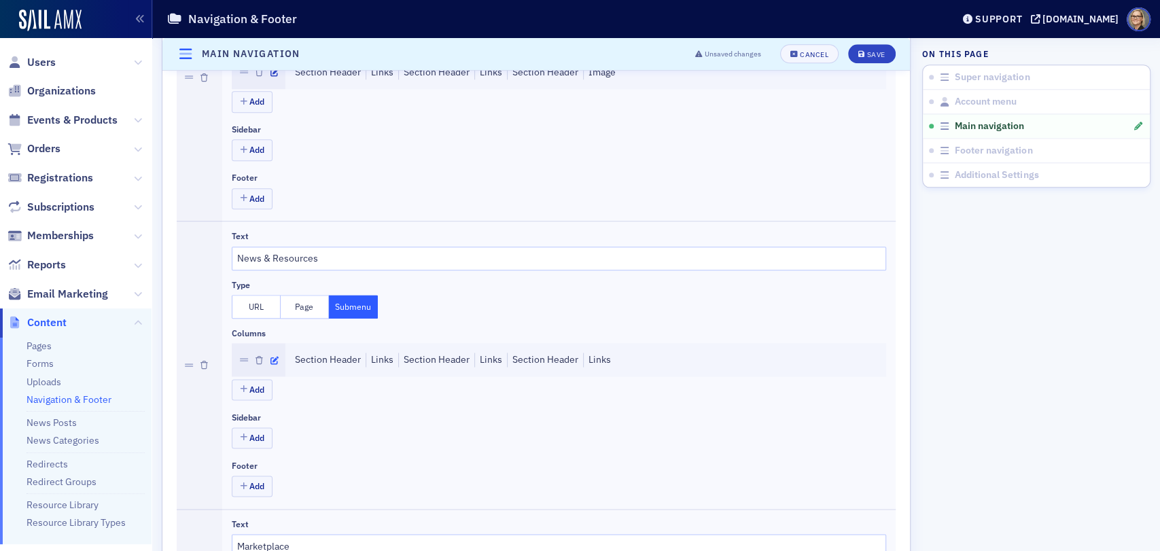
click at [276, 357] on icon "button" at bounding box center [274, 361] width 8 height 8
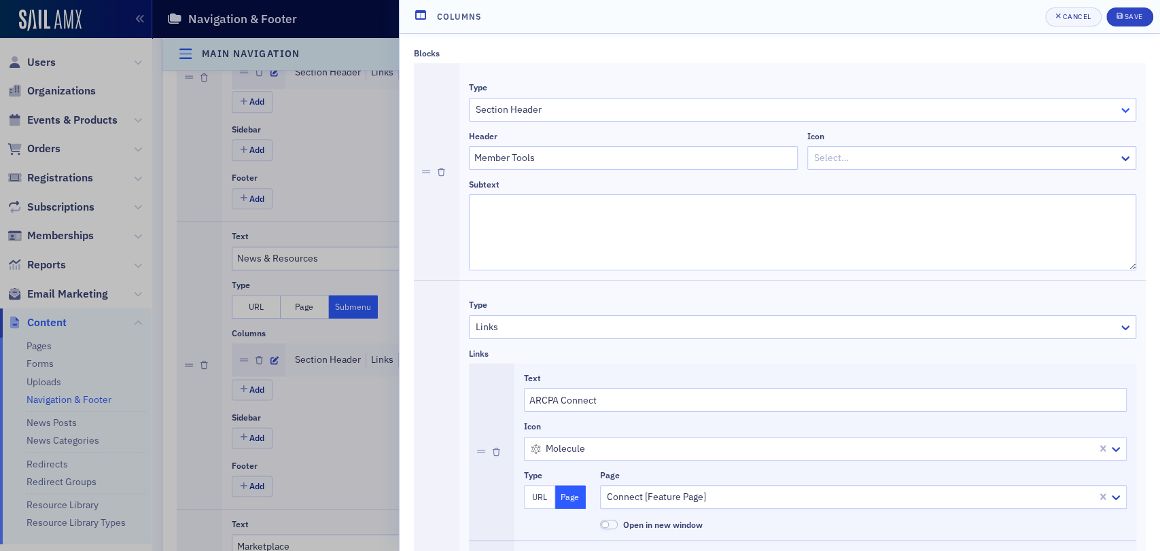
click at [1119, 107] on icon at bounding box center [1126, 110] width 14 height 14
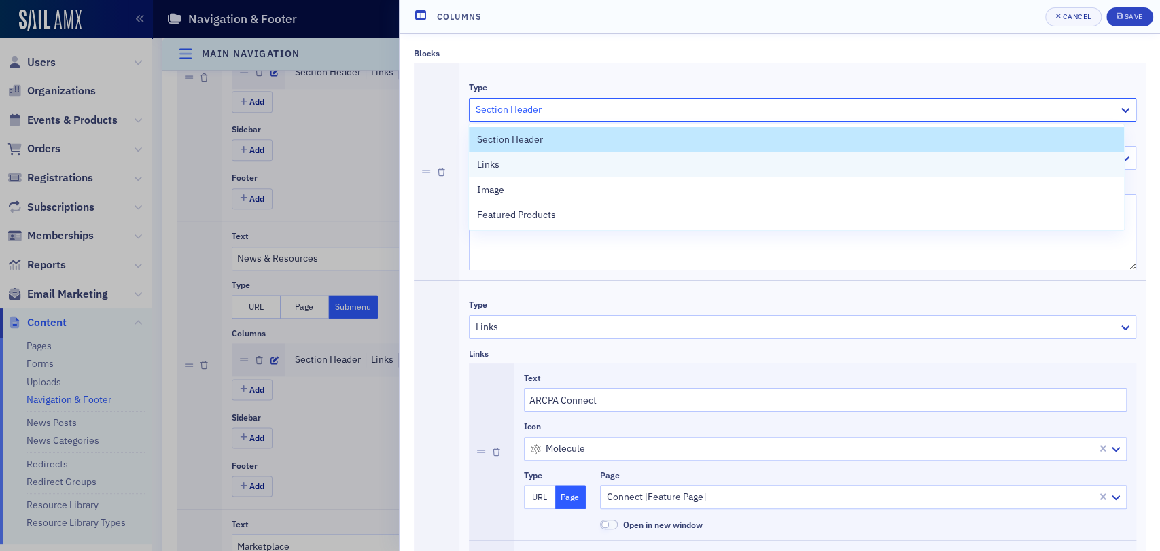
click at [558, 167] on div "Links" at bounding box center [796, 165] width 639 height 14
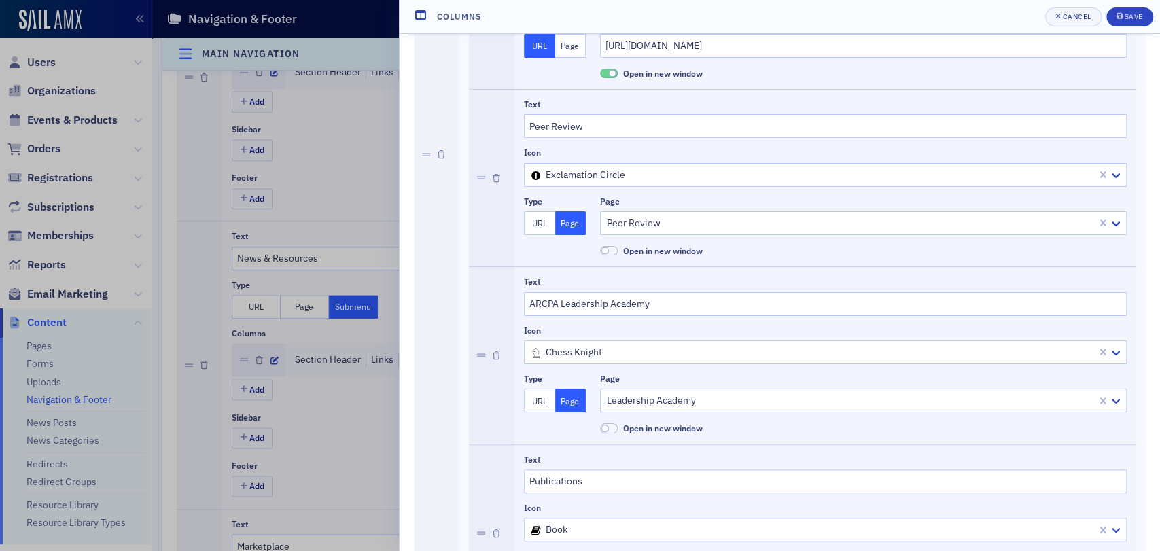
scroll to position [0, 0]
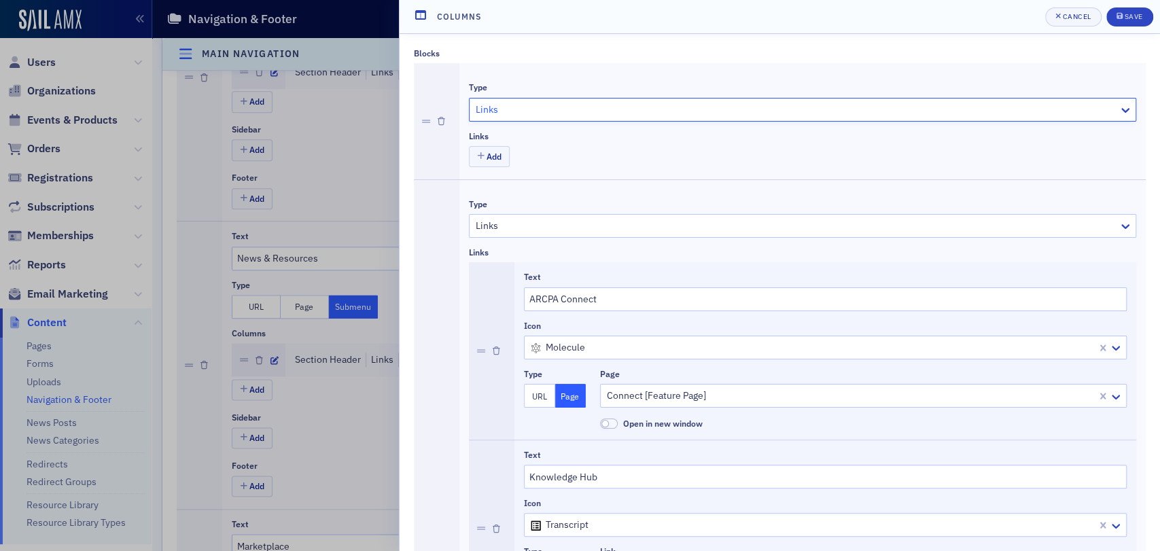
click at [908, 106] on div at bounding box center [795, 109] width 643 height 17
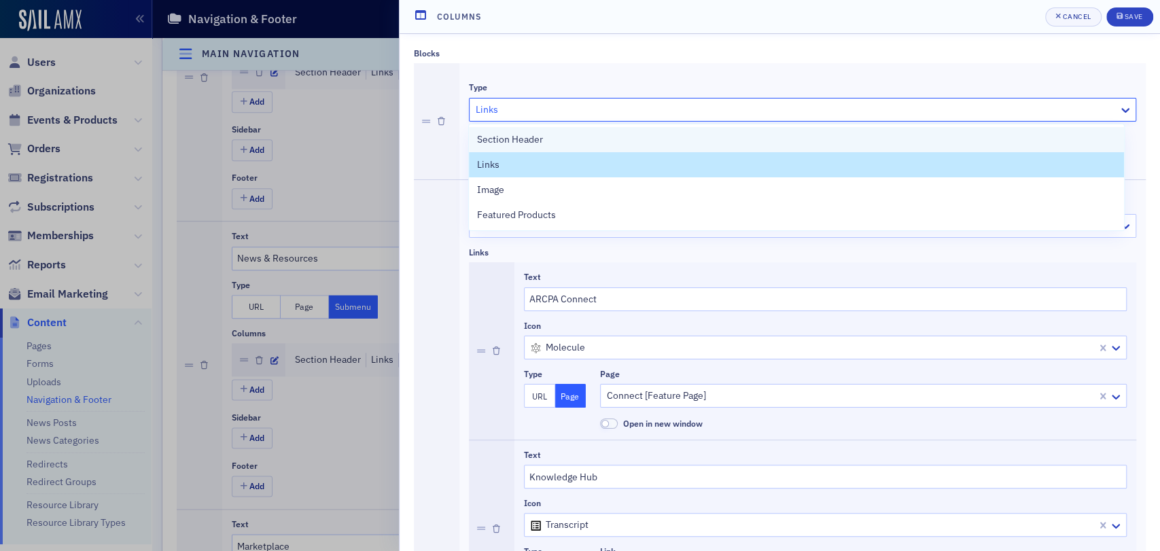
click at [529, 145] on span "Section Header" at bounding box center [510, 140] width 66 height 14
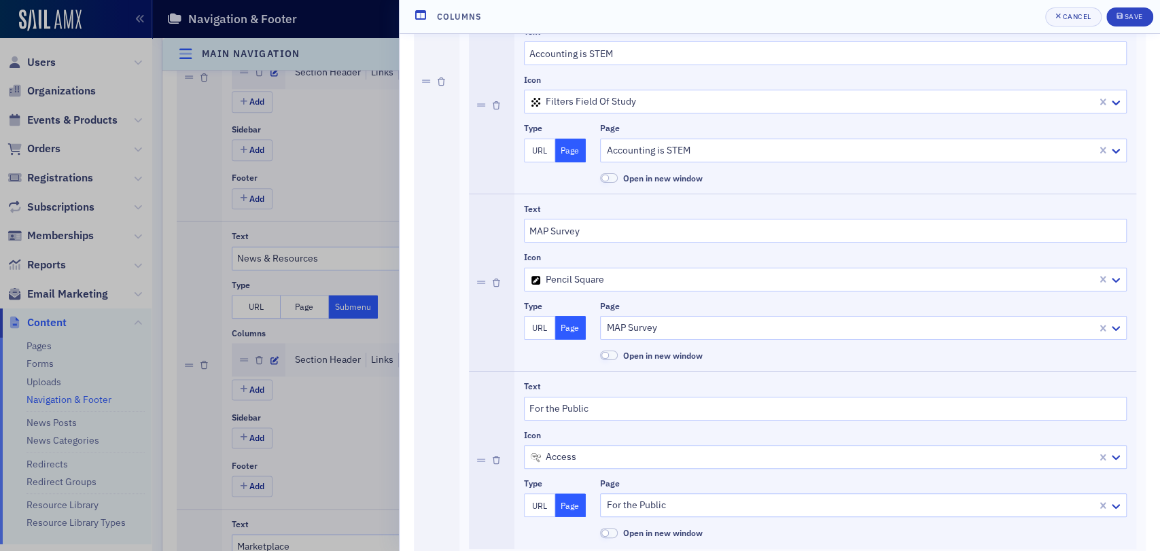
scroll to position [2865, 0]
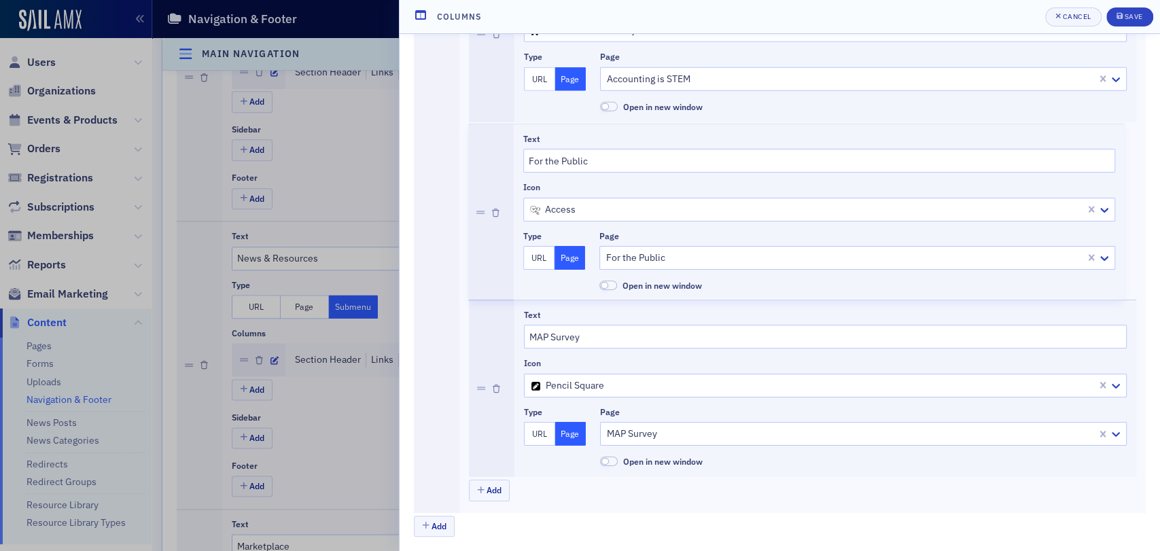
drag, startPoint x: 482, startPoint y: 388, endPoint x: 473, endPoint y: 211, distance: 176.9
click at [473, 211] on div "Text Awards Icon star_outline Type URL Page Page Awards Open in new window Text…" at bounding box center [802, 34] width 667 height 888
type input "For the Public"
type input "MAP Survey"
click at [1128, 13] on div "Save" at bounding box center [1133, 16] width 18 height 7
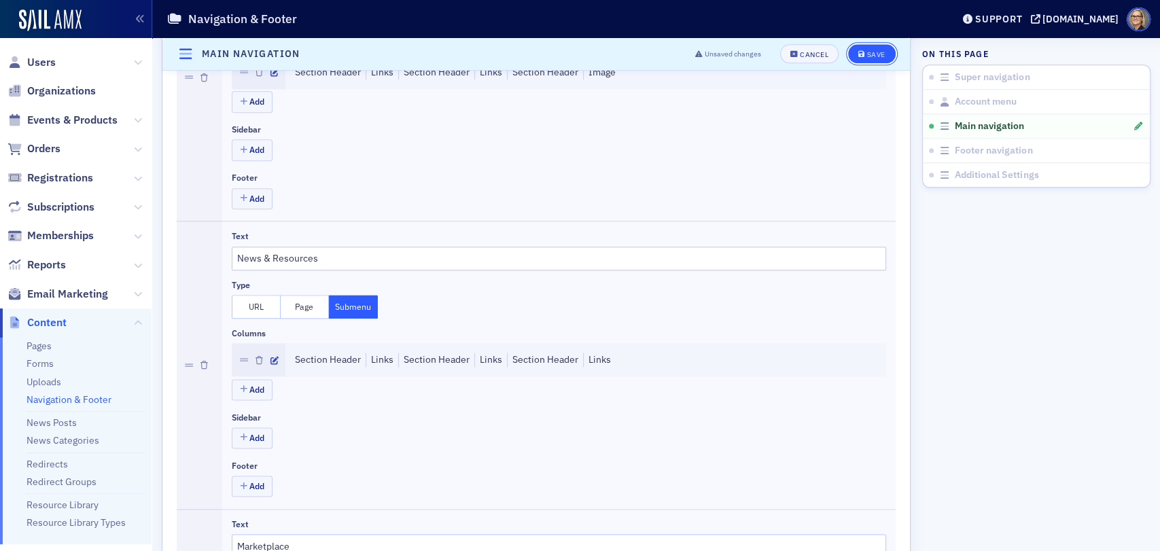
click at [871, 54] on div "Save" at bounding box center [876, 54] width 18 height 7
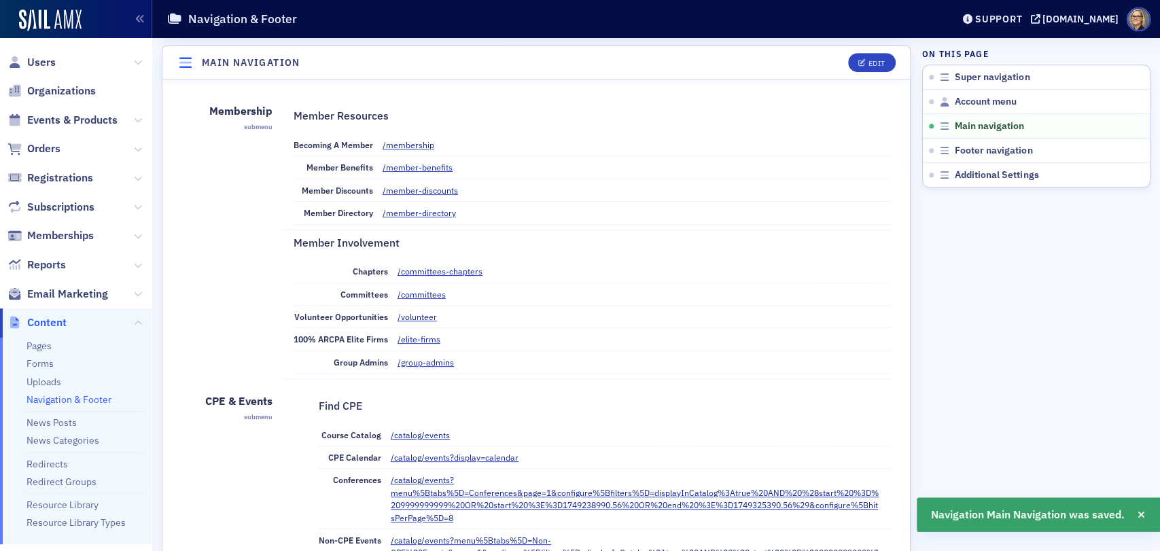
scroll to position [557, 0]
click at [1043, 14] on div "[DOMAIN_NAME]" at bounding box center [1081, 19] width 76 height 12
